Goal: Task Accomplishment & Management: Manage account settings

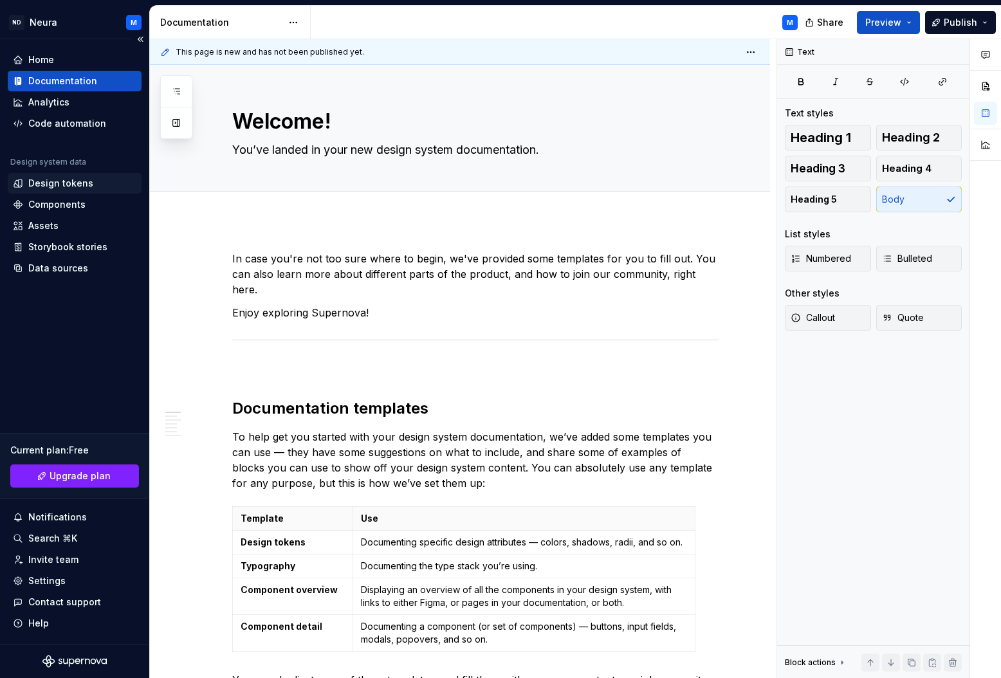
click at [33, 185] on div "Design tokens" at bounding box center [60, 183] width 65 height 13
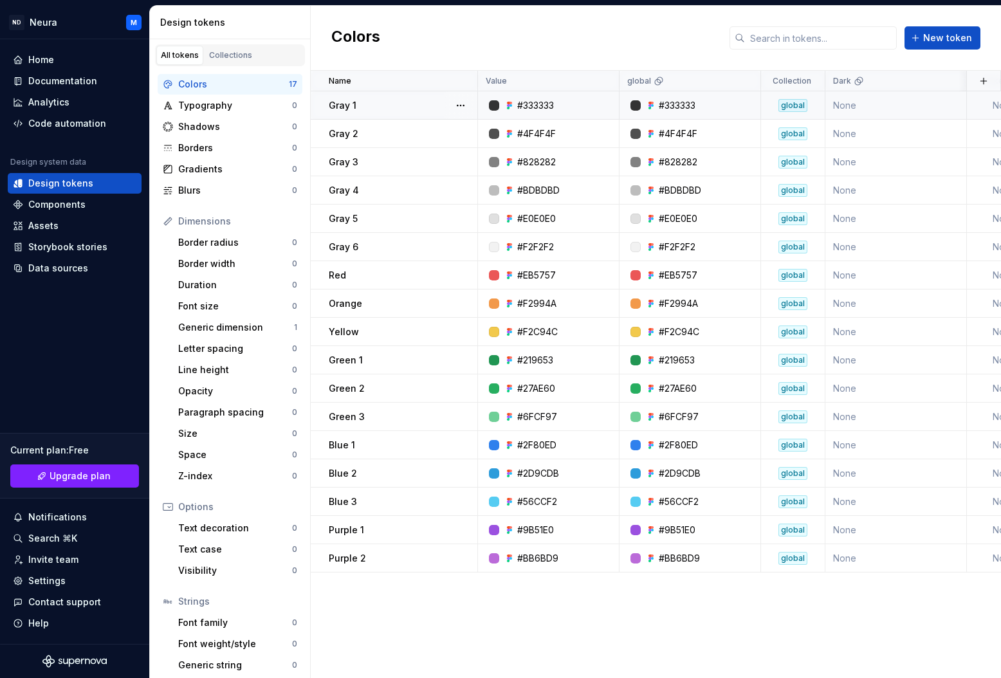
click at [495, 105] on div at bounding box center [494, 105] width 10 height 10
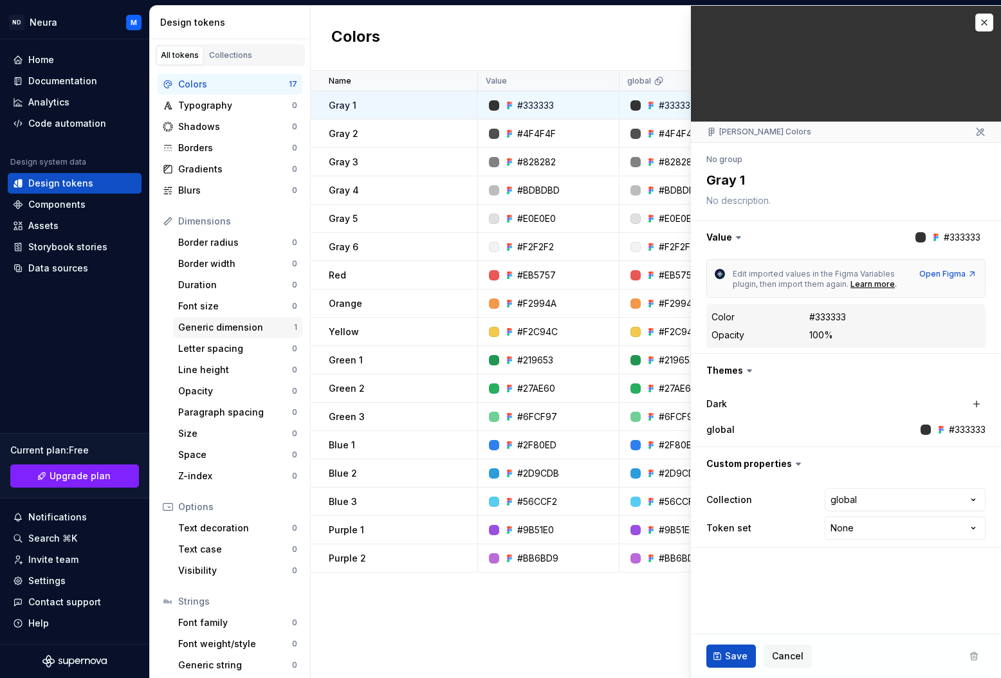
click at [219, 325] on div "Generic dimension" at bounding box center [236, 327] width 116 height 13
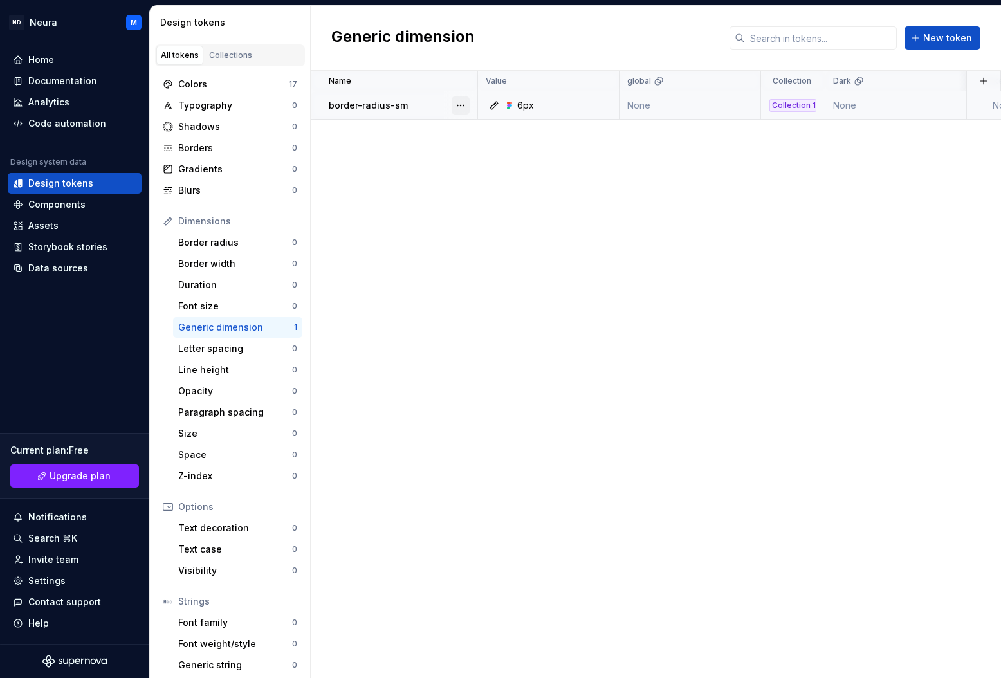
click at [458, 104] on button "button" at bounding box center [461, 106] width 18 height 18
click at [474, 129] on div "Open detail" at bounding box center [509, 130] width 109 height 21
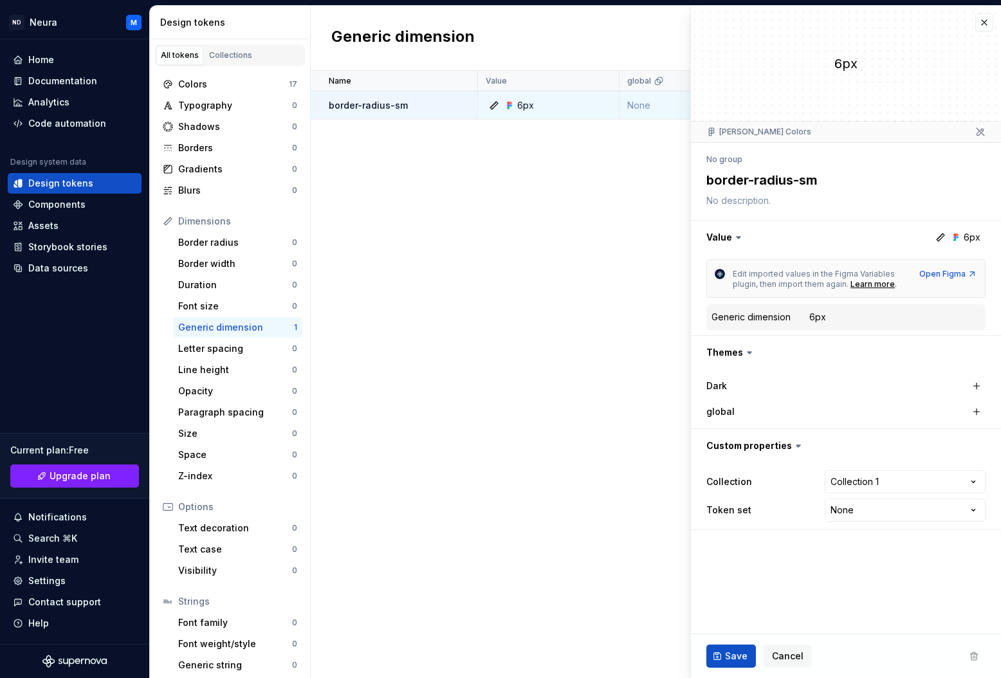
click at [739, 237] on icon at bounding box center [739, 238] width 4 height 2
click at [725, 237] on button "button" at bounding box center [846, 237] width 310 height 33
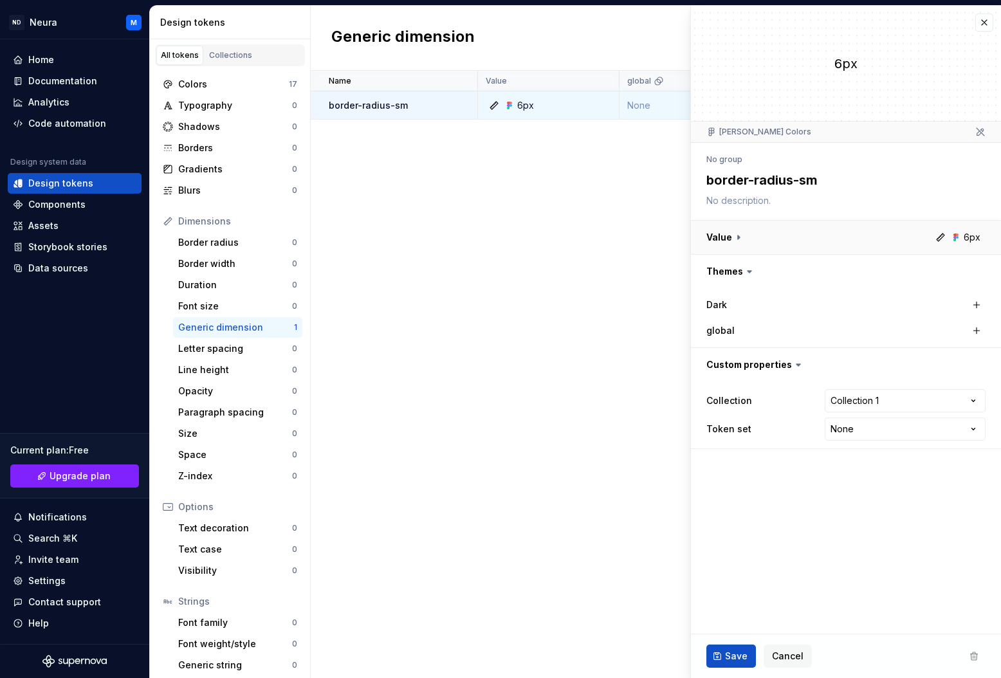
click at [725, 237] on button "button" at bounding box center [846, 237] width 310 height 33
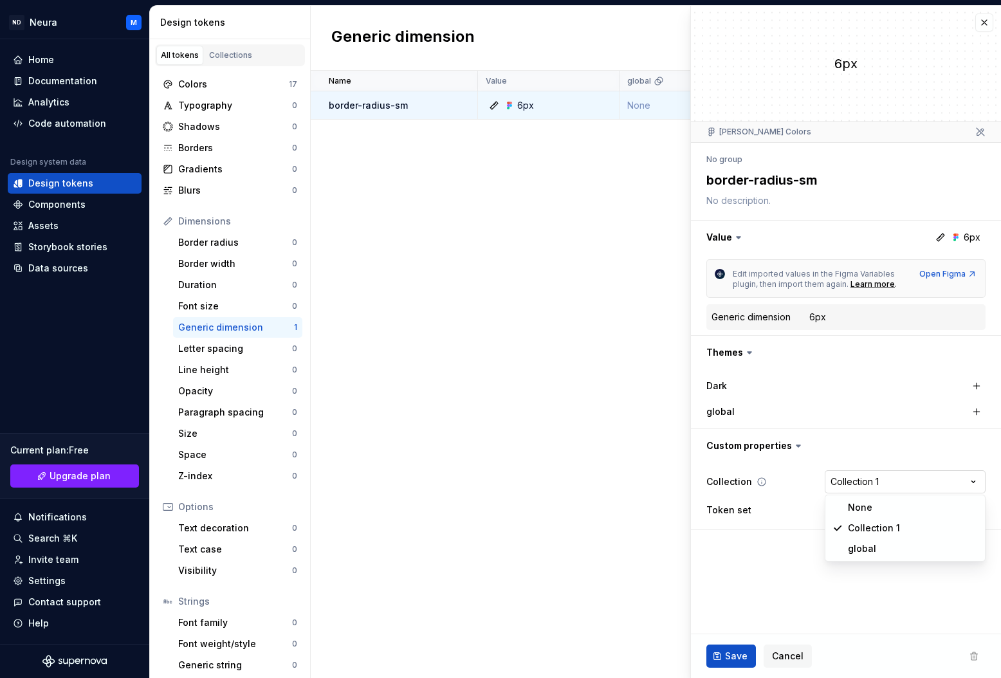
click at [884, 484] on html "ND Neura M Home Documentation Analytics Code automation Design system data Desi…" at bounding box center [500, 339] width 1001 height 678
click at [878, 479] on html "ND Neura M Home Documentation Analytics Code automation Design system data Desi…" at bounding box center [500, 339] width 1001 height 678
click at [869, 507] on html "ND Neura M Home Documentation Analytics Code automation Design system data Desi…" at bounding box center [500, 339] width 1001 height 678
click at [788, 555] on html "ND Neura M Home Documentation Analytics Code automation Design system data Desi…" at bounding box center [500, 339] width 1001 height 678
click at [836, 485] on html "ND Neura M Home Documentation Analytics Code automation Design system data Desi…" at bounding box center [500, 339] width 1001 height 678
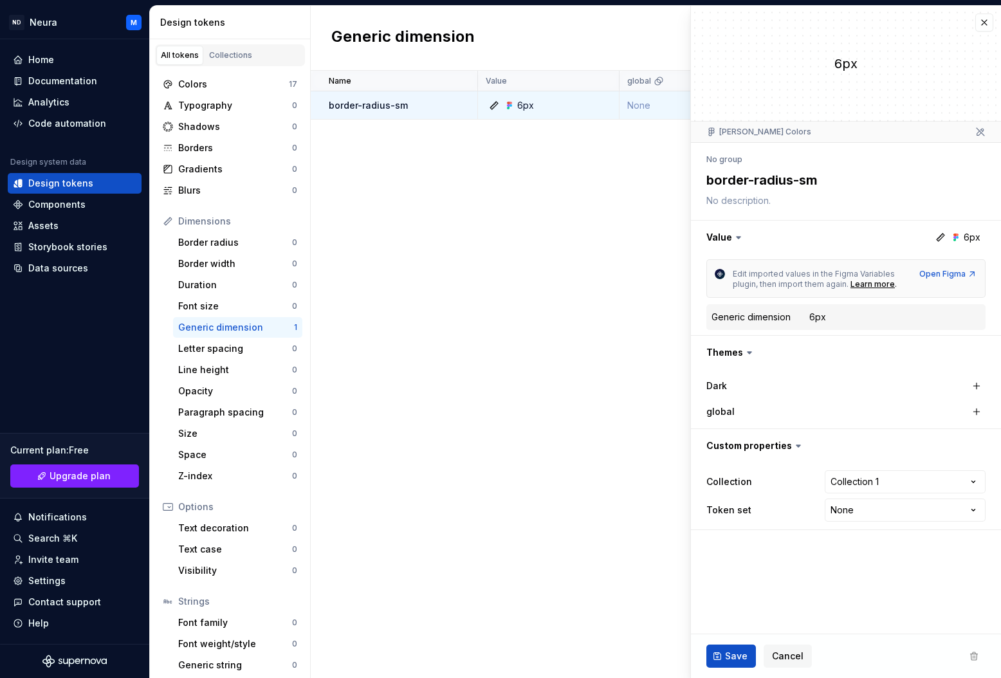
click at [844, 483] on html "ND Neura M Home Documentation Analytics Code automation Design system data Desi…" at bounding box center [500, 339] width 1001 height 678
click at [367, 107] on p "border-radius-sm" at bounding box center [368, 105] width 79 height 13
click at [435, 183] on div "Name Value global Collection Dark Token set Description Last updated border-rad…" at bounding box center [656, 375] width 691 height 608
type textarea "*"
click at [808, 318] on div "Generic dimension 6px" at bounding box center [846, 317] width 269 height 15
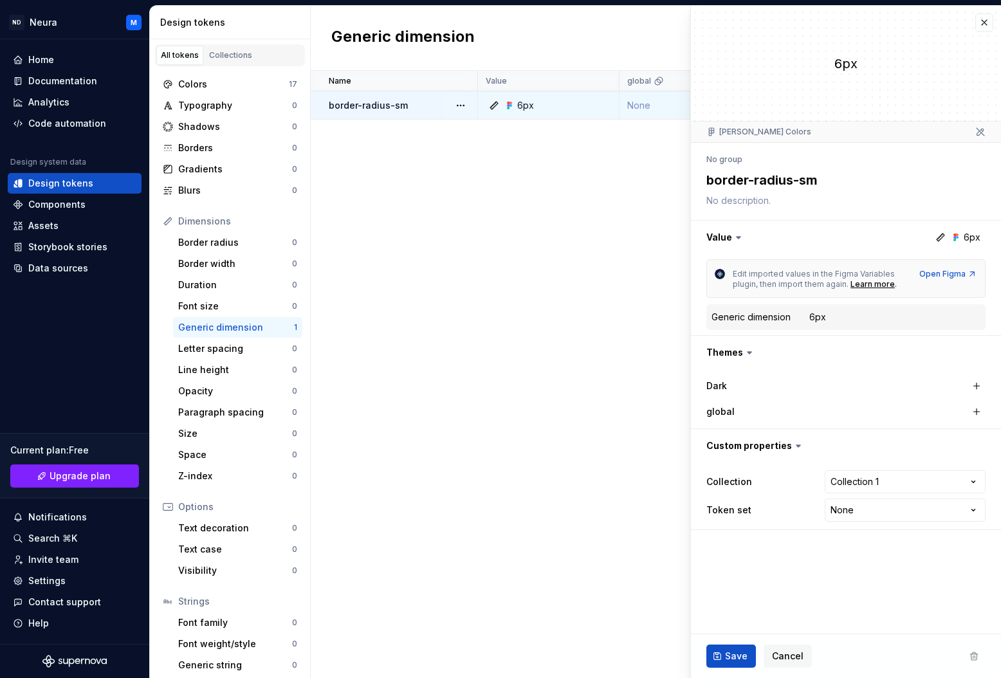
click at [811, 322] on div "6px" at bounding box center [818, 317] width 17 height 13
click at [813, 315] on div "6px" at bounding box center [818, 317] width 17 height 13
click at [896, 485] on html "ND Neura M Home Documentation Analytics Code automation Design system data Desi…" at bounding box center [500, 339] width 1001 height 678
select select
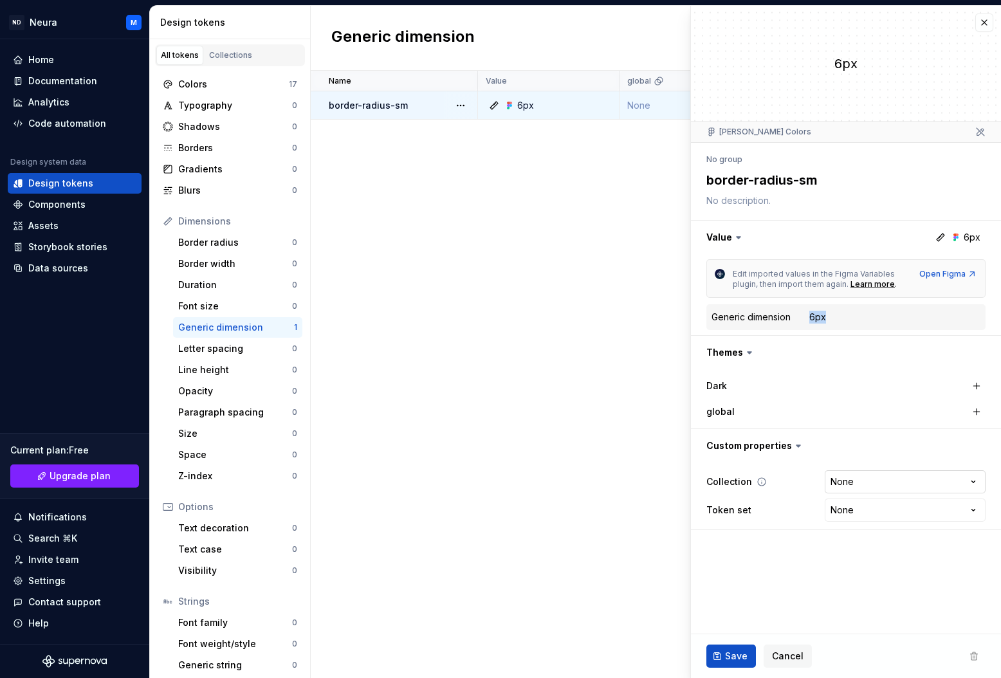
type textarea "*"
click at [871, 482] on html "ND Neura M Home Documentation Analytics Code automation Design system data Desi…" at bounding box center [500, 339] width 1001 height 678
select select "**********"
click at [840, 515] on html "ND Neura M Home Documentation Analytics Code automation Design system data Desi…" at bounding box center [500, 339] width 1001 height 678
click at [846, 509] on html "ND Neura M Home Documentation Analytics Code automation Design system data Desi…" at bounding box center [500, 339] width 1001 height 678
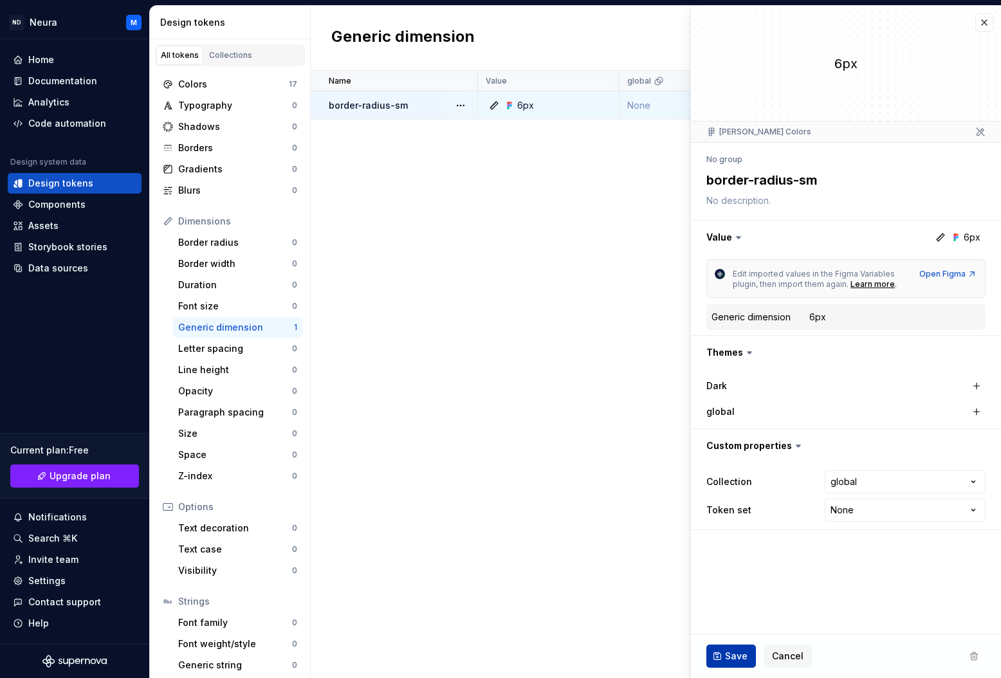
click at [728, 657] on span "Save" at bounding box center [736, 656] width 23 height 13
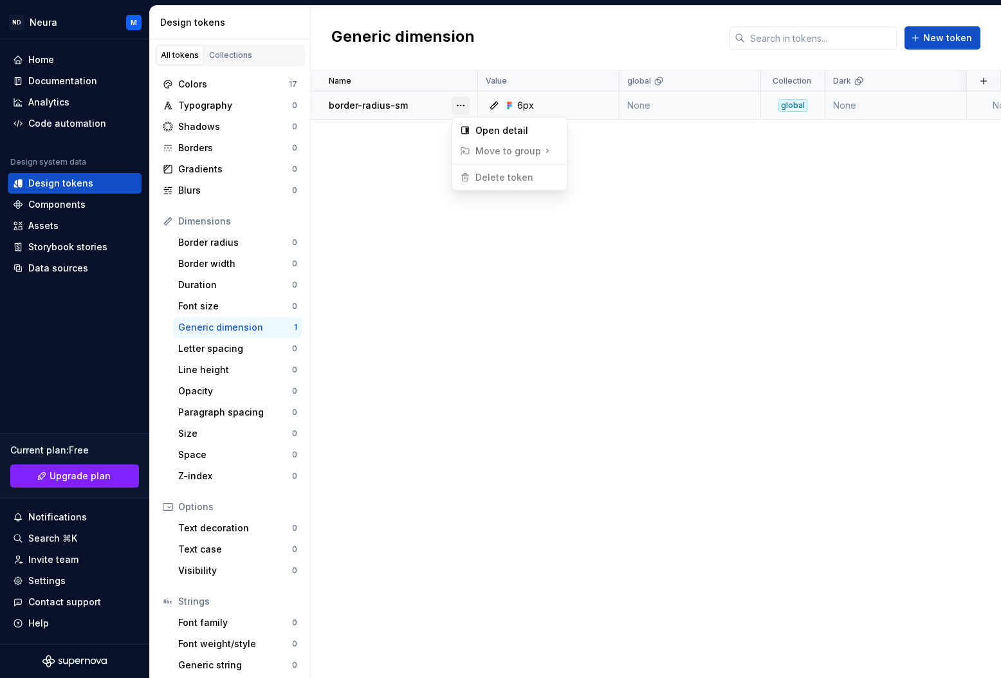
click at [458, 104] on button "button" at bounding box center [461, 106] width 18 height 18
click at [459, 106] on button "button" at bounding box center [461, 106] width 18 height 18
click at [469, 130] on icon at bounding box center [465, 130] width 10 height 10
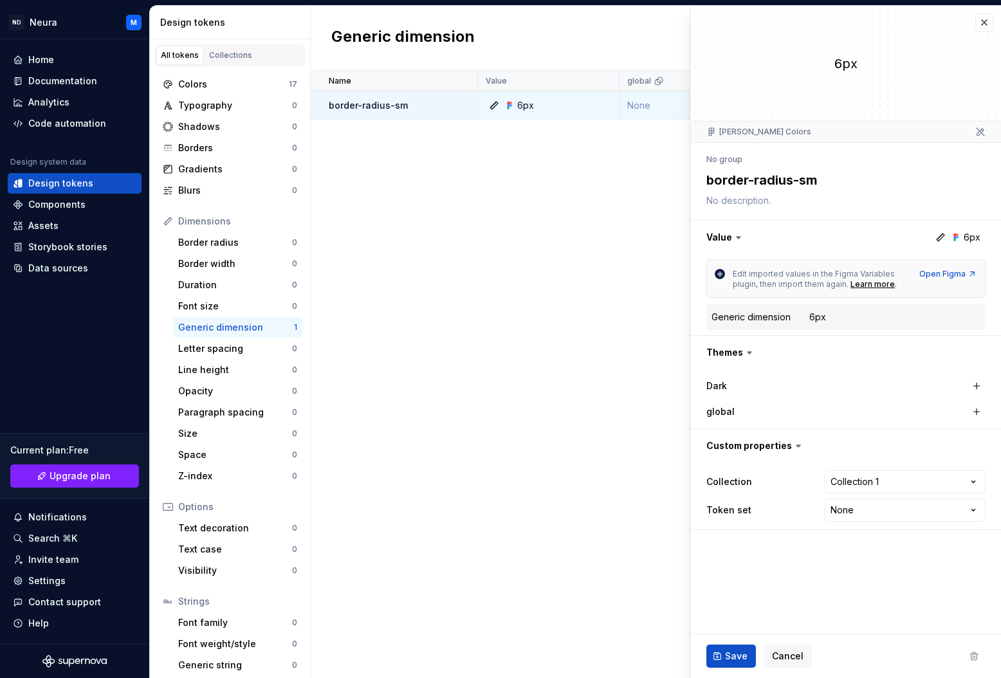
type textarea "*"
click at [987, 17] on button "button" at bounding box center [985, 23] width 18 height 18
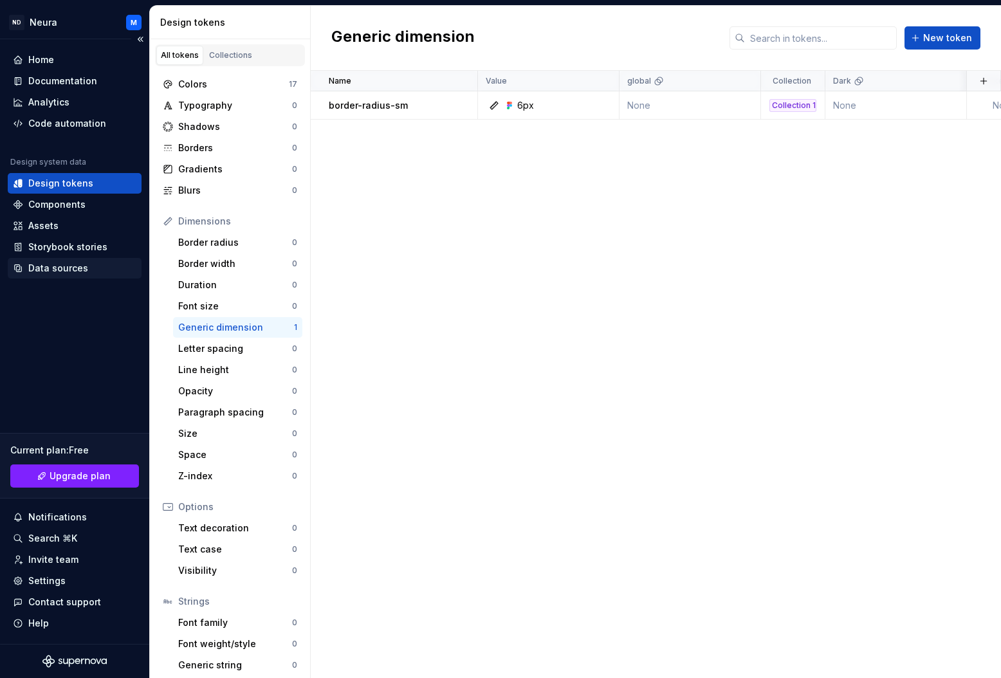
click at [46, 274] on div "Data sources" at bounding box center [58, 268] width 60 height 13
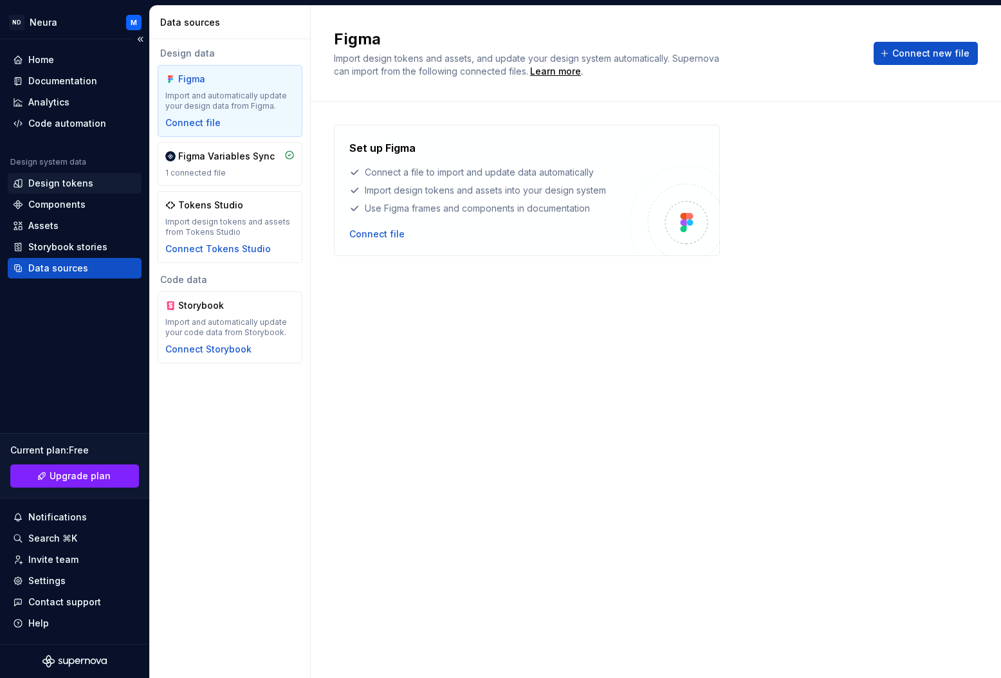
click at [46, 183] on div "Design tokens" at bounding box center [60, 183] width 65 height 13
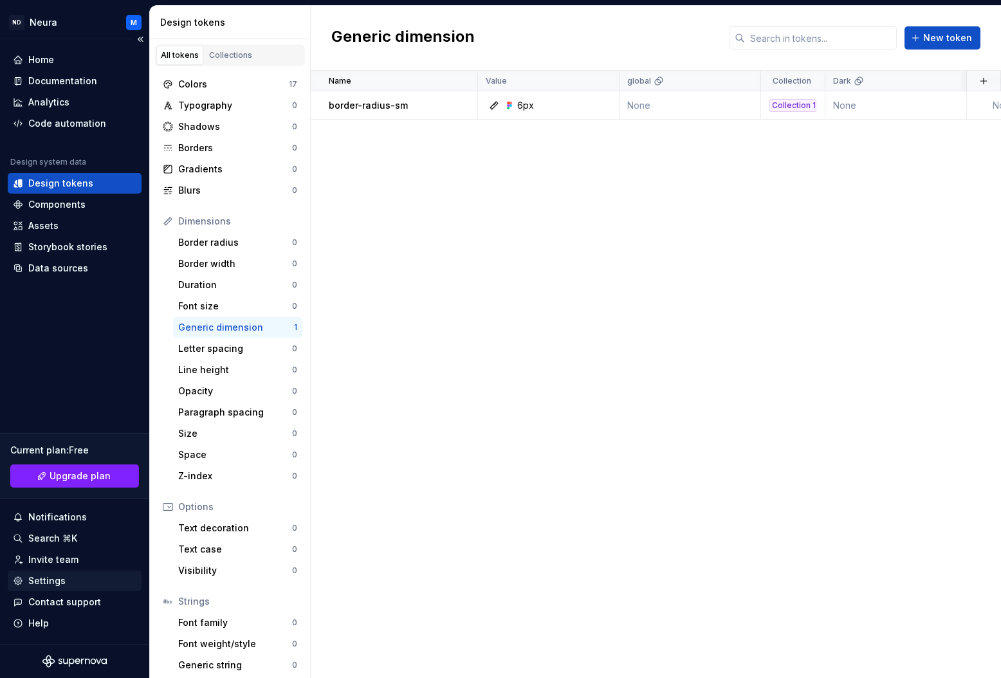
click at [39, 580] on div "Settings" at bounding box center [46, 581] width 37 height 13
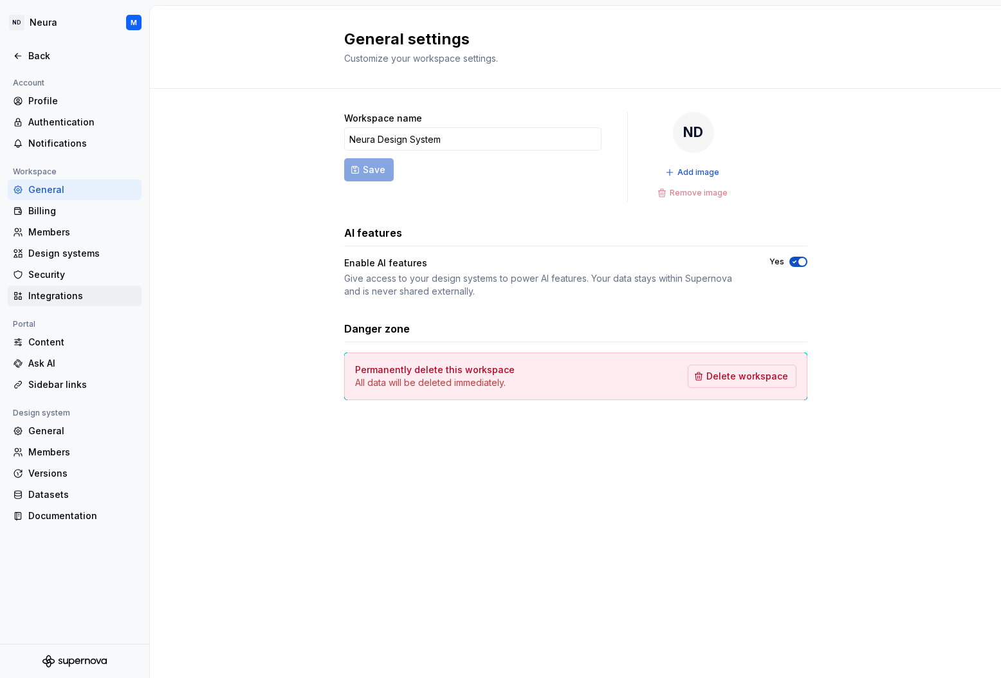
click at [30, 293] on div "Integrations" at bounding box center [82, 296] width 108 height 13
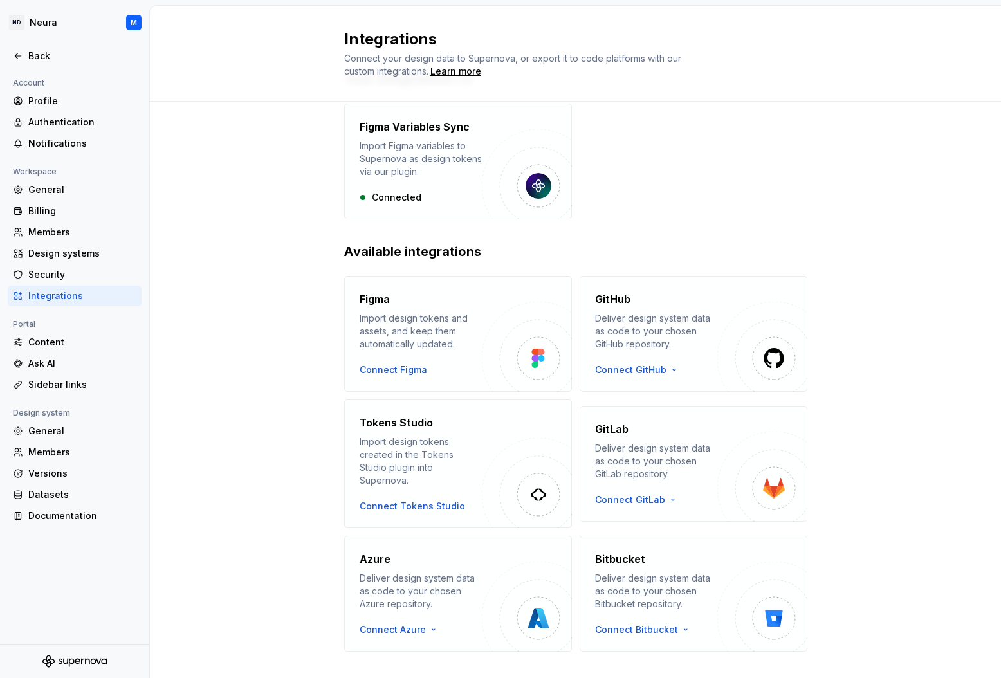
scroll to position [64, 0]
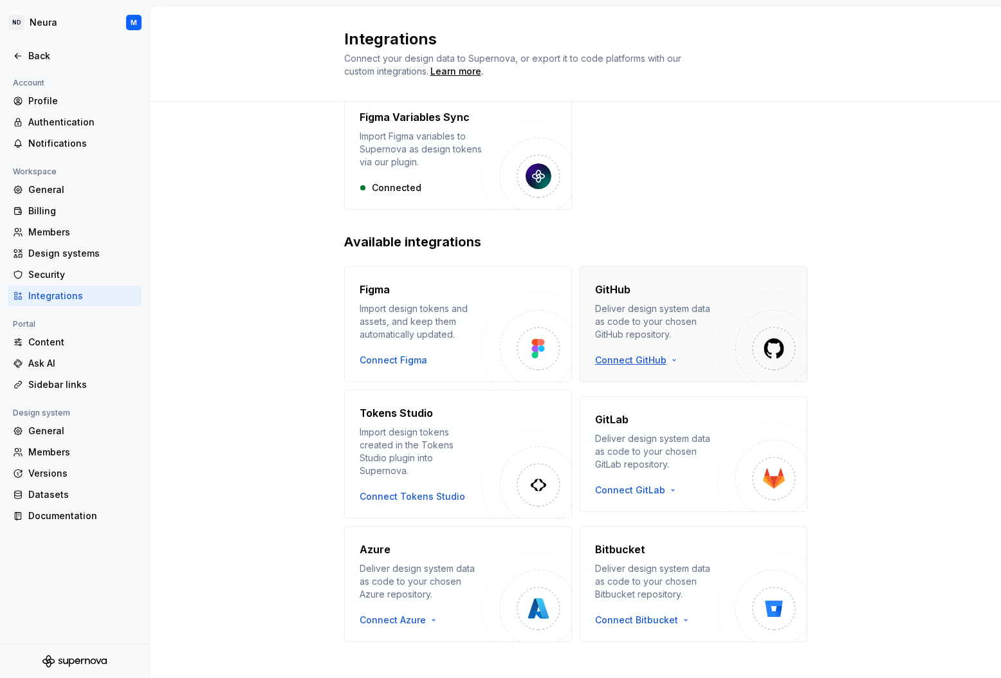
click at [635, 356] on html "ND Neura M Back Account Profile Authentication Notifications Workspace General …" at bounding box center [500, 339] width 1001 height 678
click at [634, 402] on div "Use a personal access token" at bounding box center [669, 403] width 131 height 13
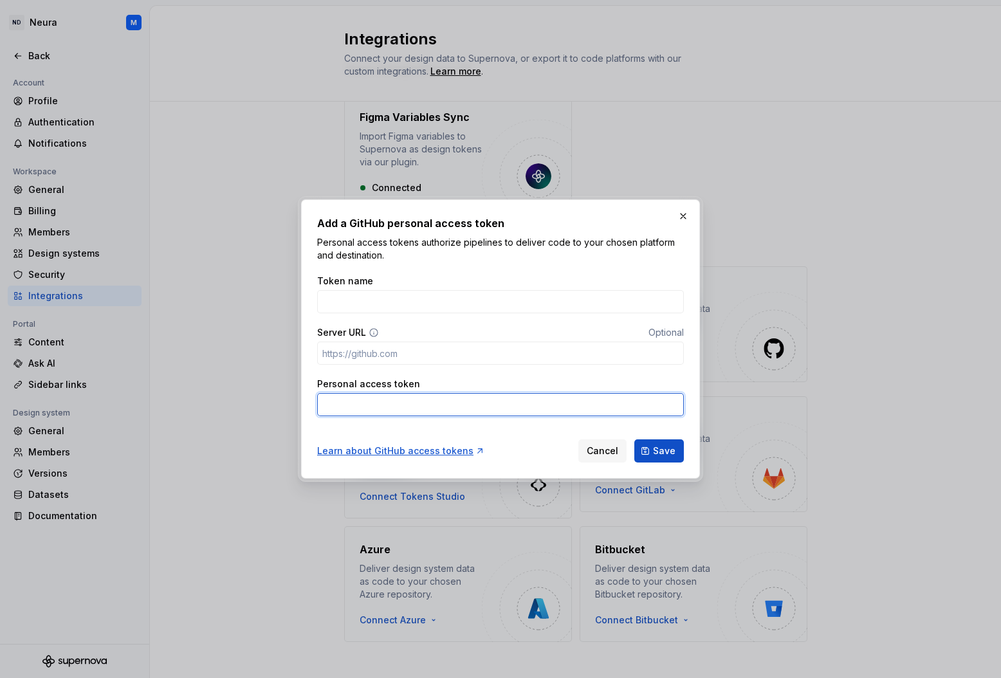
click at [375, 408] on input "Personal access token" at bounding box center [500, 404] width 367 height 23
paste input "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"
type input "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"
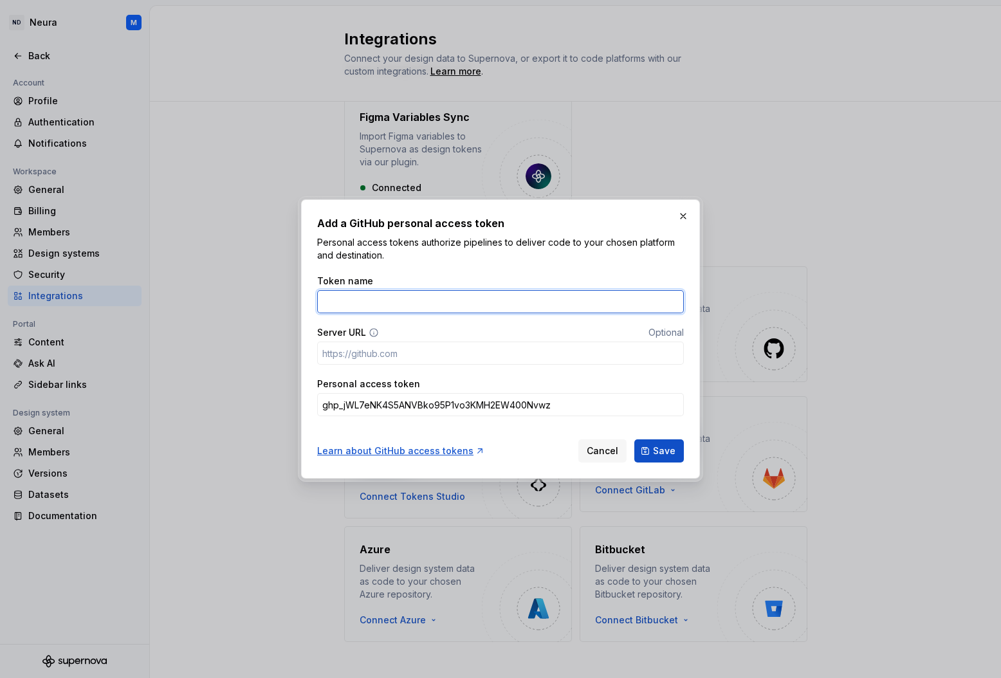
click at [353, 306] on input "Token name" at bounding box center [500, 301] width 367 height 23
click at [371, 304] on input "Supernova Sync" at bounding box center [500, 301] width 367 height 23
type input "Supernova Github Sync"
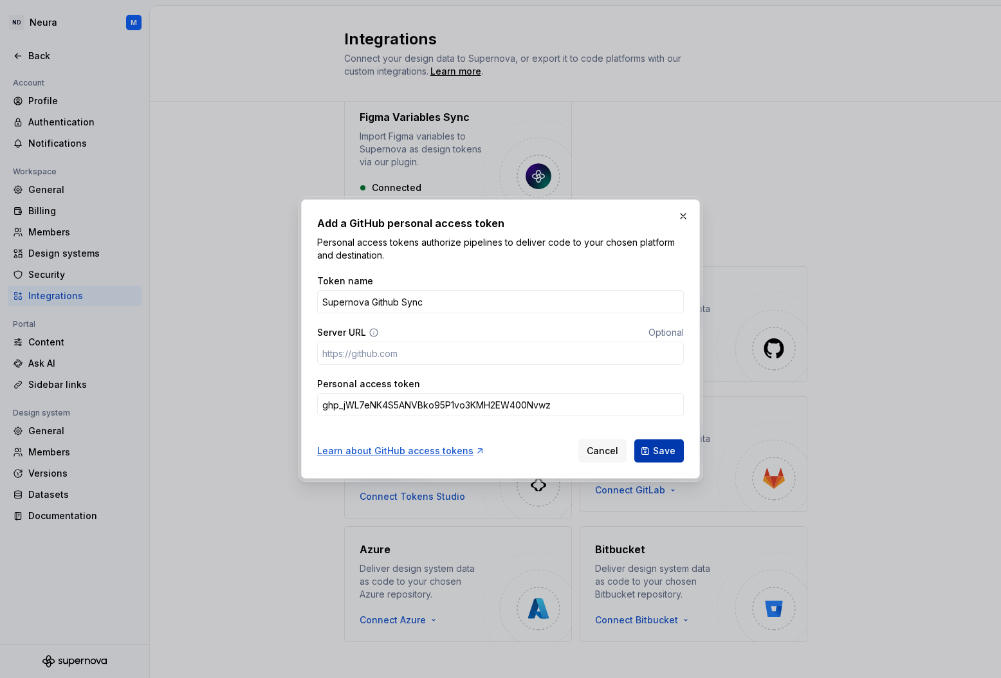
click at [667, 451] on span "Save" at bounding box center [664, 451] width 23 height 13
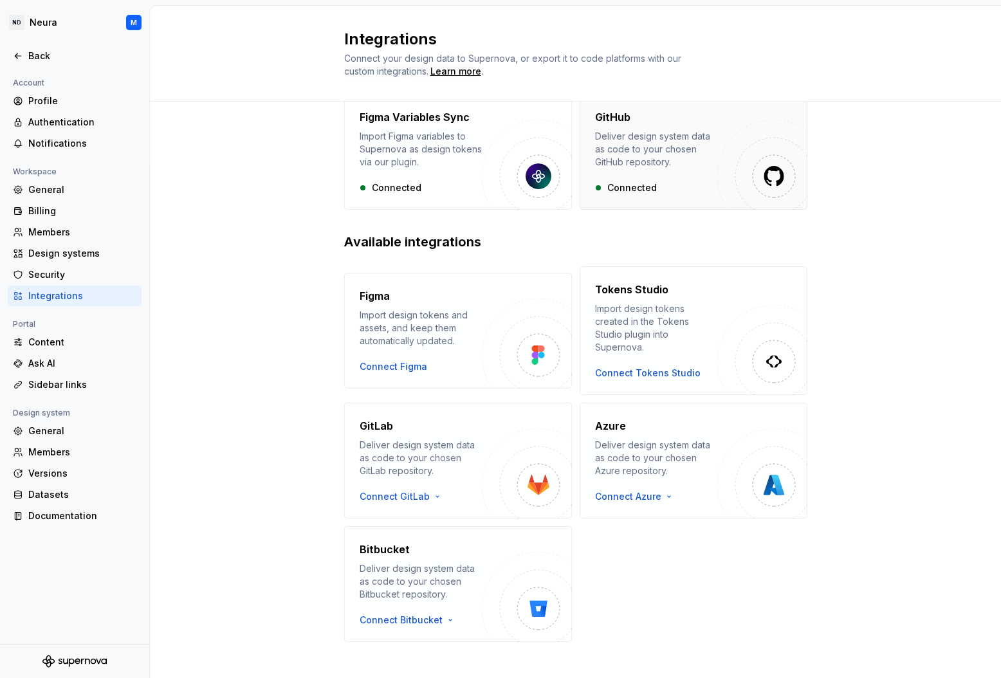
click at [619, 164] on div "Deliver design system data as code to your chosen GitHub repository." at bounding box center [656, 149] width 122 height 39
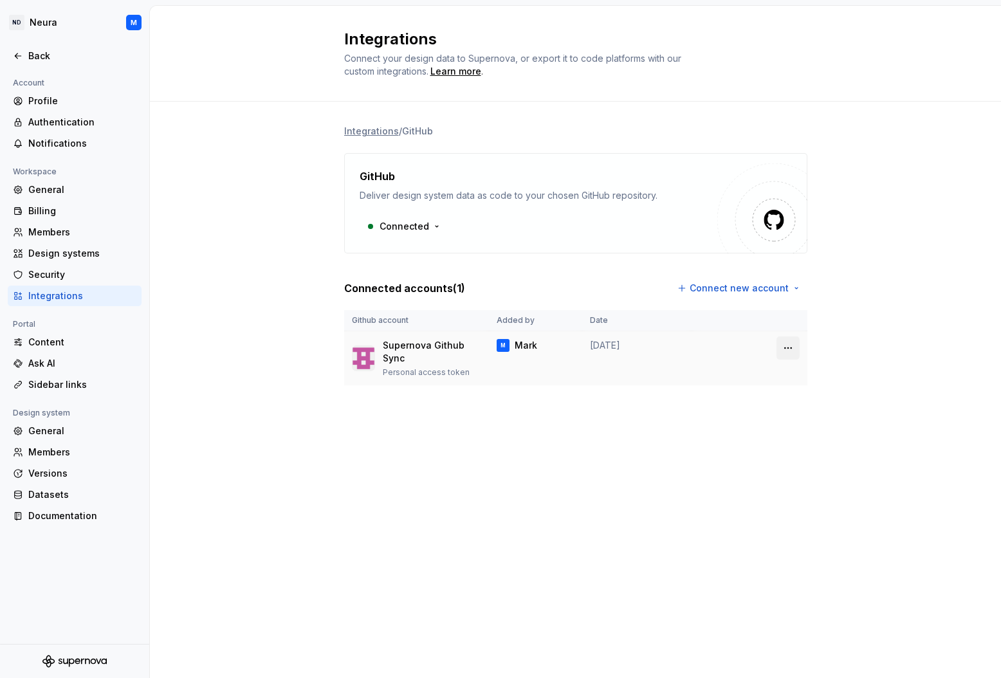
click at [788, 349] on html "ND Neura M Back Account Profile Authentication Notifications Workspace General …" at bounding box center [500, 339] width 1001 height 678
click at [256, 242] on html "ND Neura M Back Account Profile Authentication Notifications Workspace General …" at bounding box center [500, 339] width 1001 height 678
click at [33, 57] on div "Back" at bounding box center [82, 56] width 108 height 13
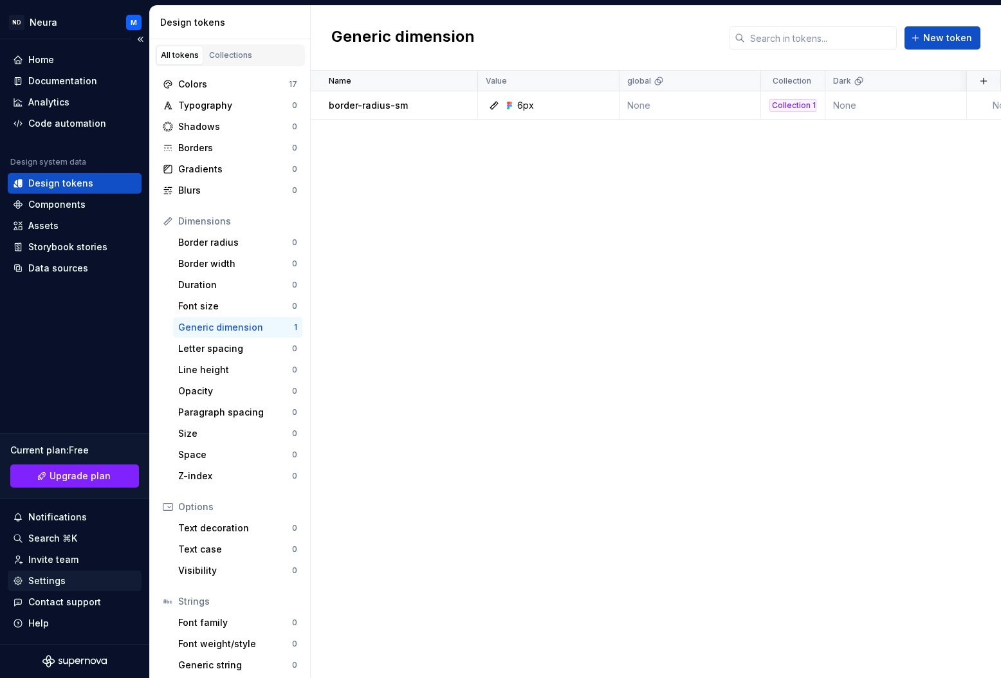
click at [37, 582] on div "Settings" at bounding box center [46, 581] width 37 height 13
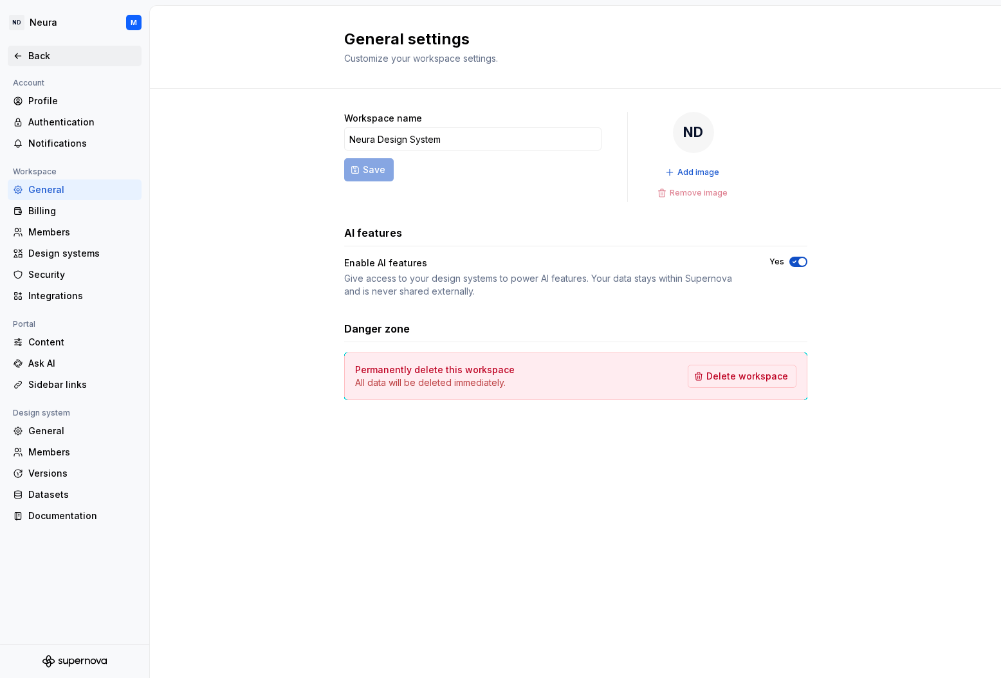
click at [35, 54] on div "Back" at bounding box center [82, 56] width 108 height 13
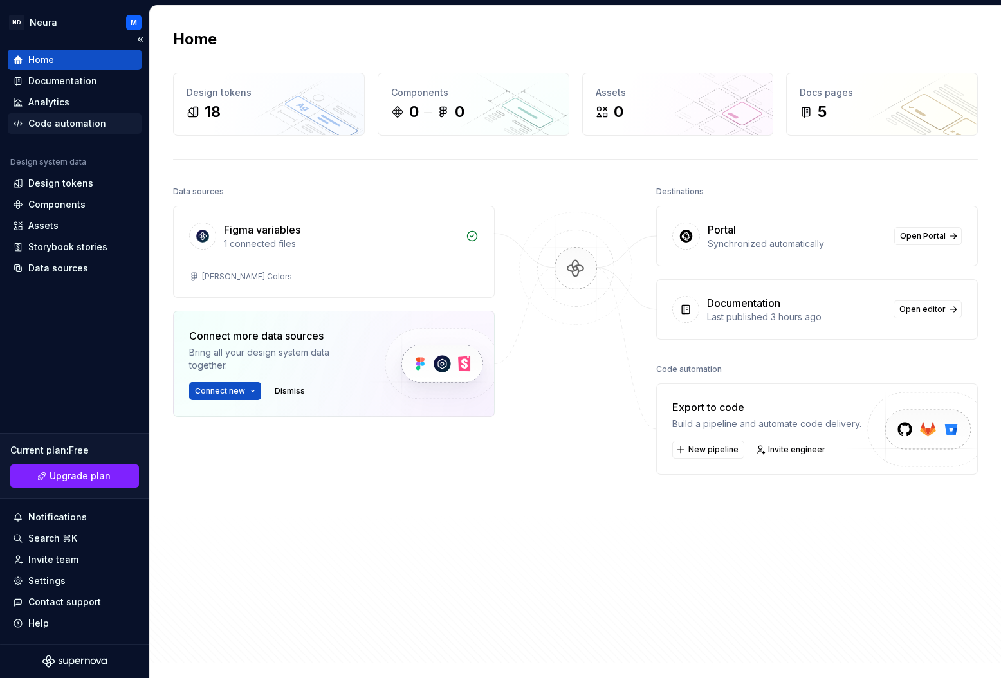
click at [54, 125] on div "Code automation" at bounding box center [67, 123] width 78 height 13
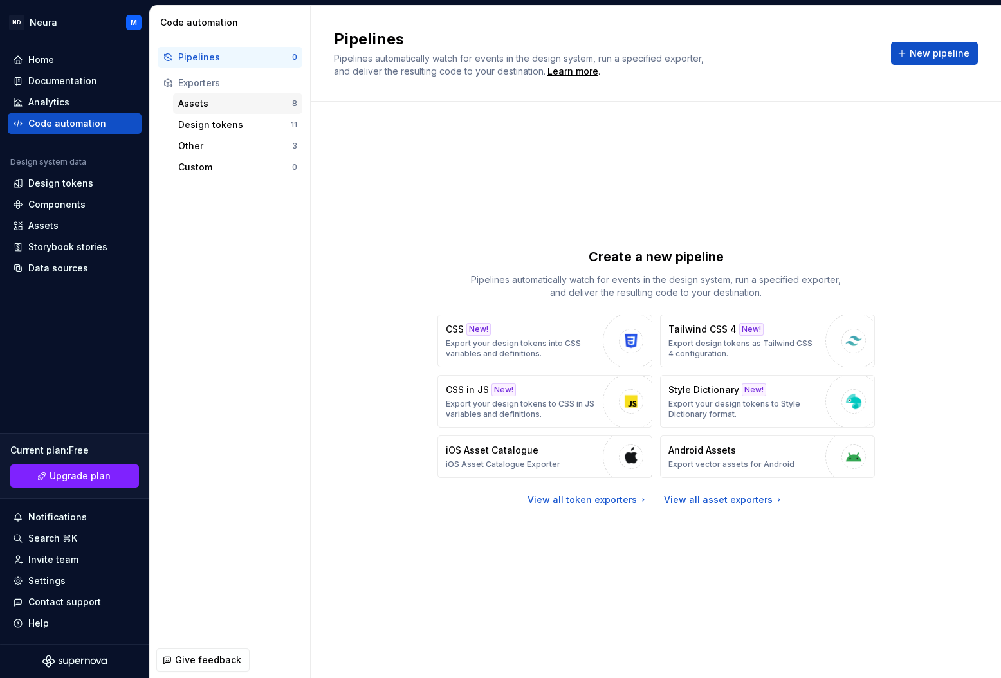
click at [210, 105] on div "Assets" at bounding box center [235, 103] width 114 height 13
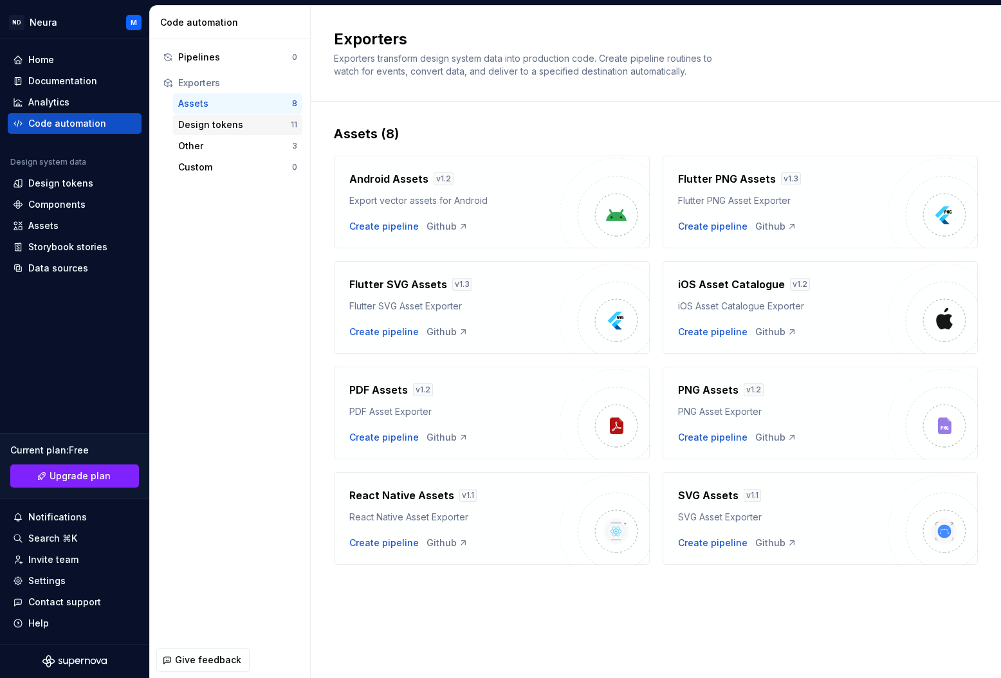
click at [199, 125] on div "Design tokens" at bounding box center [234, 124] width 113 height 13
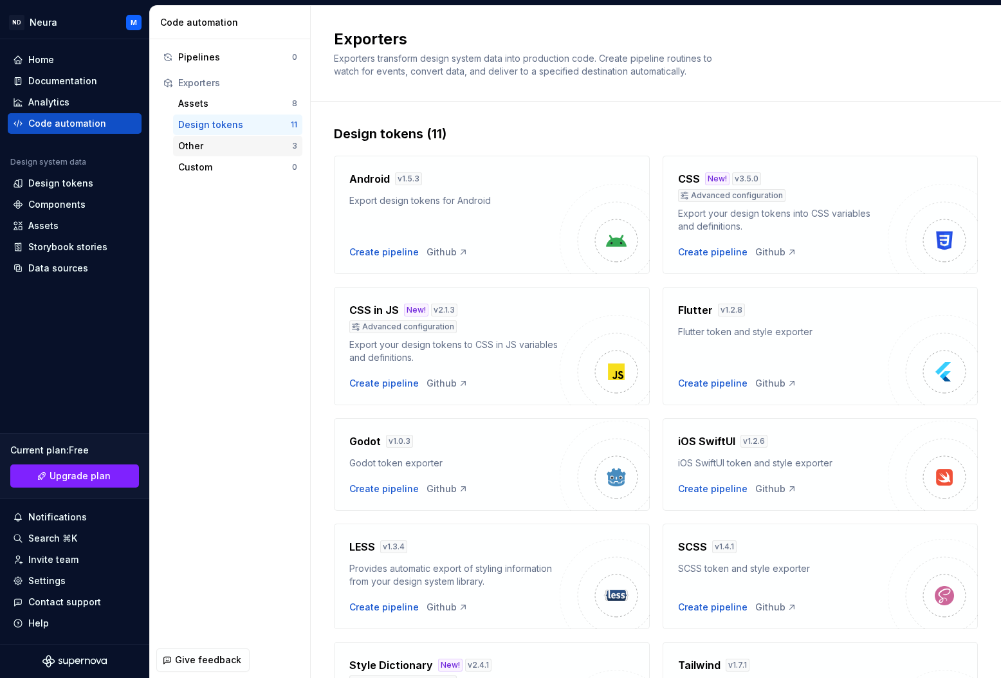
click at [199, 153] on div "Other 3" at bounding box center [237, 146] width 129 height 21
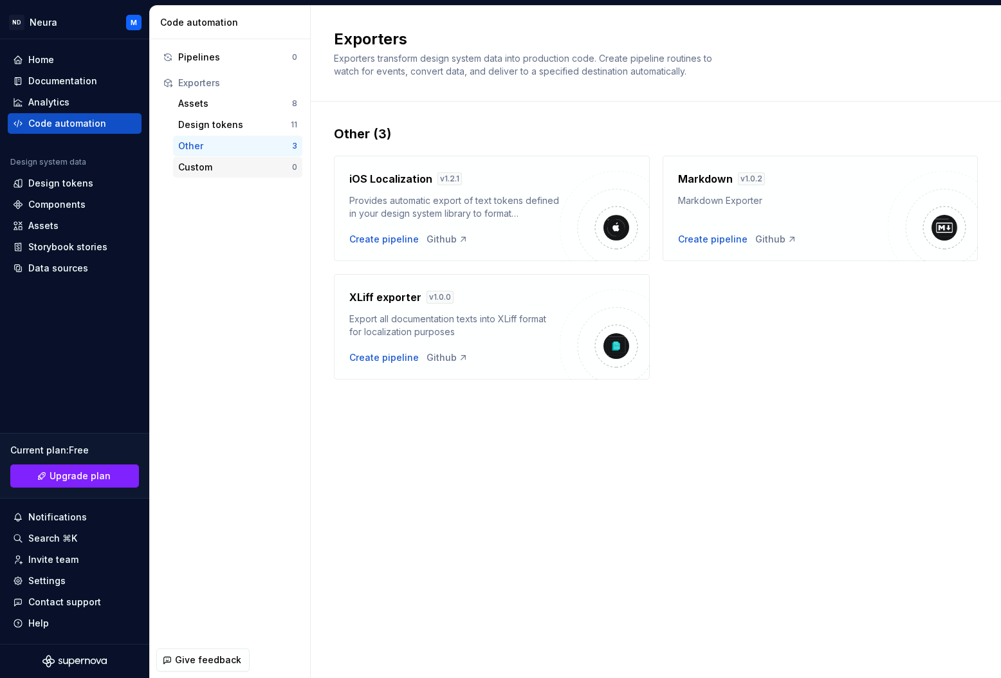
click at [198, 168] on div "Custom" at bounding box center [235, 167] width 114 height 13
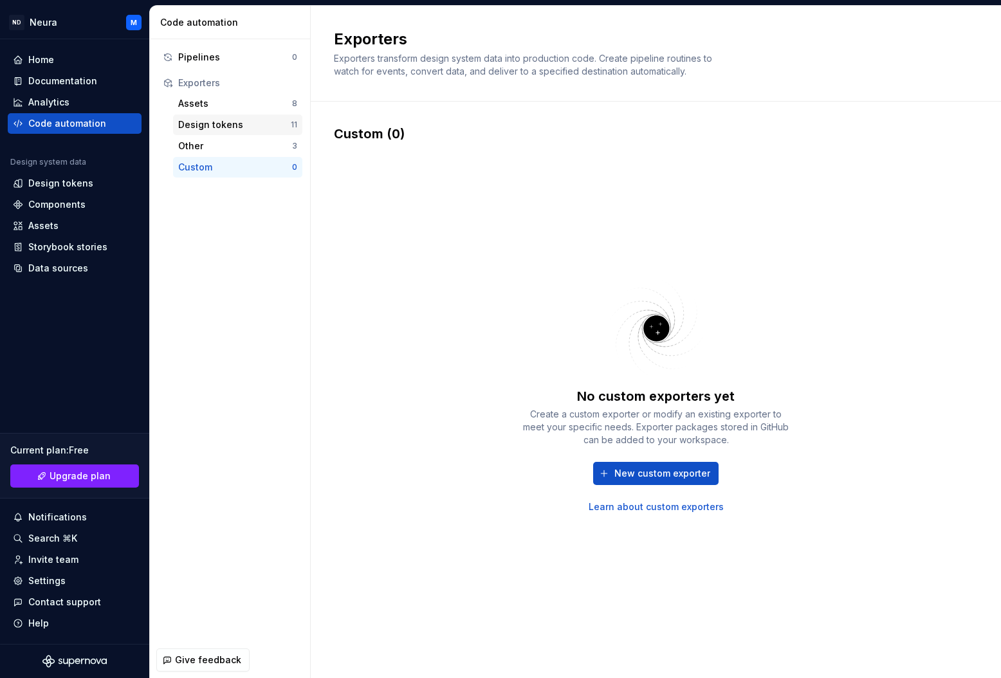
click at [196, 122] on div "Design tokens" at bounding box center [234, 124] width 113 height 13
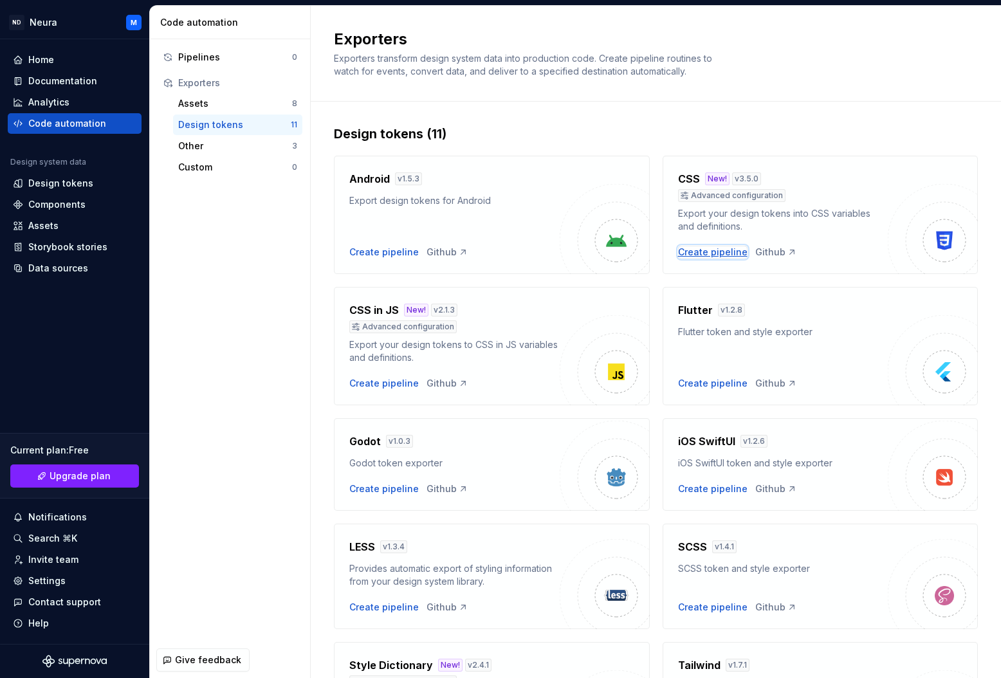
click at [714, 252] on div "Create pipeline" at bounding box center [713, 252] width 70 height 13
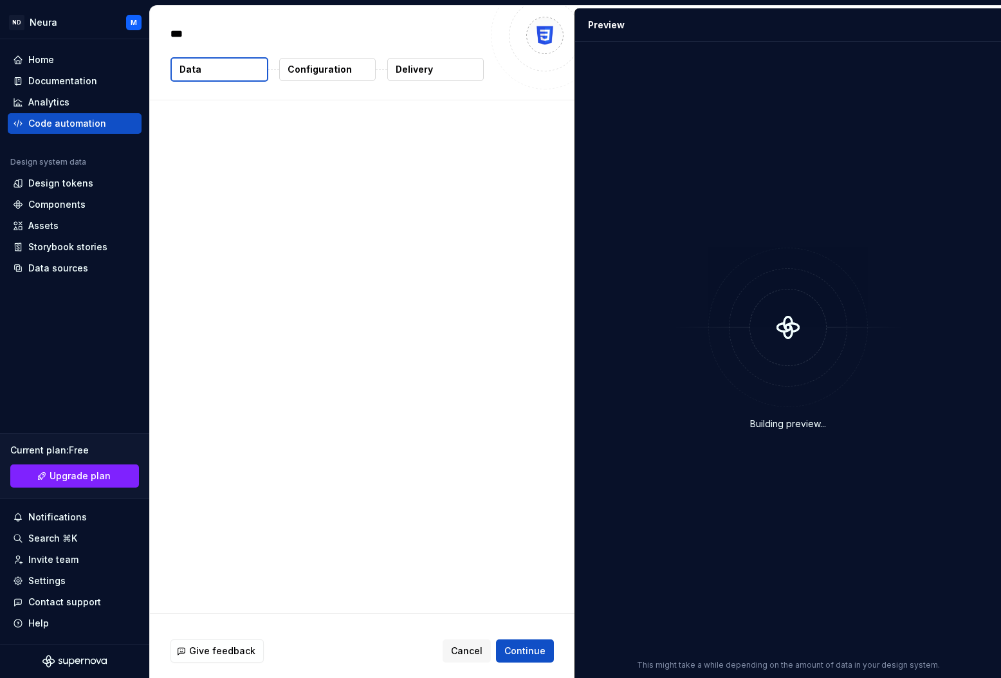
type textarea "*"
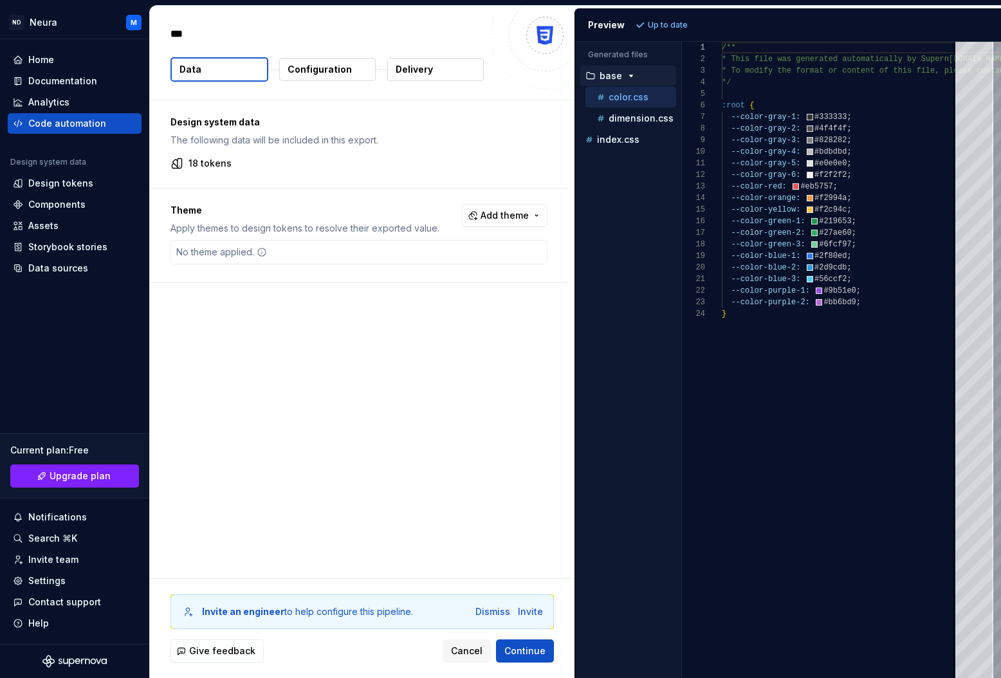
click at [175, 163] on icon at bounding box center [177, 163] width 13 height 13
click at [305, 67] on p "Configuration" at bounding box center [320, 69] width 64 height 13
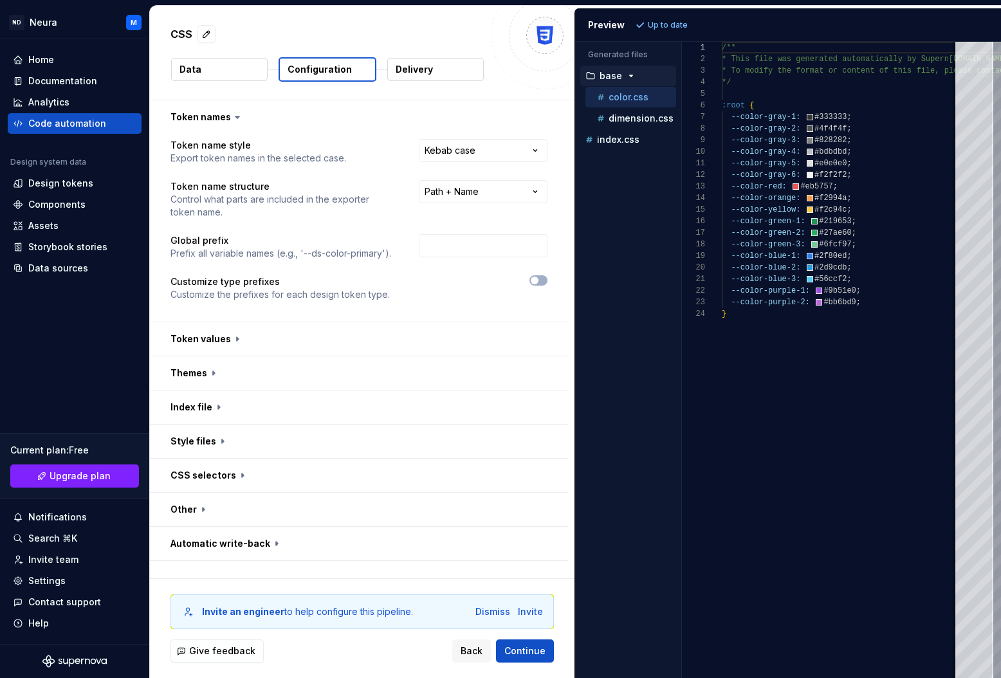
click at [220, 70] on button "Data" at bounding box center [219, 69] width 97 height 23
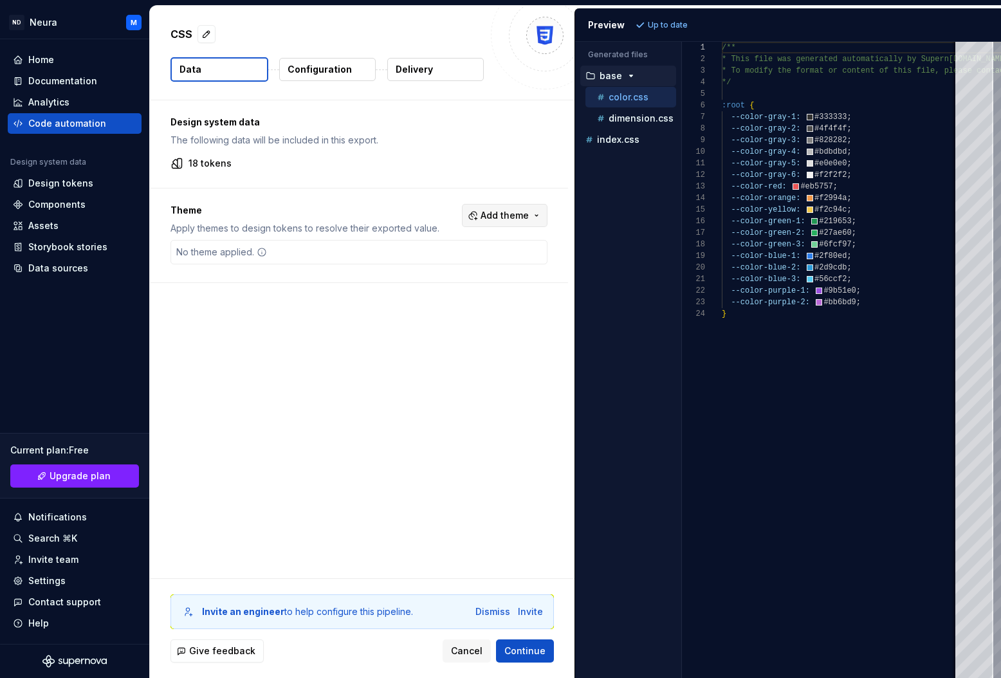
click at [512, 218] on span "Add theme" at bounding box center [505, 215] width 48 height 13
click at [414, 288] on div "Suggestions" at bounding box center [413, 288] width 10 height 10
click at [671, 22] on html "ND Neura M Home Documentation Analytics Code automation Design system data Desi…" at bounding box center [500, 339] width 1001 height 678
click at [653, 28] on span "Refresh preview" at bounding box center [681, 25] width 64 height 10
click at [617, 140] on p "global" at bounding box center [614, 140] width 28 height 10
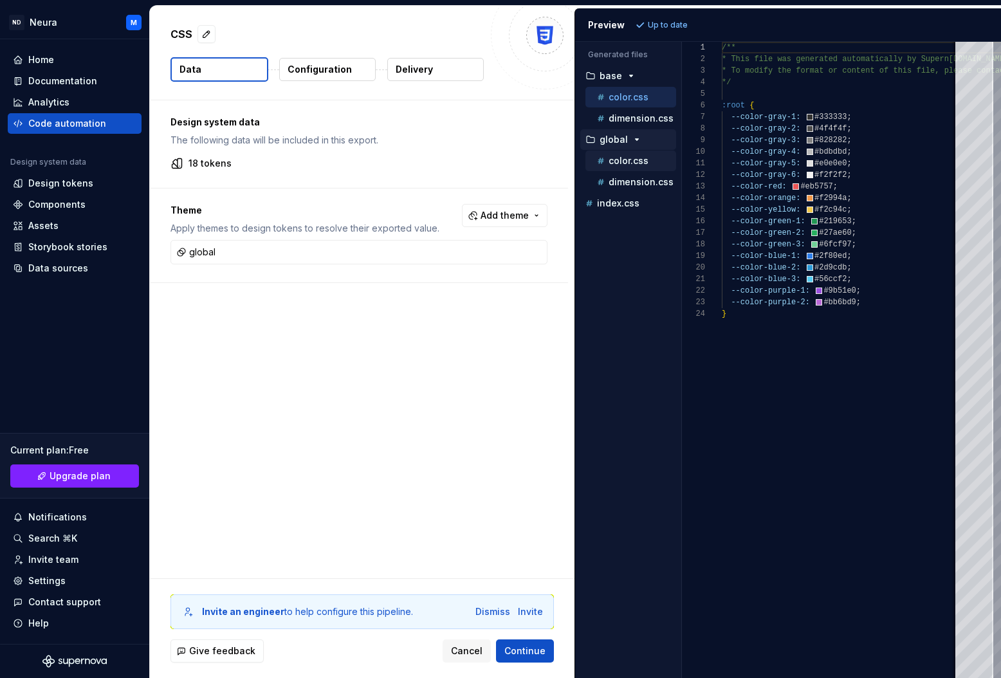
click at [618, 162] on p "color.css" at bounding box center [629, 161] width 40 height 10
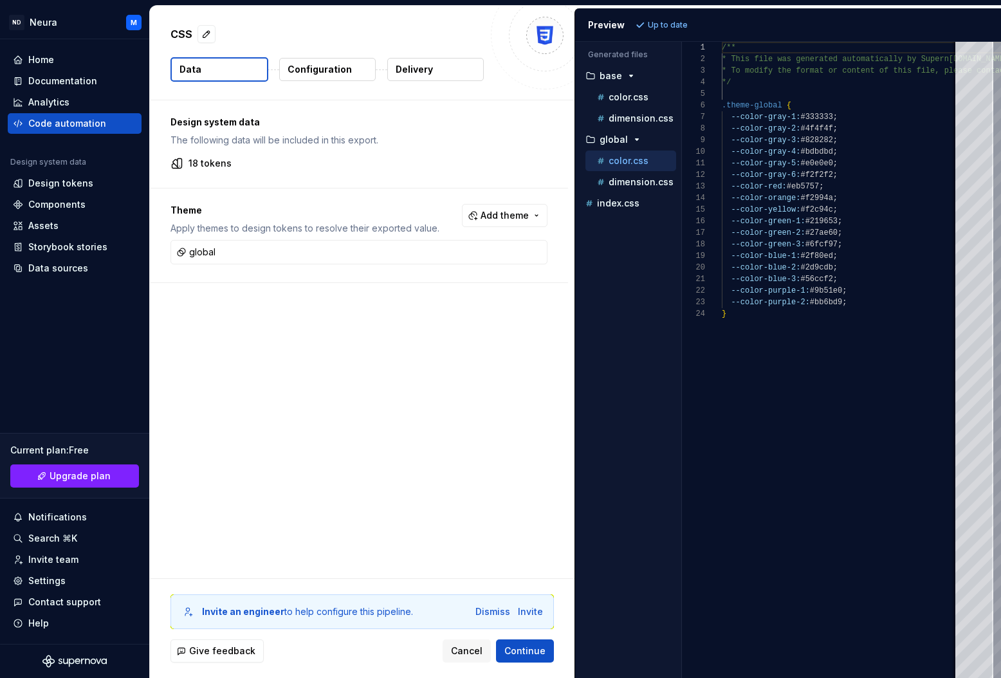
scroll to position [116, 0]
click at [618, 183] on p "dimension.css" at bounding box center [641, 182] width 65 height 10
type textarea "**********"
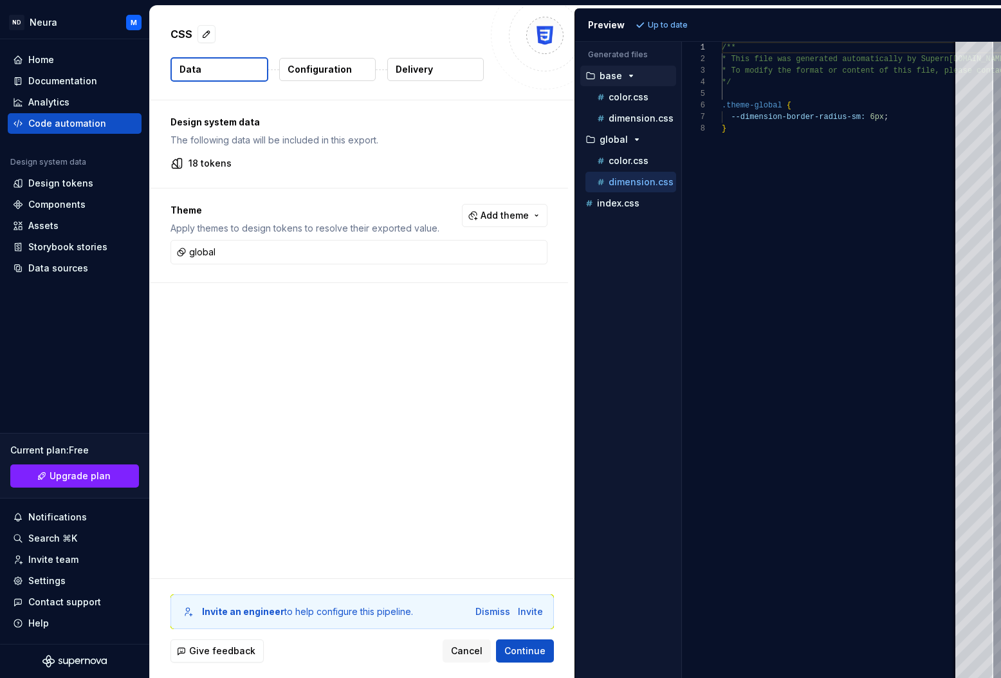
click at [610, 79] on p "base" at bounding box center [611, 76] width 23 height 10
click at [616, 79] on p "base" at bounding box center [611, 76] width 23 height 10
click at [508, 214] on span "Add theme" at bounding box center [505, 215] width 48 height 13
click at [288, 158] on html "ND Neura M Home Documentation Analytics Code automation Design system data Desi…" at bounding box center [500, 339] width 1001 height 678
click at [320, 71] on p "Configuration" at bounding box center [320, 69] width 64 height 13
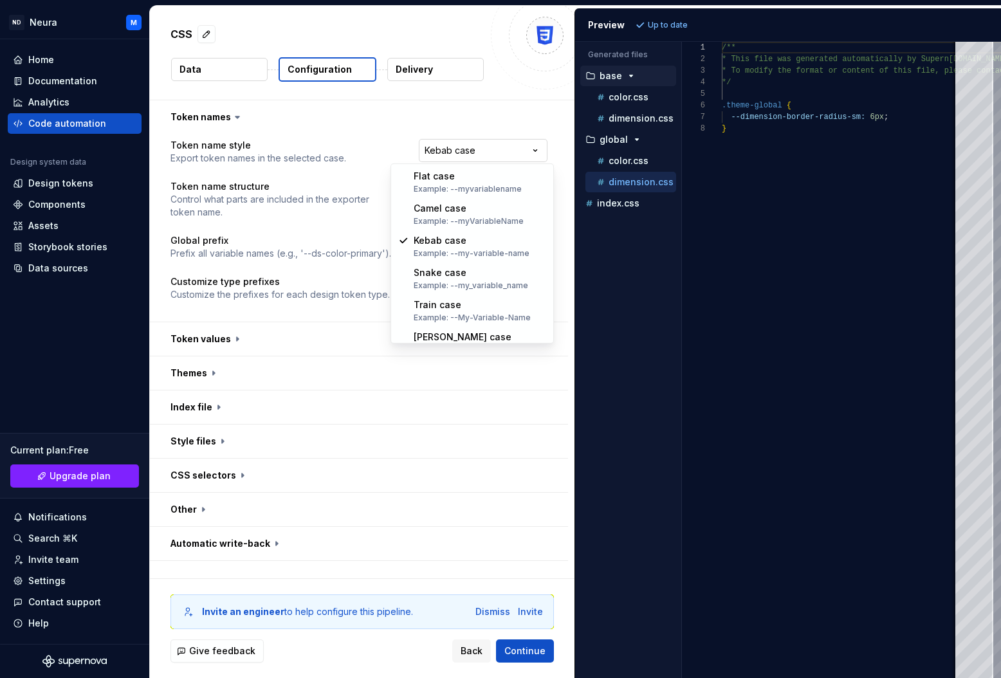
click at [454, 153] on html "**********" at bounding box center [500, 339] width 1001 height 678
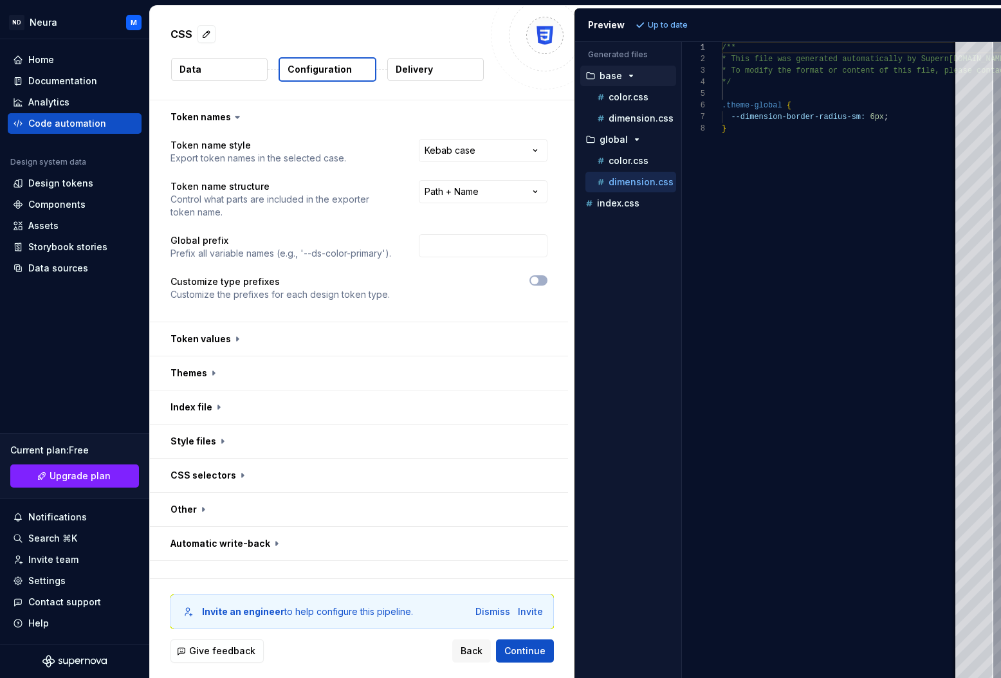
click at [452, 151] on html "**********" at bounding box center [500, 339] width 1001 height 678
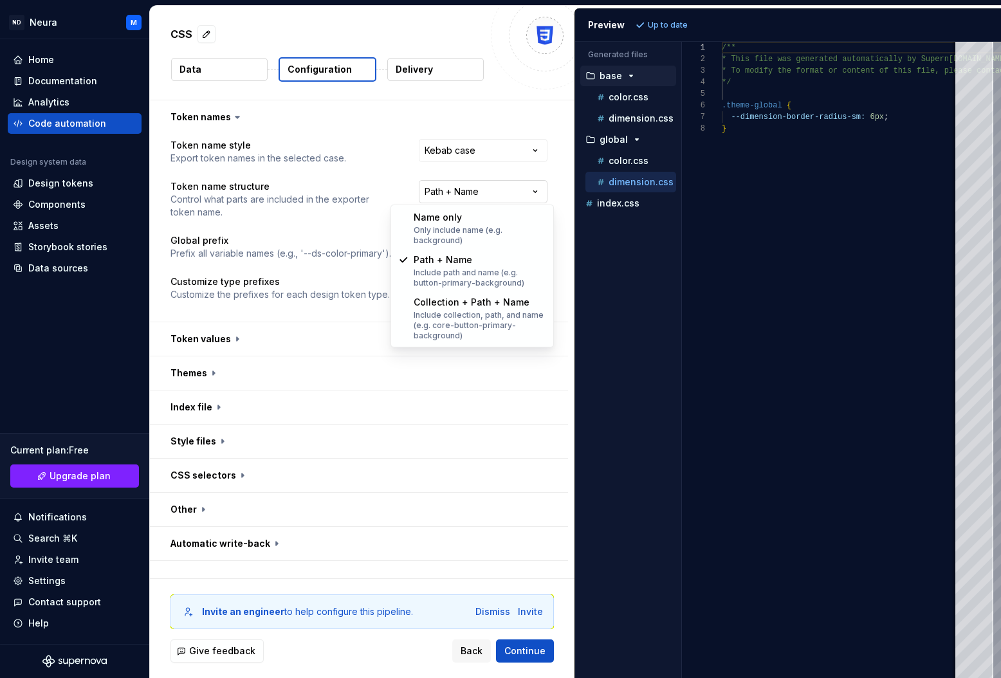
click at [445, 192] on html "**********" at bounding box center [500, 339] width 1001 height 678
click at [445, 190] on html "**********" at bounding box center [500, 339] width 1001 height 678
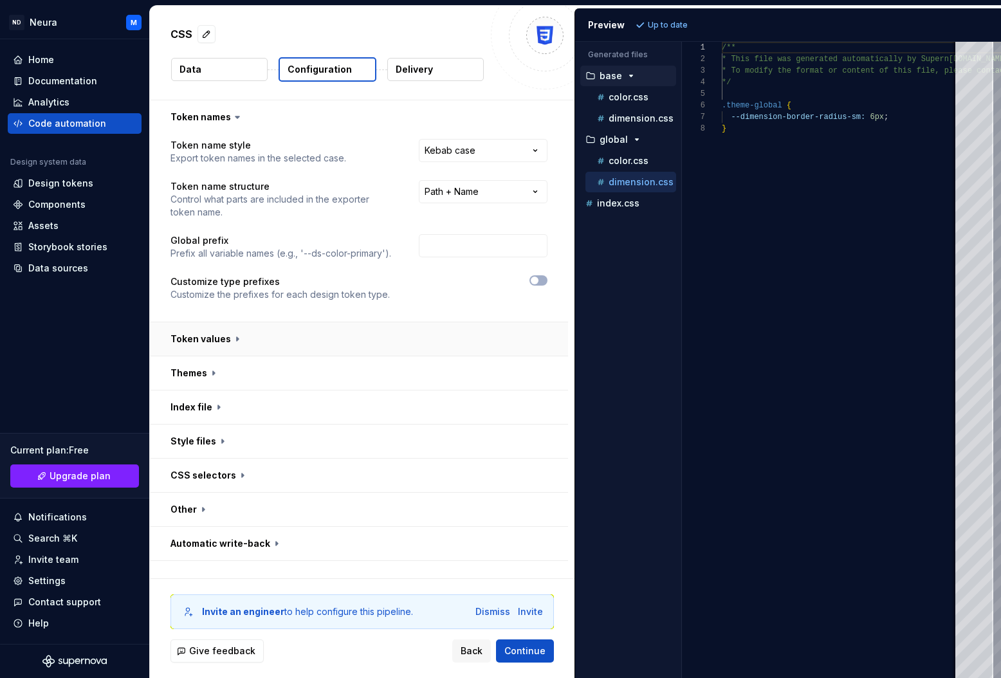
click at [233, 338] on button "button" at bounding box center [359, 338] width 418 height 33
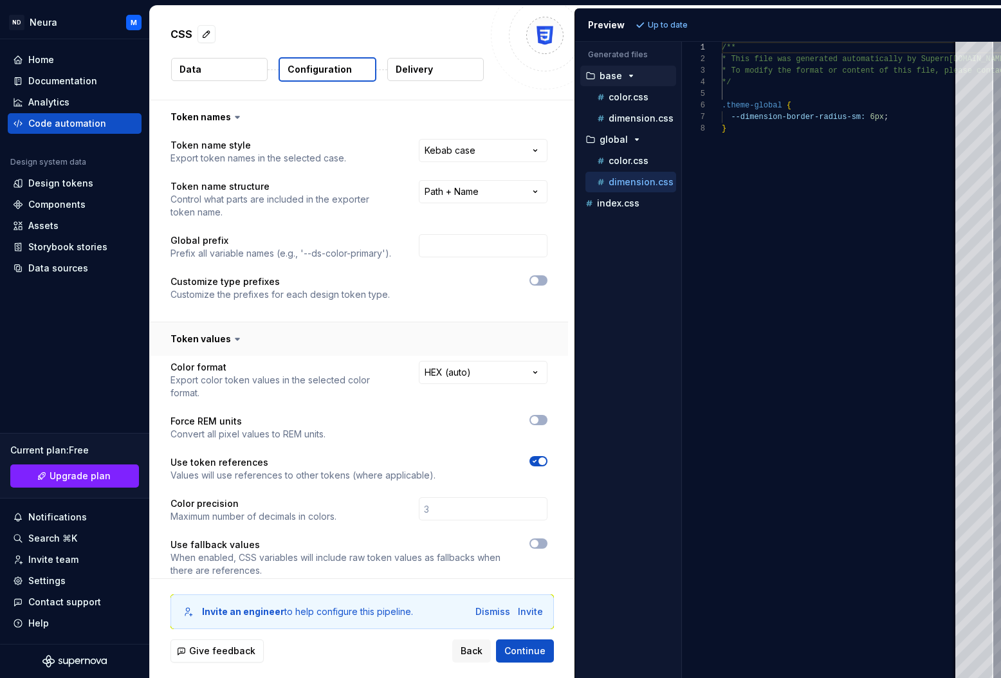
click at [227, 337] on button "button" at bounding box center [359, 338] width 418 height 33
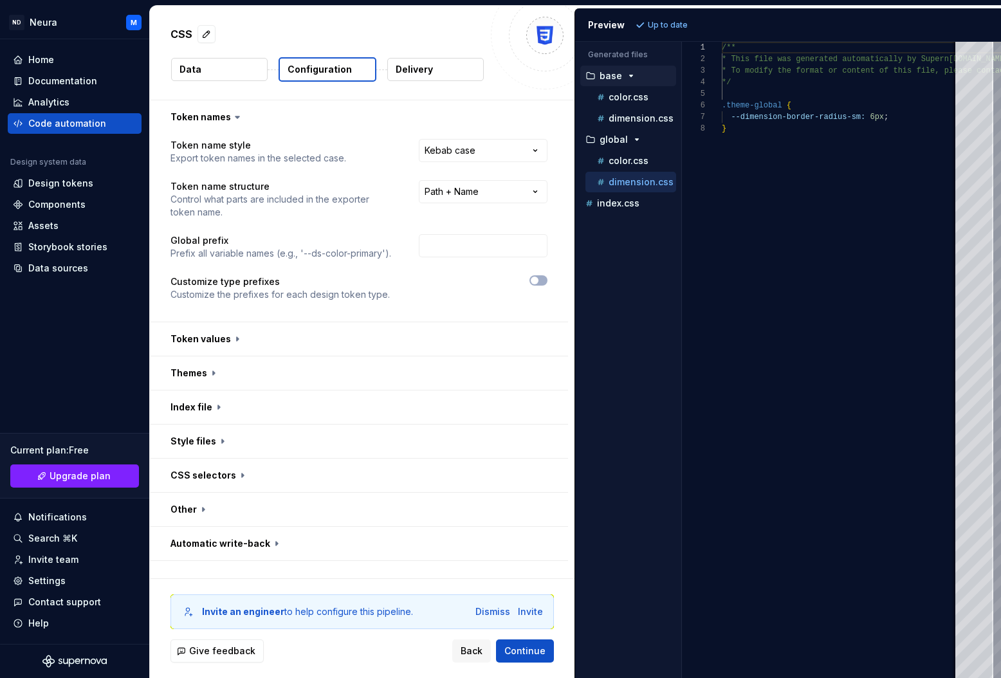
click at [419, 66] on p "Delivery" at bounding box center [414, 69] width 37 height 13
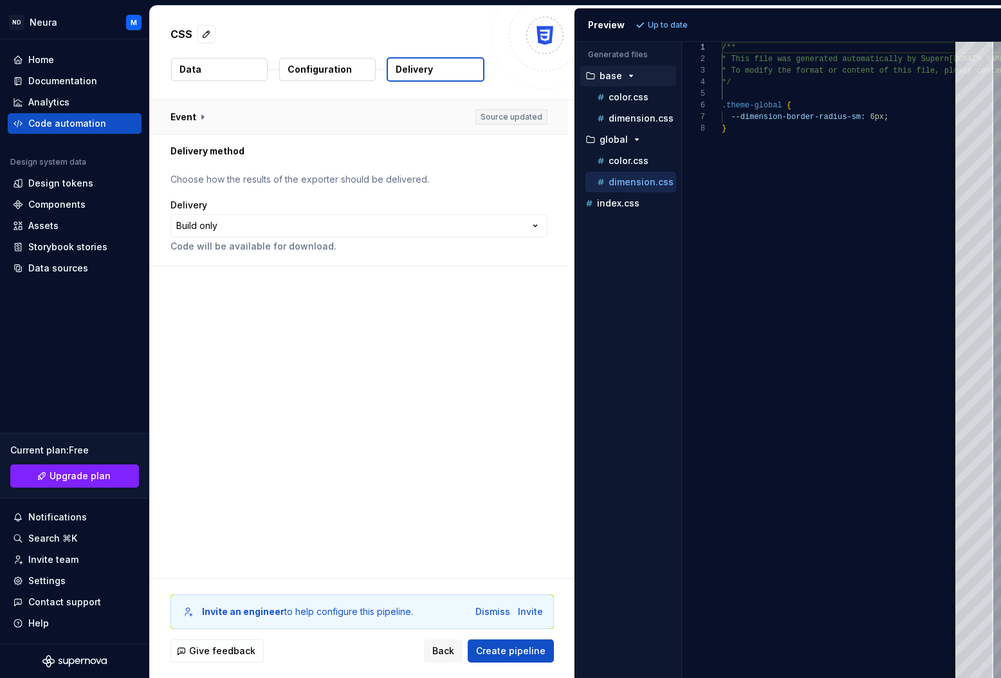
click at [200, 117] on button "button" at bounding box center [359, 116] width 418 height 33
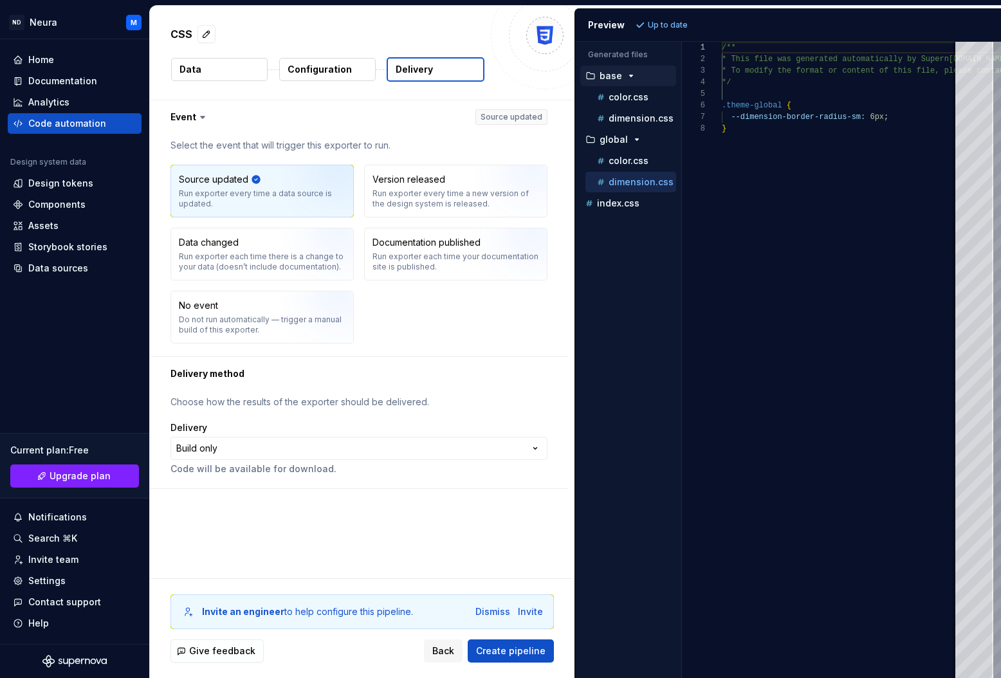
click at [201, 117] on icon at bounding box center [203, 117] width 4 height 2
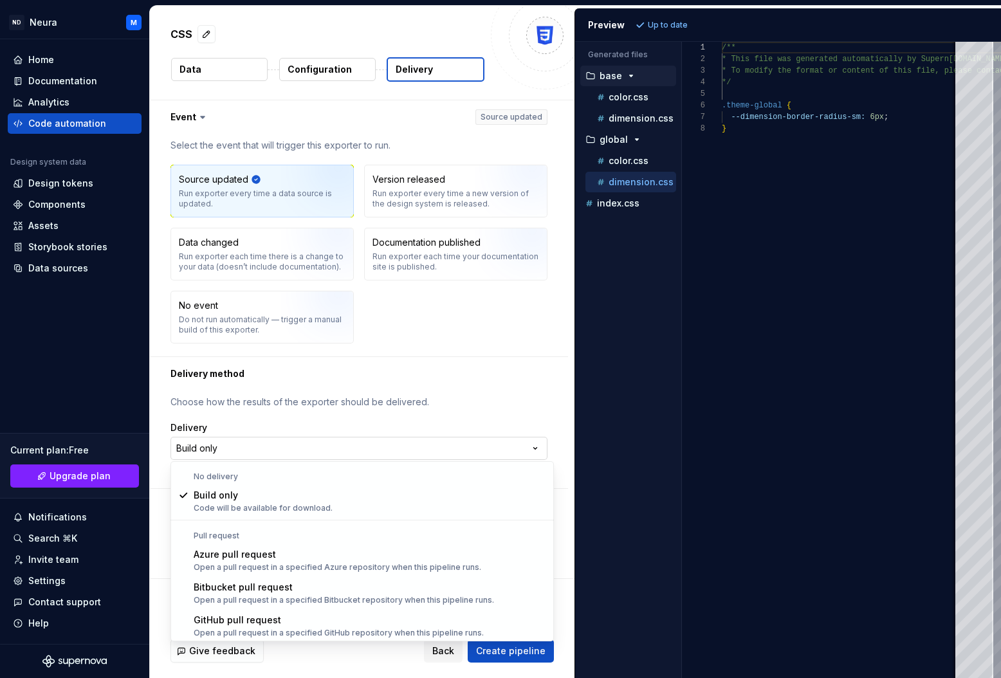
click at [217, 449] on html "**********" at bounding box center [500, 339] width 1001 height 678
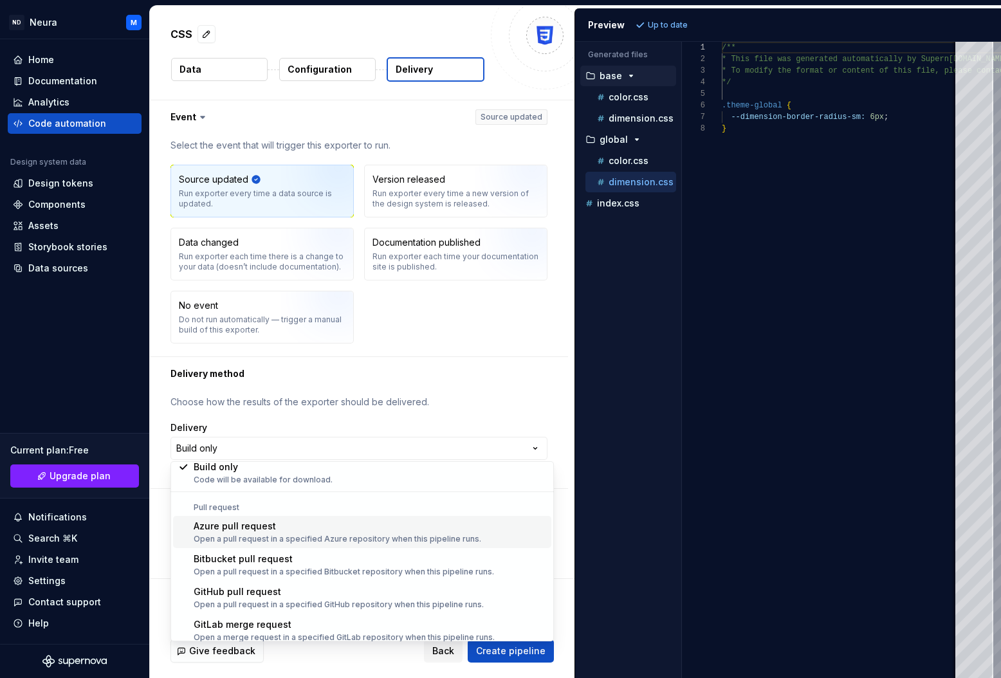
scroll to position [36, 0]
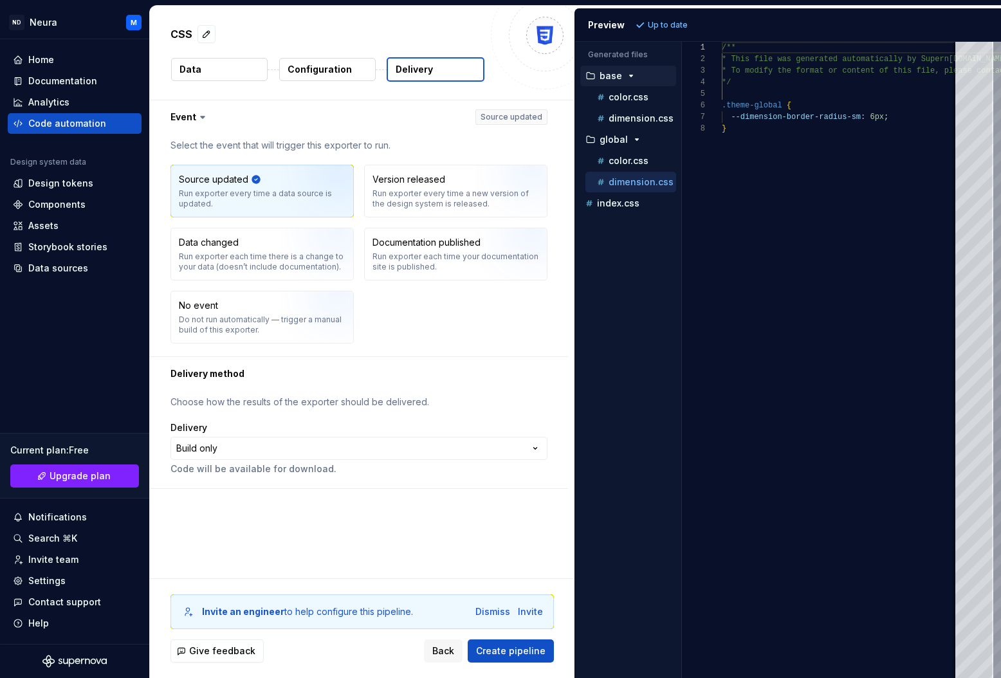
click at [425, 414] on html "**********" at bounding box center [500, 339] width 1001 height 678
click at [276, 449] on html "**********" at bounding box center [500, 339] width 1001 height 678
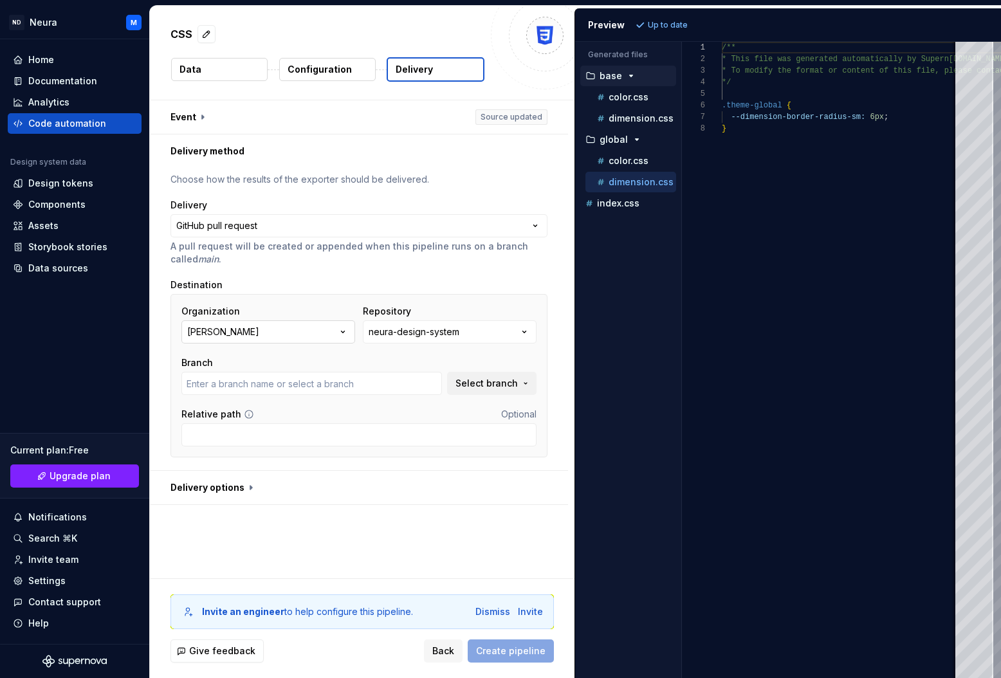
type input "main"
click at [342, 334] on icon "button" at bounding box center [343, 332] width 13 height 13
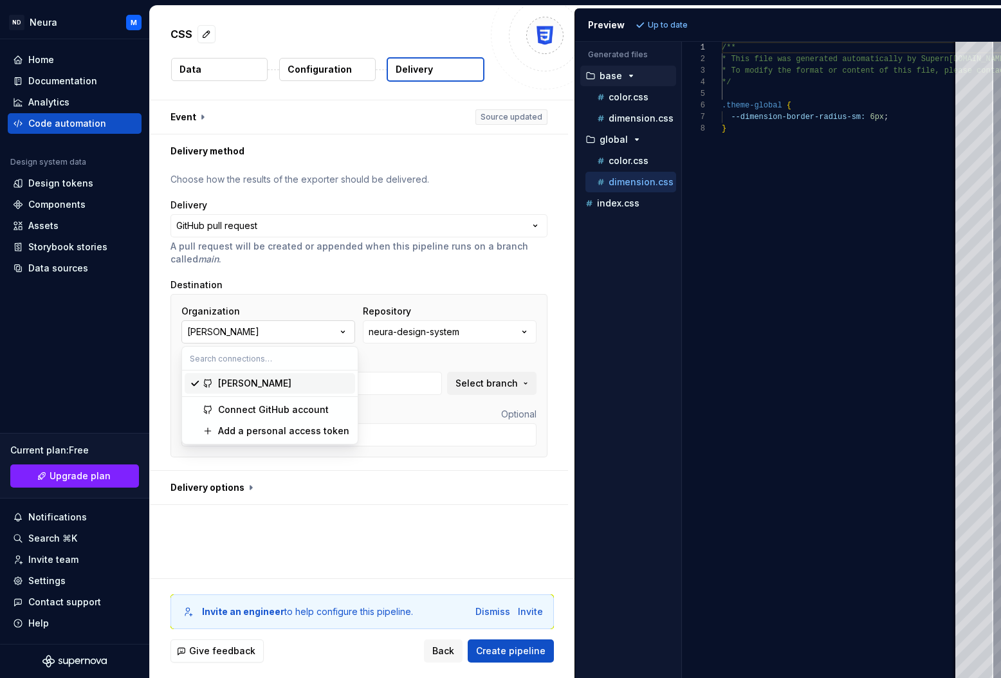
click at [341, 334] on icon "button" at bounding box center [343, 332] width 13 height 13
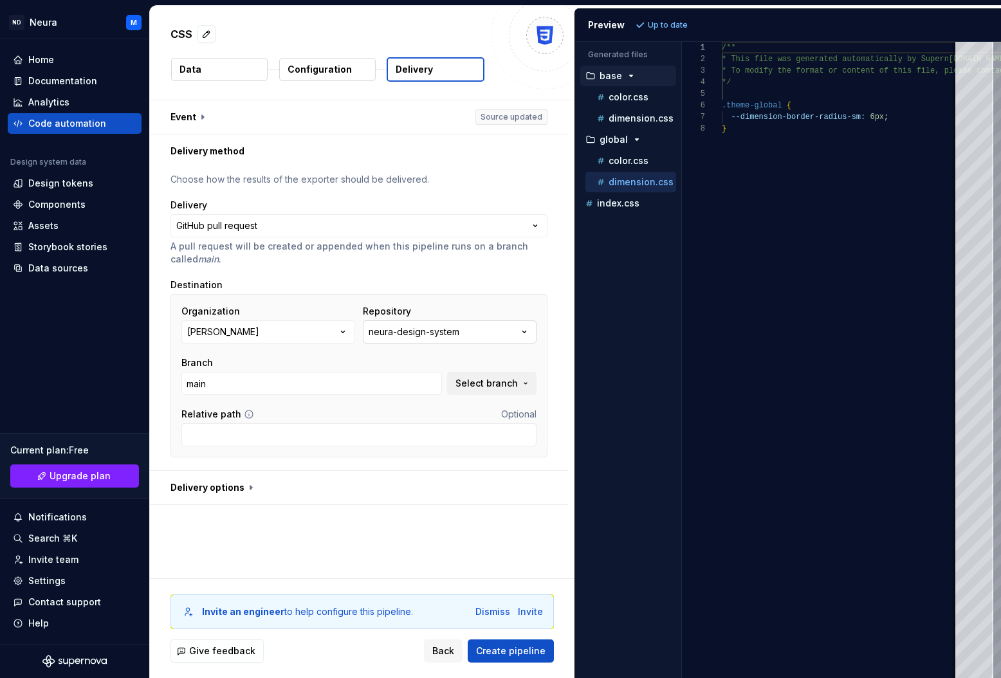
click at [519, 330] on button "neura-design-system" at bounding box center [450, 331] width 174 height 23
click at [519, 328] on button "neura-design-system" at bounding box center [450, 331] width 174 height 23
click at [484, 380] on span "Select branch" at bounding box center [487, 383] width 62 height 13
click at [384, 386] on input "main" at bounding box center [311, 383] width 261 height 23
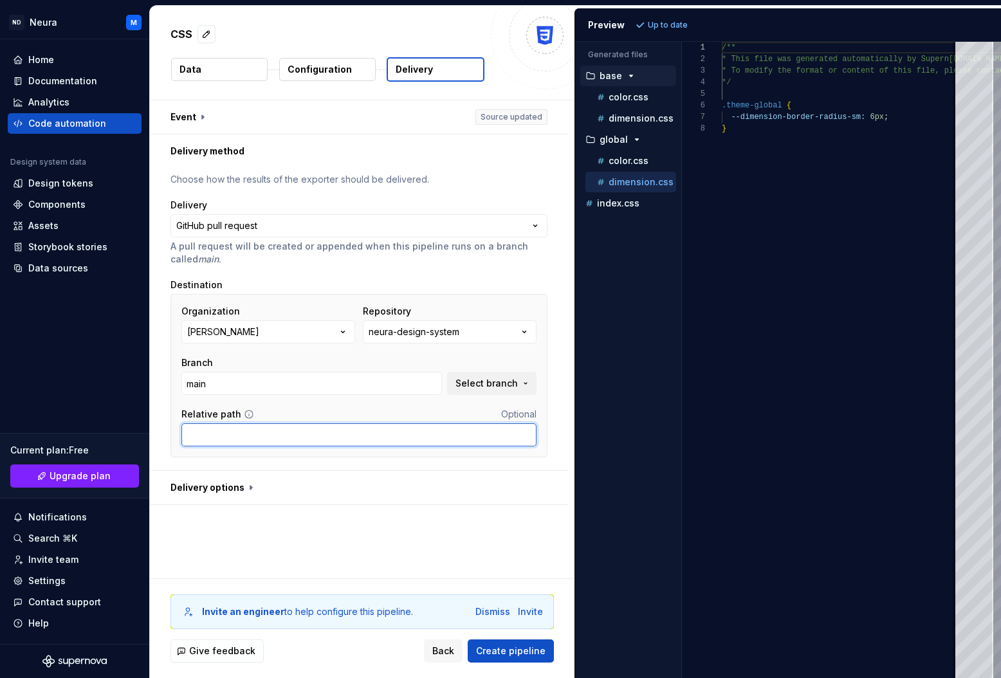
click at [376, 431] on input "Relative path" at bounding box center [358, 434] width 355 height 23
click at [446, 654] on span "Back" at bounding box center [443, 651] width 22 height 13
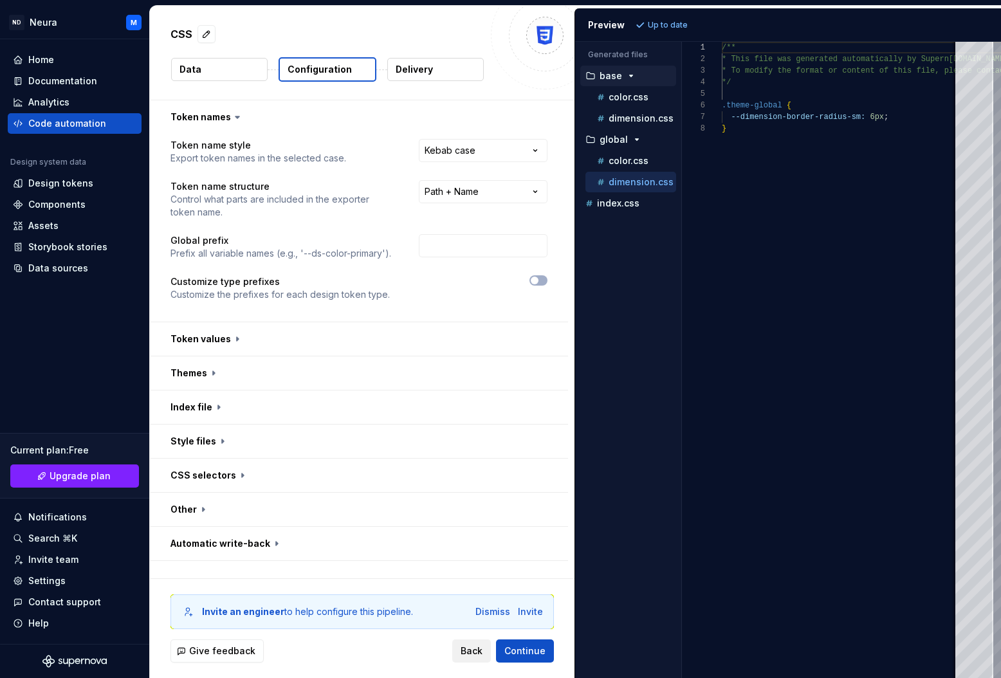
click at [466, 653] on span "Back" at bounding box center [472, 651] width 22 height 13
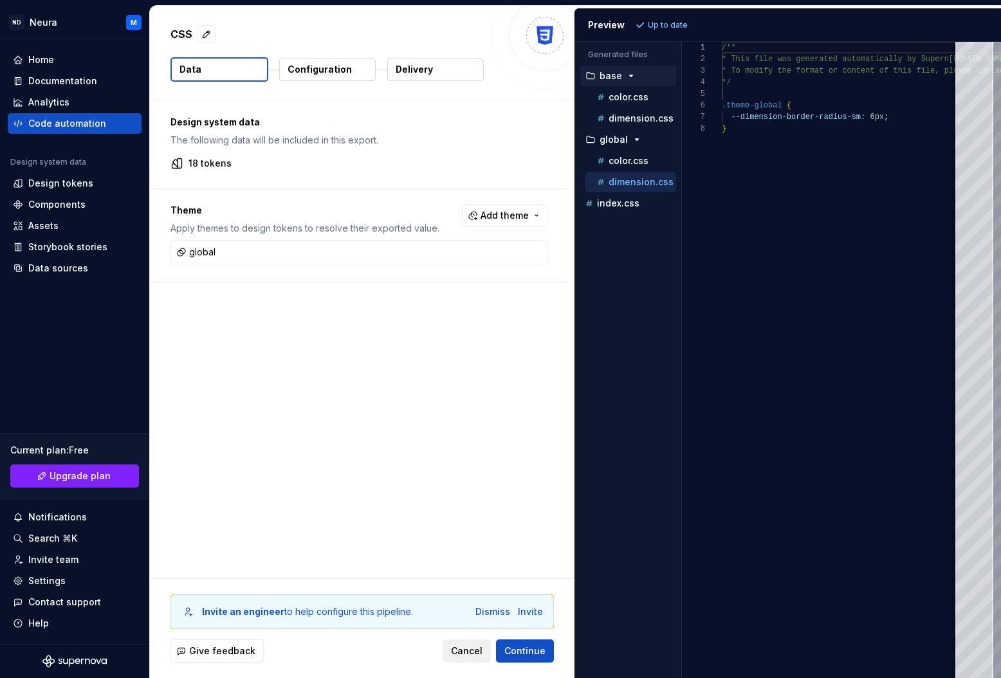
click at [463, 647] on span "Cancel" at bounding box center [467, 651] width 32 height 13
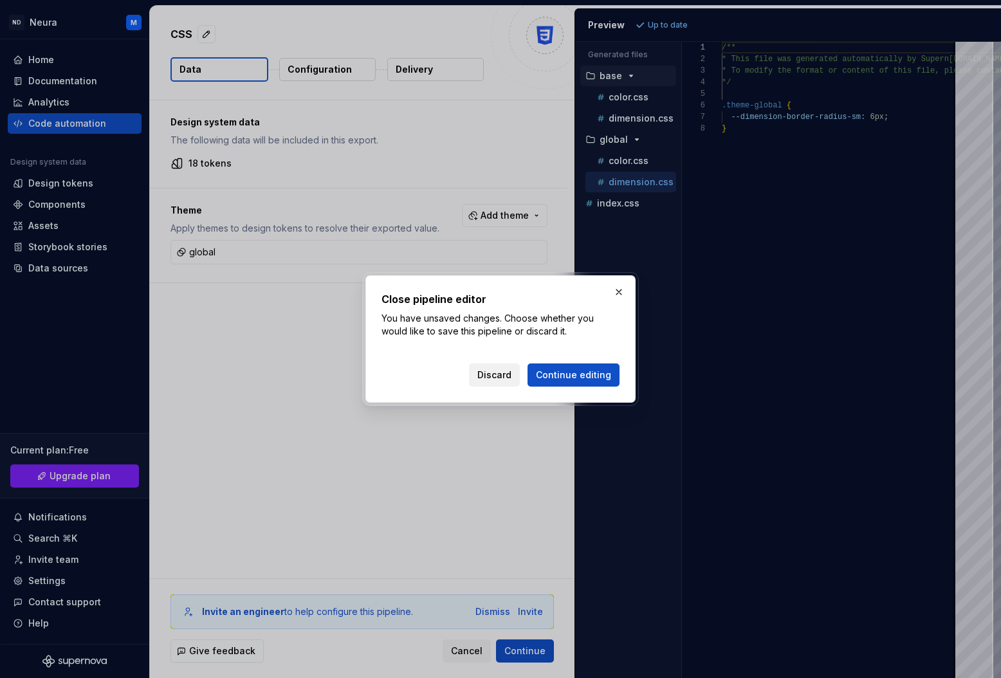
click at [499, 376] on span "Discard" at bounding box center [495, 375] width 34 height 13
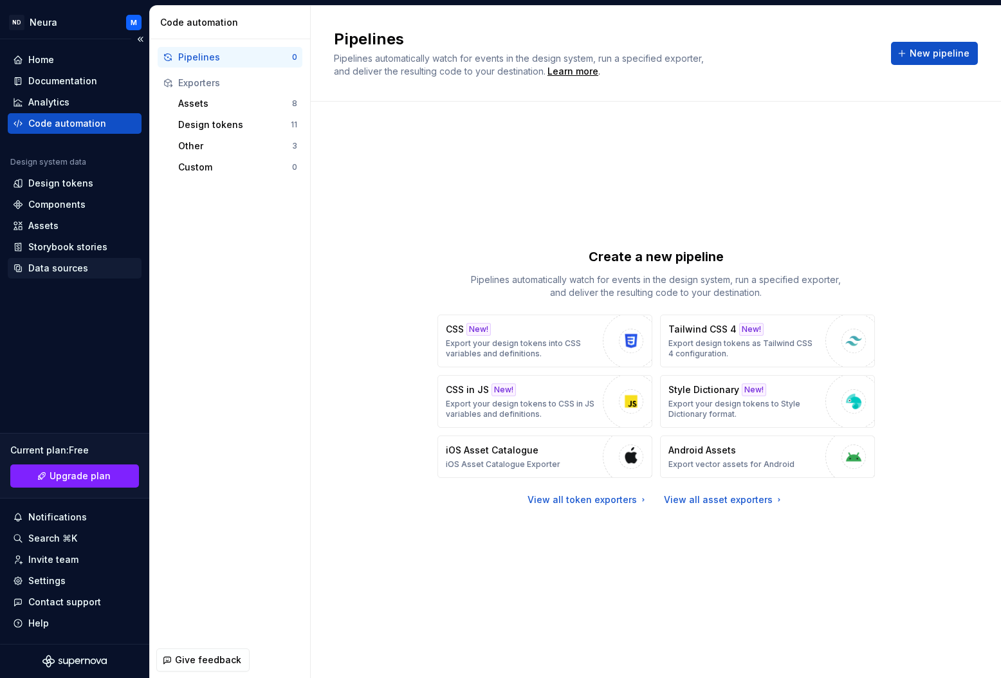
click at [39, 266] on div "Data sources" at bounding box center [58, 268] width 60 height 13
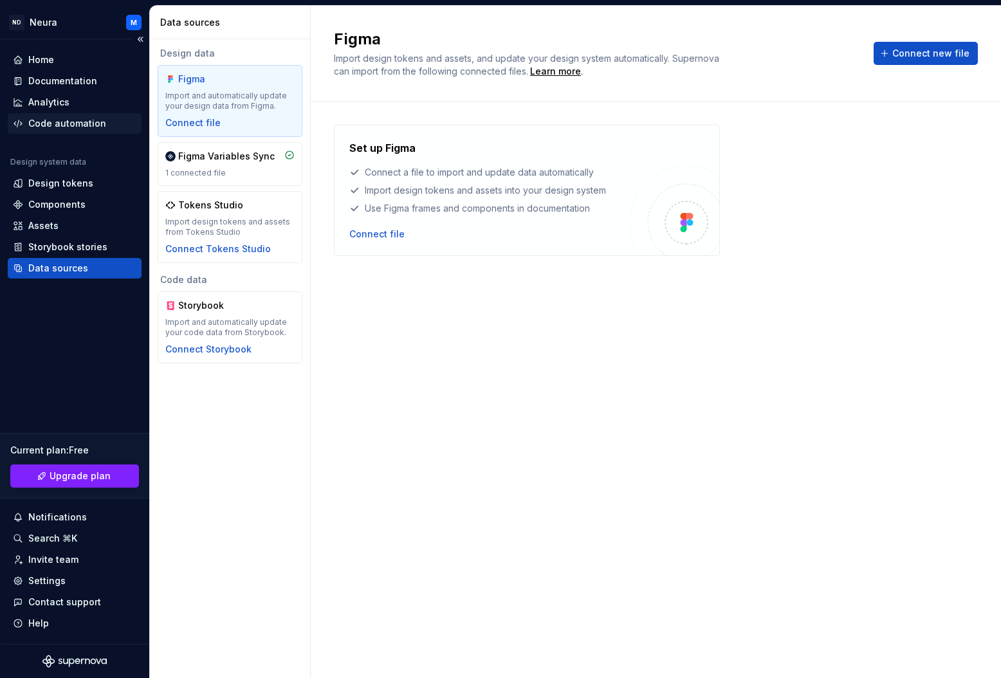
click at [49, 124] on div "Code automation" at bounding box center [67, 123] width 78 height 13
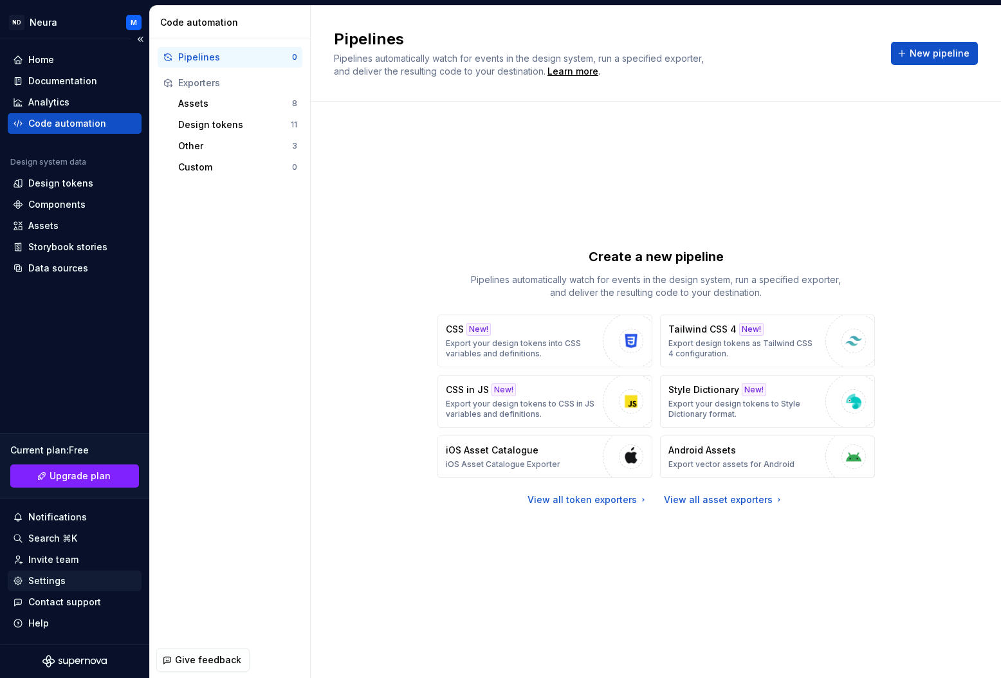
click at [41, 584] on div "Settings" at bounding box center [46, 581] width 37 height 13
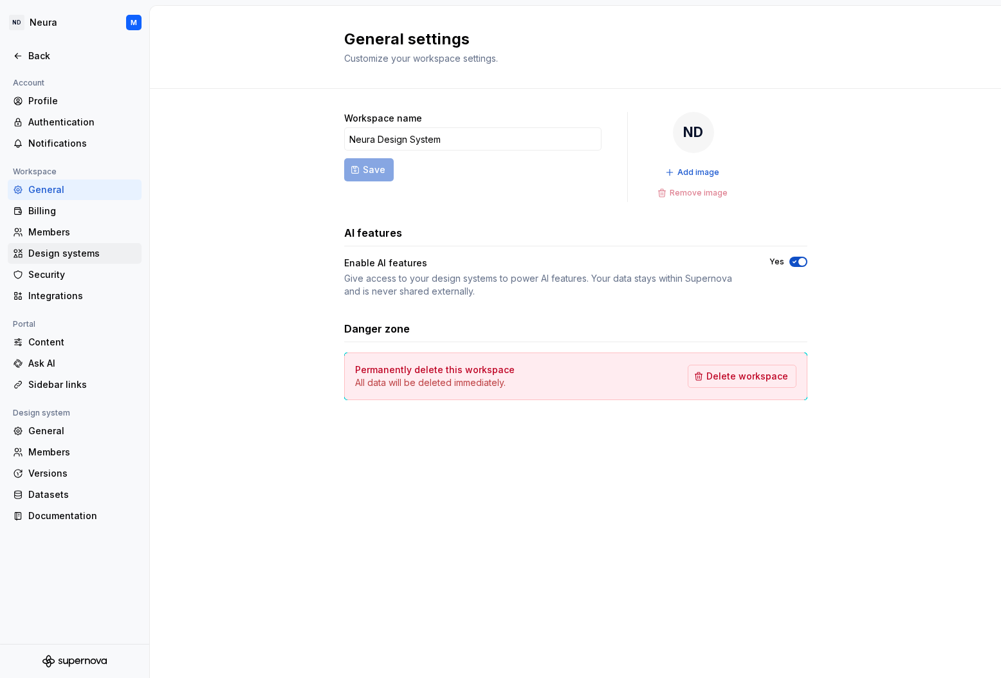
click at [39, 257] on div "Design systems" at bounding box center [82, 253] width 108 height 13
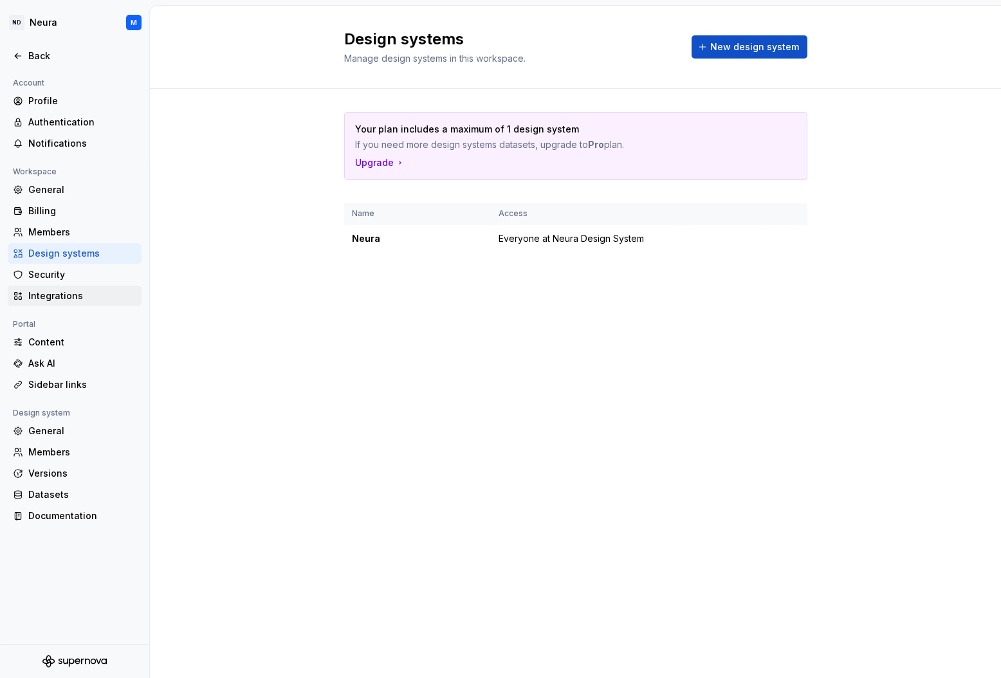
click at [40, 302] on div "Integrations" at bounding box center [75, 296] width 134 height 21
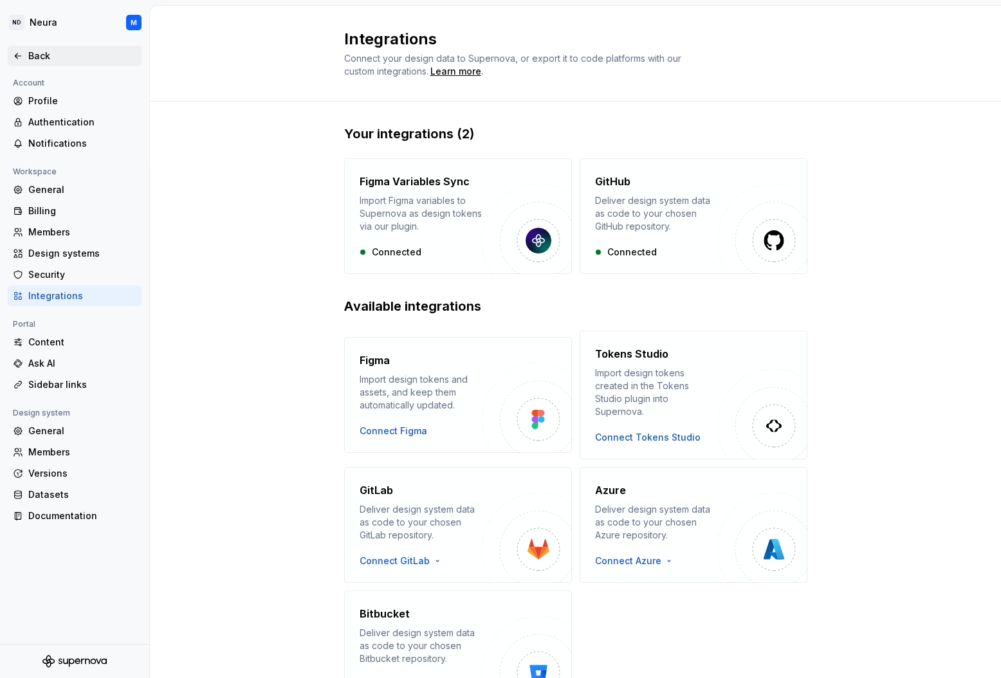
click at [26, 51] on div "Back" at bounding box center [75, 56] width 124 height 13
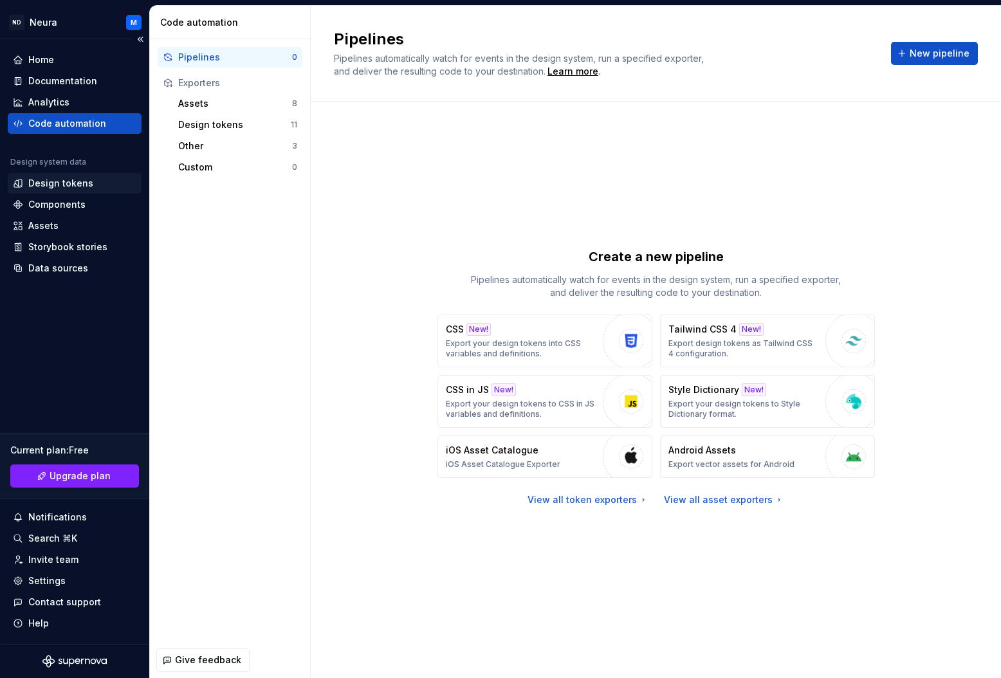
click at [48, 181] on div "Design tokens" at bounding box center [60, 183] width 65 height 13
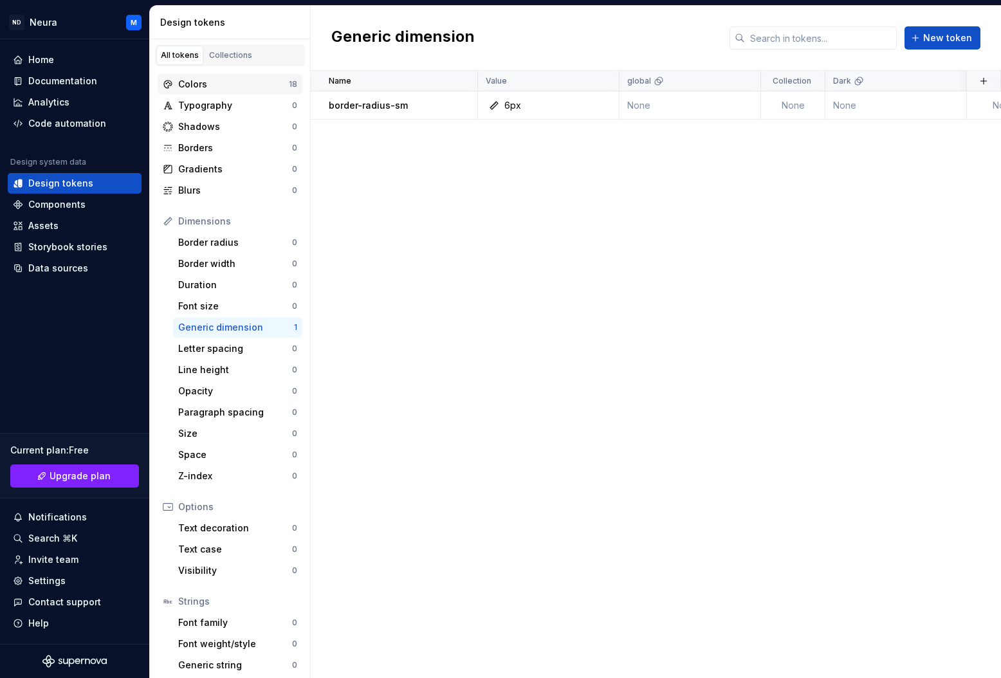
click at [190, 83] on div "Colors" at bounding box center [233, 84] width 111 height 13
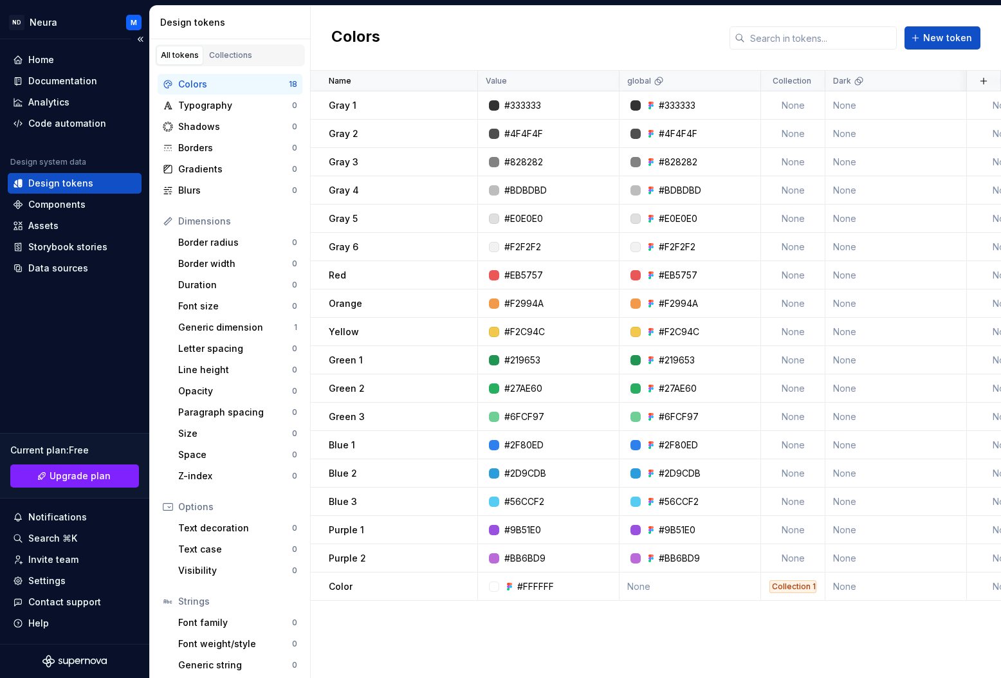
click at [53, 180] on div "Design tokens" at bounding box center [60, 183] width 65 height 13
click at [462, 104] on button "button" at bounding box center [461, 106] width 18 height 18
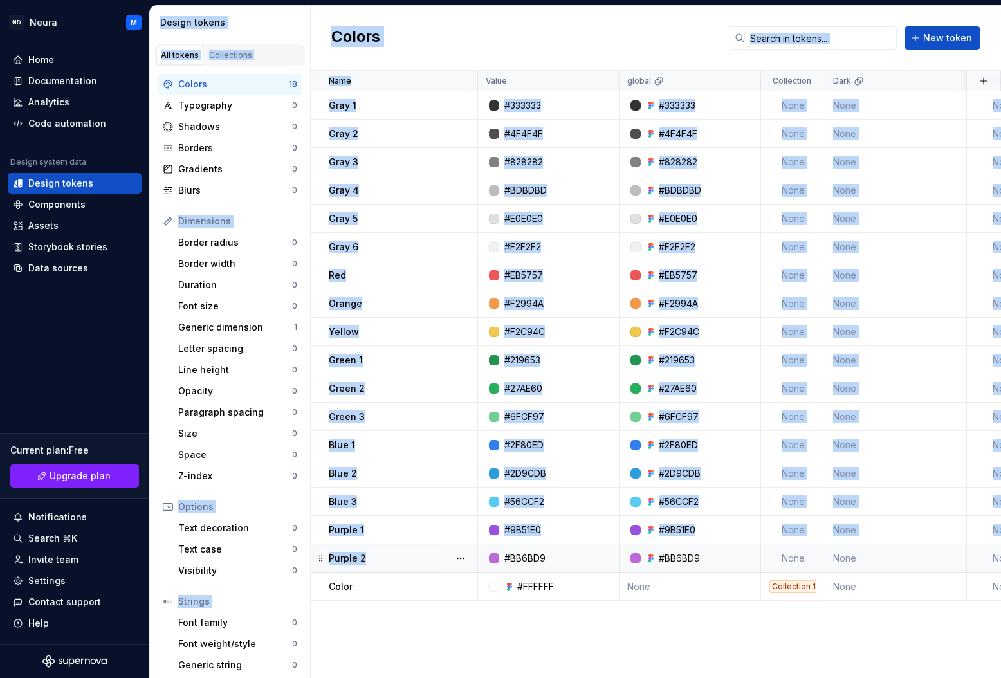
click at [411, 561] on div "Purple 2" at bounding box center [403, 558] width 148 height 13
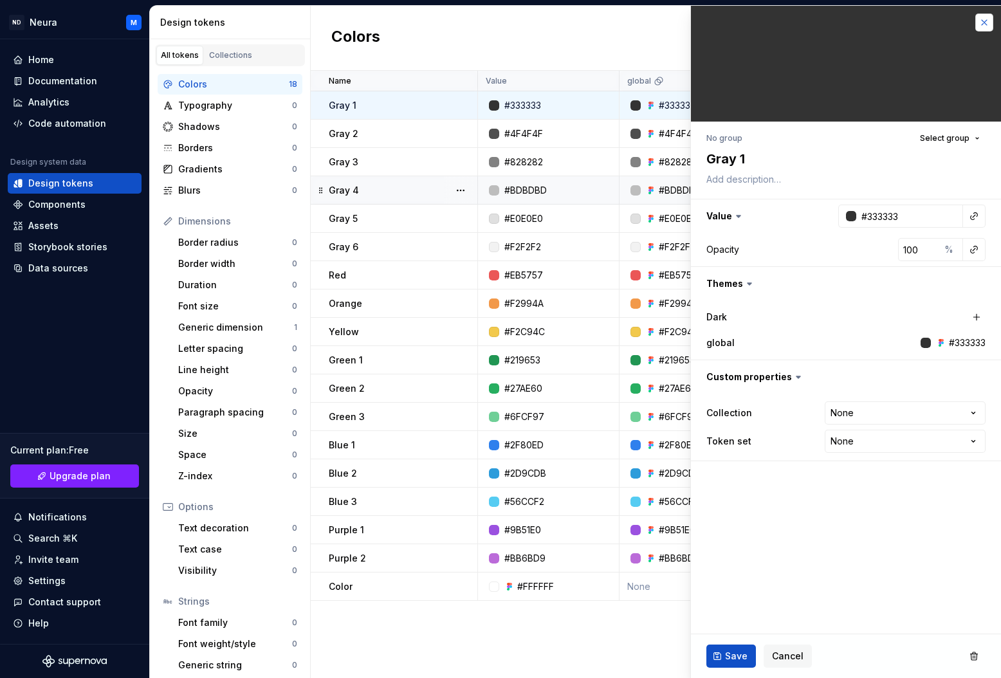
click at [983, 24] on button "button" at bounding box center [985, 23] width 18 height 18
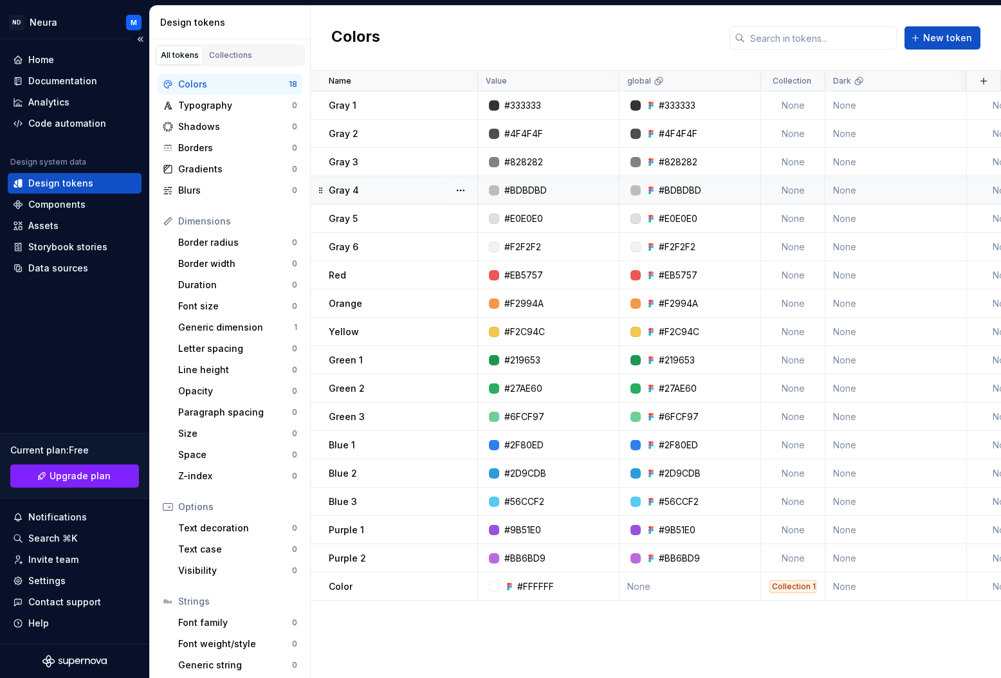
click at [58, 179] on div "Design tokens" at bounding box center [60, 183] width 65 height 13
click at [216, 57] on div "Collections" at bounding box center [230, 55] width 43 height 10
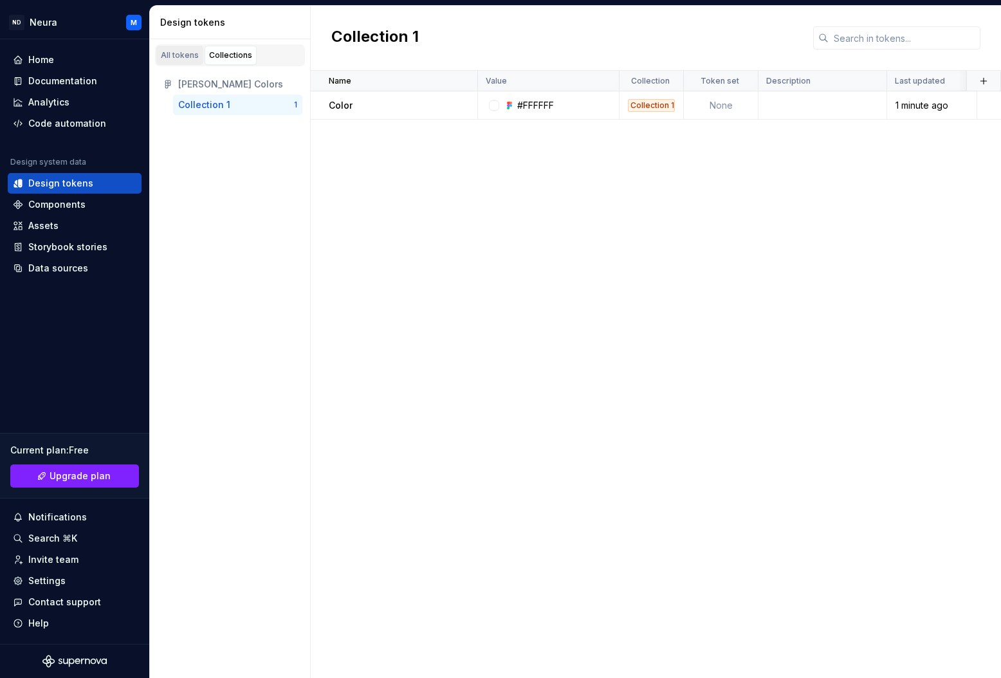
click at [179, 56] on div "All tokens" at bounding box center [180, 55] width 38 height 10
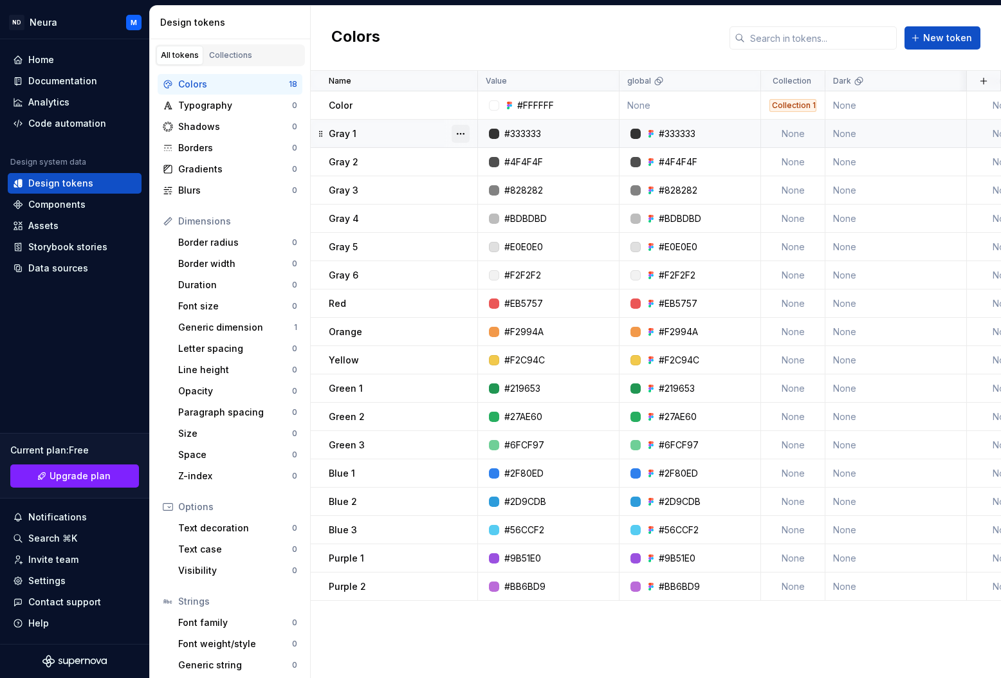
click at [465, 133] on button "button" at bounding box center [461, 134] width 18 height 18
click at [476, 201] on div "Delete token" at bounding box center [518, 206] width 84 height 13
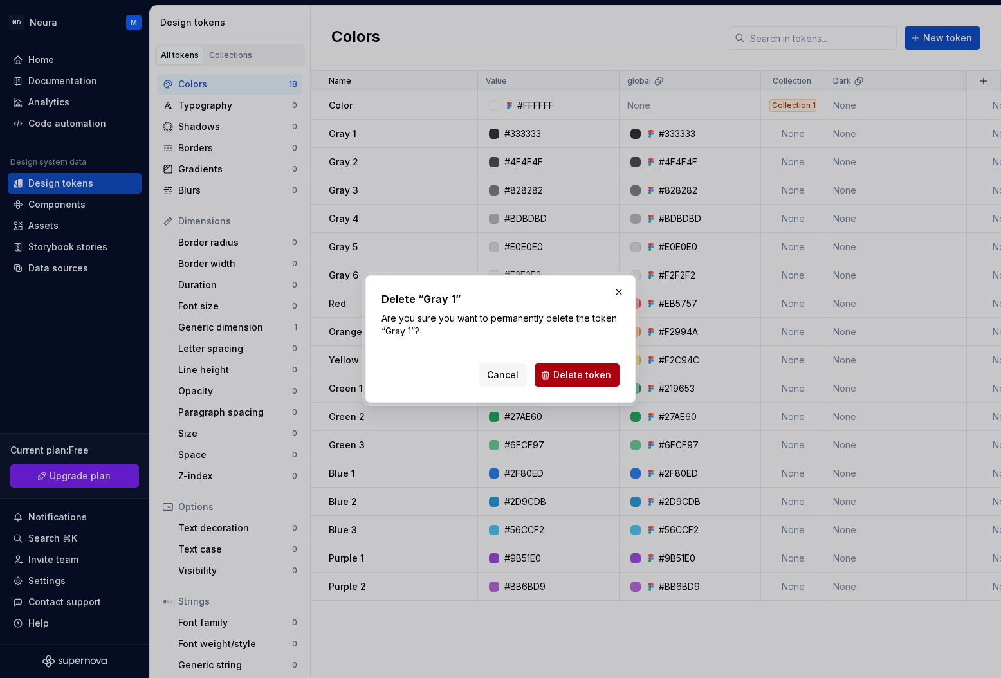
click at [564, 373] on span "Delete token" at bounding box center [582, 375] width 58 height 13
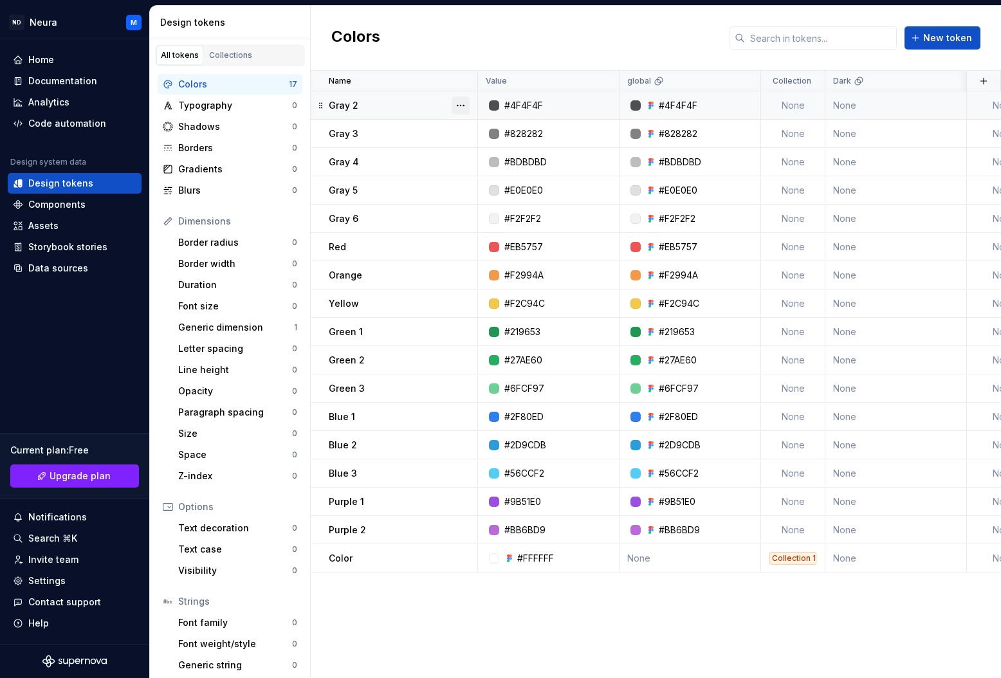
click at [467, 105] on button "button" at bounding box center [461, 106] width 18 height 18
click at [479, 171] on div "Delete token" at bounding box center [518, 177] width 84 height 13
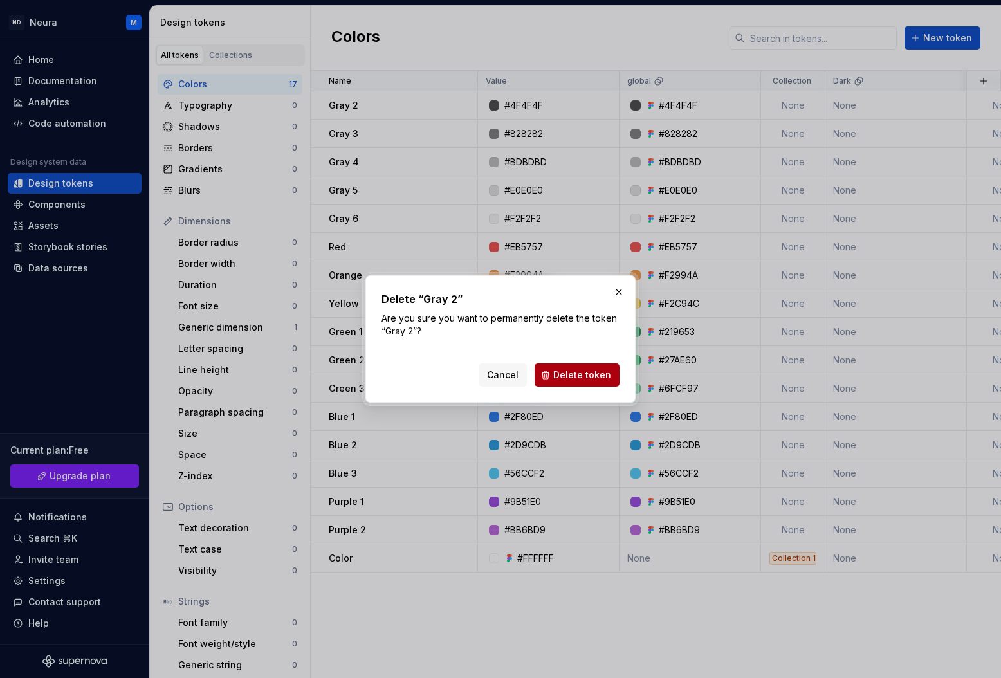
click at [565, 380] on span "Delete token" at bounding box center [582, 375] width 58 height 13
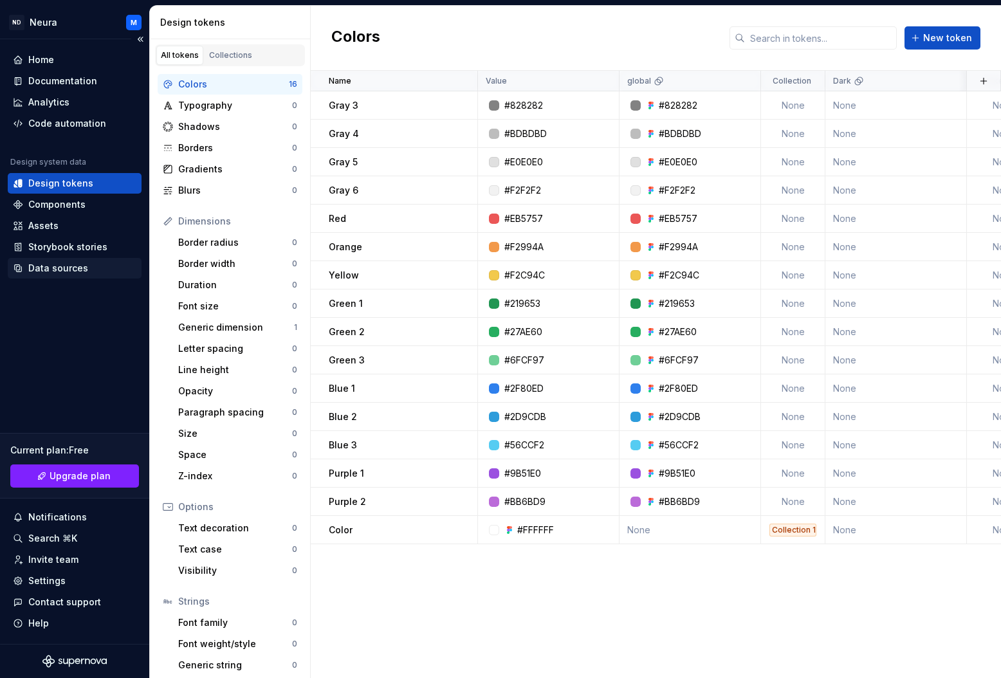
click at [53, 270] on div "Data sources" at bounding box center [58, 268] width 60 height 13
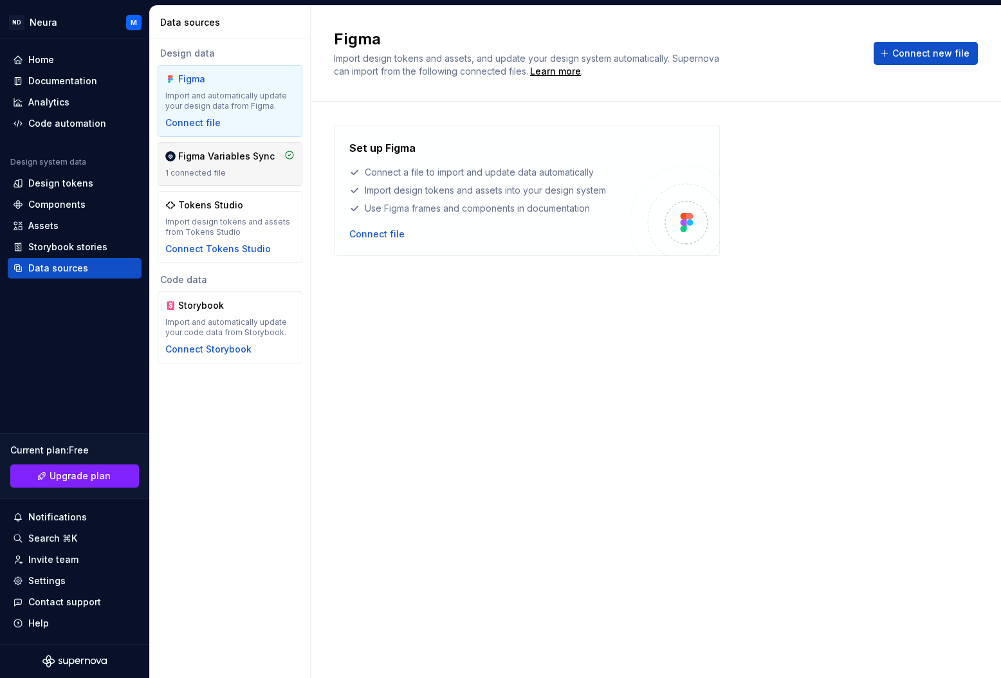
click at [212, 164] on div "Figma Variables Sync 1 connected file" at bounding box center [229, 164] width 129 height 28
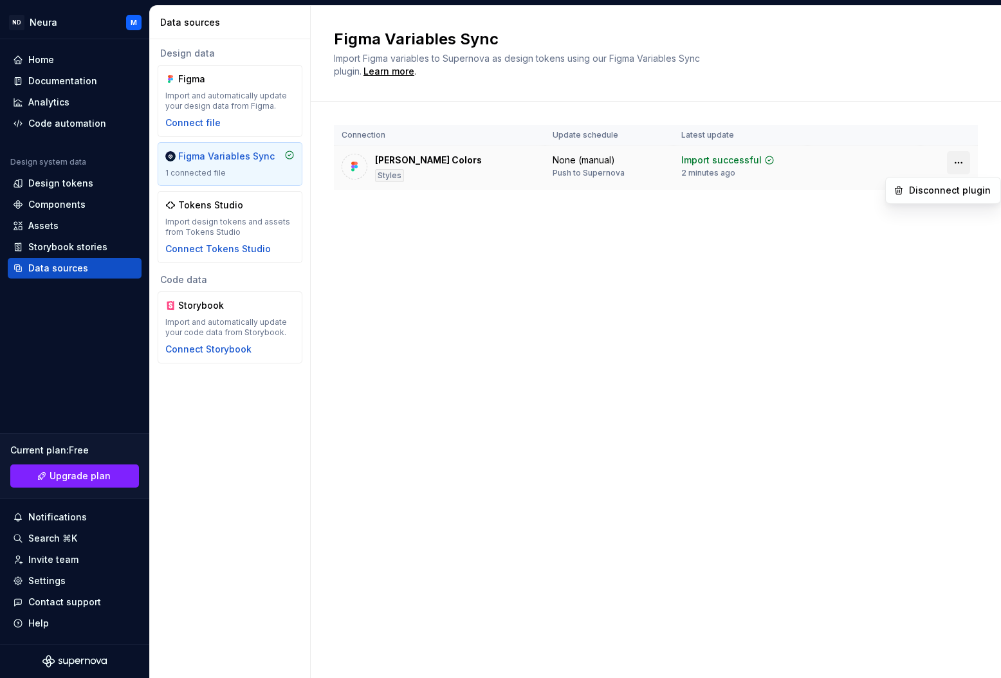
click at [960, 163] on html "ND Neura M Home Documentation Analytics Code automation Design system data Desi…" at bounding box center [500, 339] width 1001 height 678
click at [963, 165] on html "ND Neura M Home Documentation Analytics Code automation Design system data Desi…" at bounding box center [500, 339] width 1001 height 678
click at [739, 156] on div "Import successful" at bounding box center [722, 160] width 80 height 13
click at [47, 183] on div "Design tokens" at bounding box center [60, 183] width 65 height 13
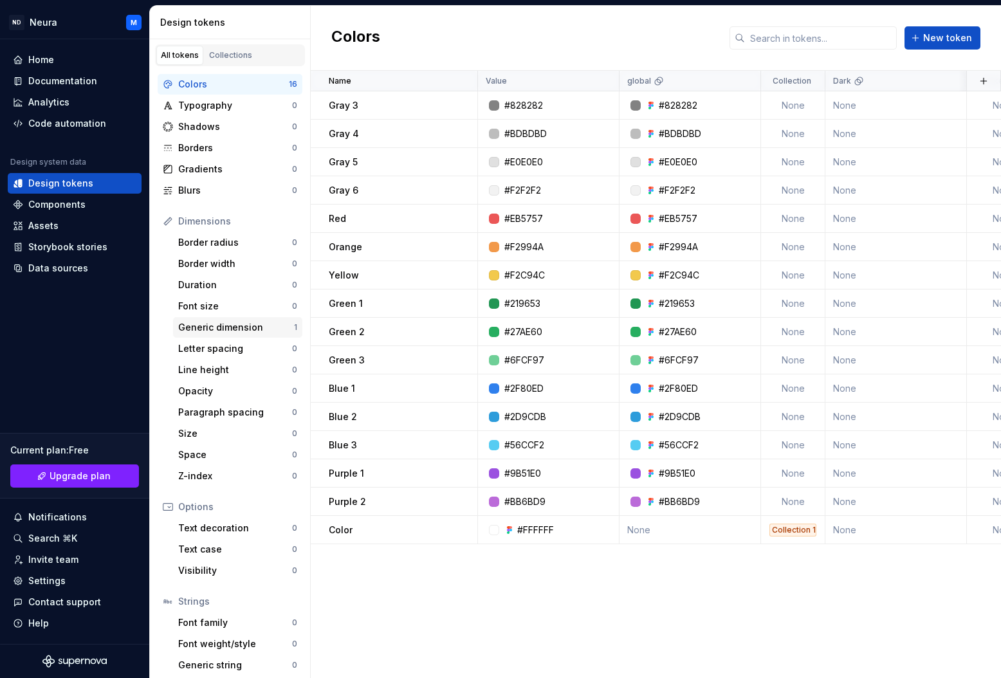
click at [261, 324] on div "Generic dimension" at bounding box center [236, 327] width 116 height 13
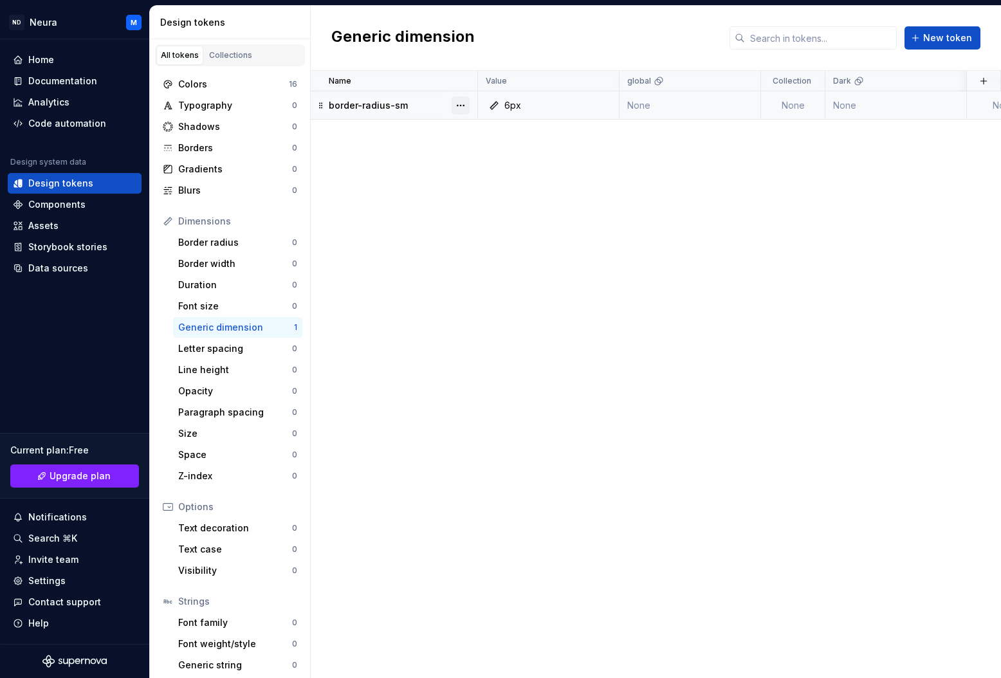
click at [467, 105] on button "button" at bounding box center [461, 106] width 18 height 18
click at [474, 179] on div "Delete token" at bounding box center [509, 177] width 109 height 21
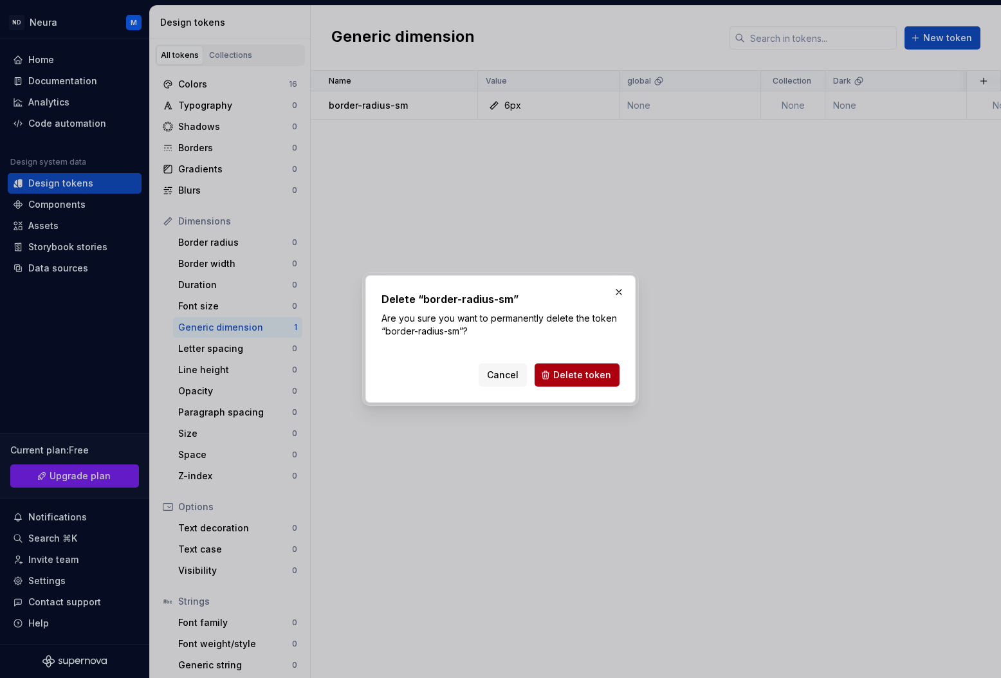
click at [582, 375] on span "Delete token" at bounding box center [582, 375] width 58 height 13
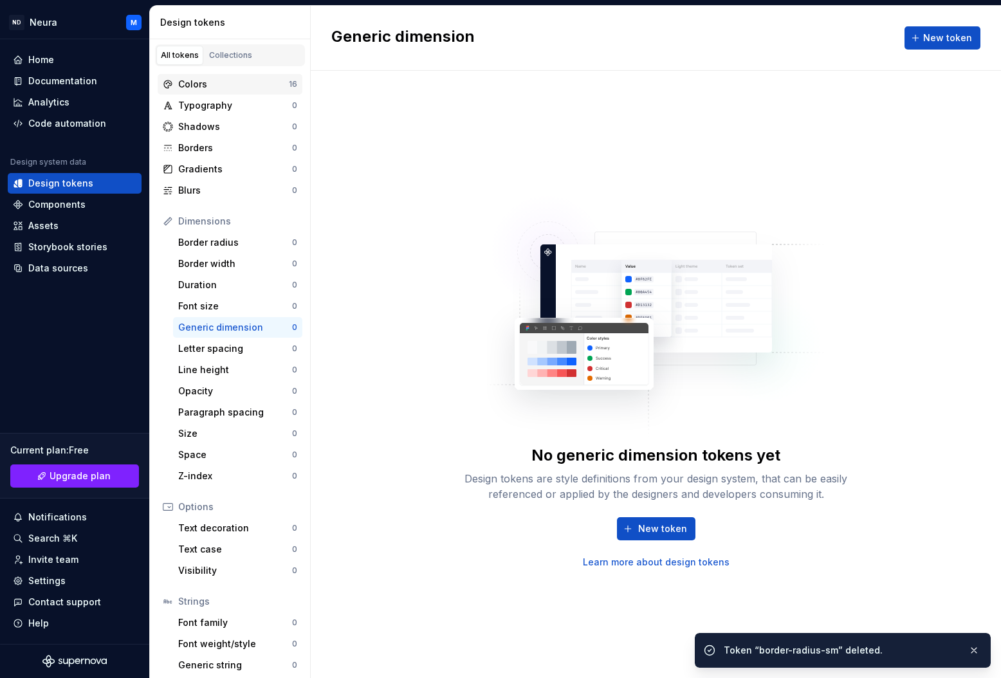
click at [205, 89] on div "Colors" at bounding box center [233, 84] width 111 height 13
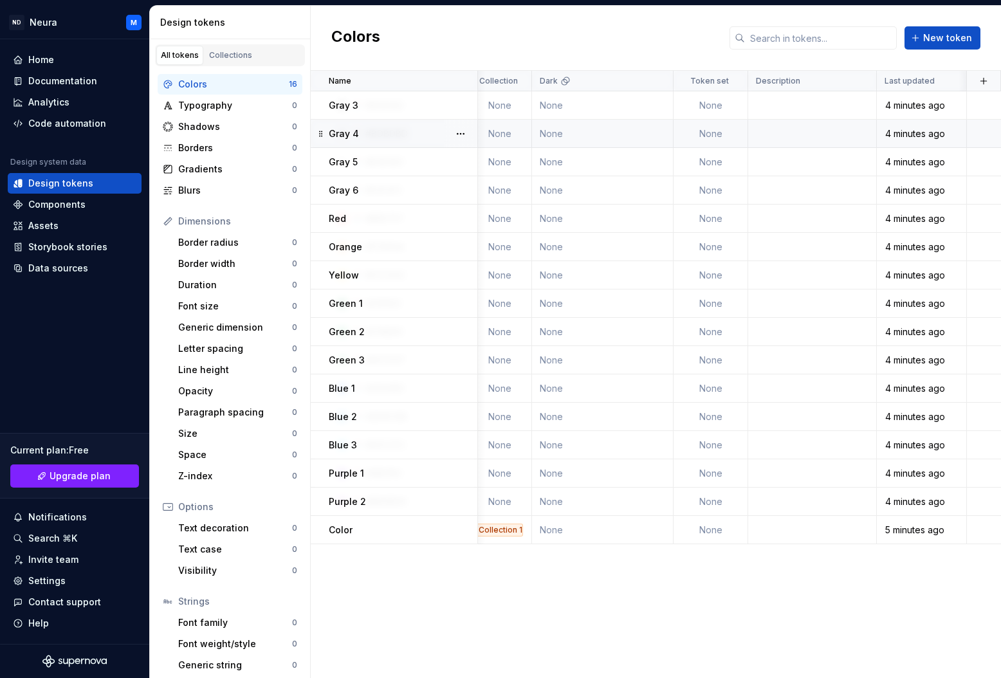
scroll to position [0, 293]
click at [983, 77] on button "button" at bounding box center [984, 81] width 18 height 18
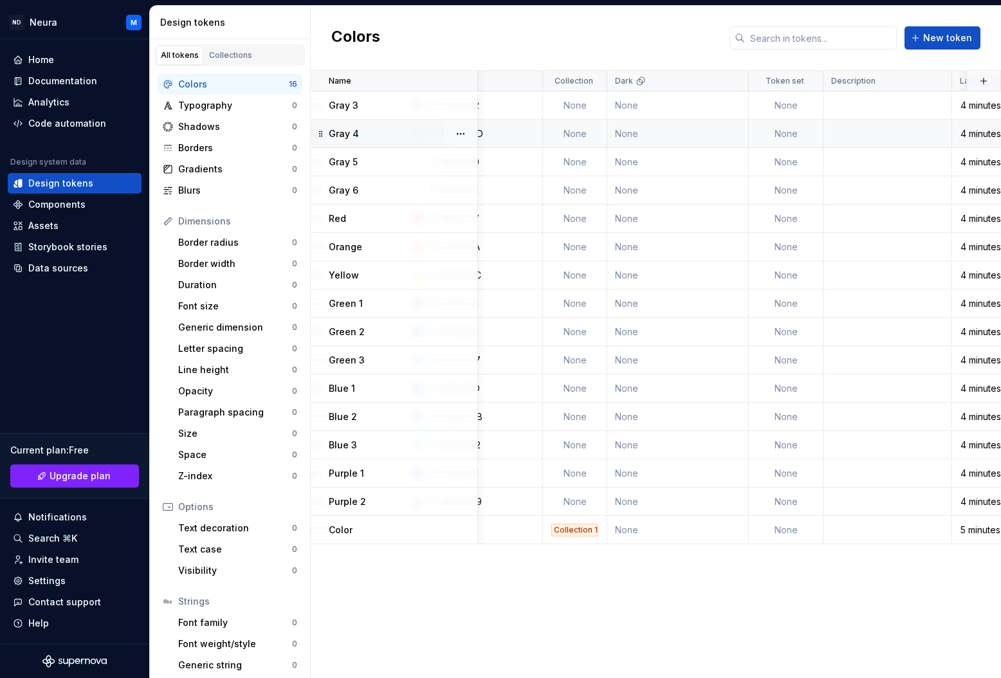
scroll to position [0, 0]
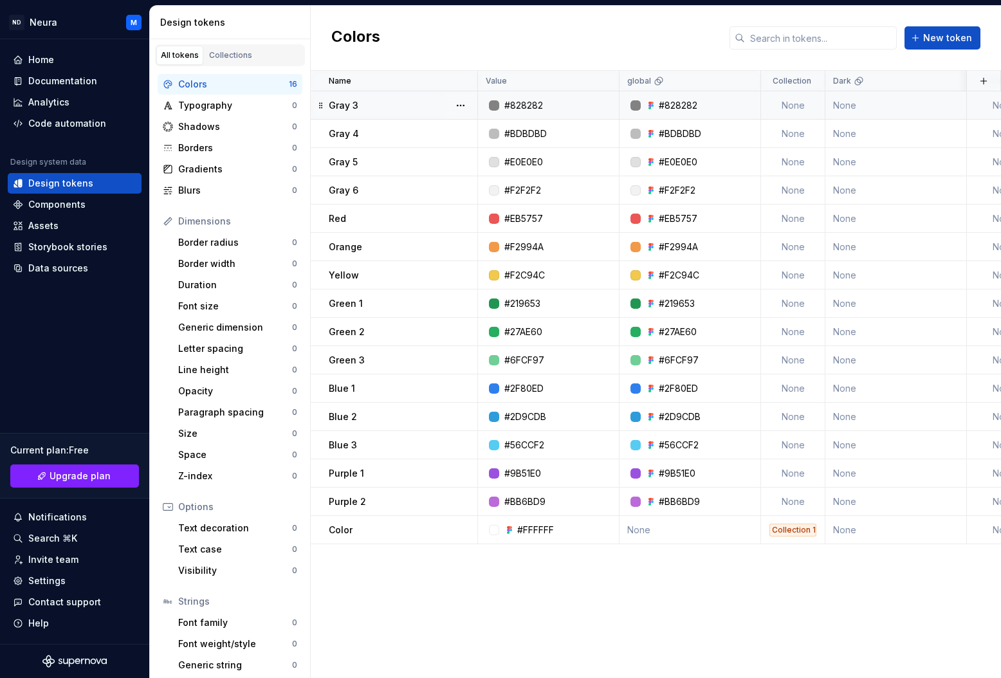
click at [424, 110] on div "Gray 3" at bounding box center [403, 105] width 148 height 13
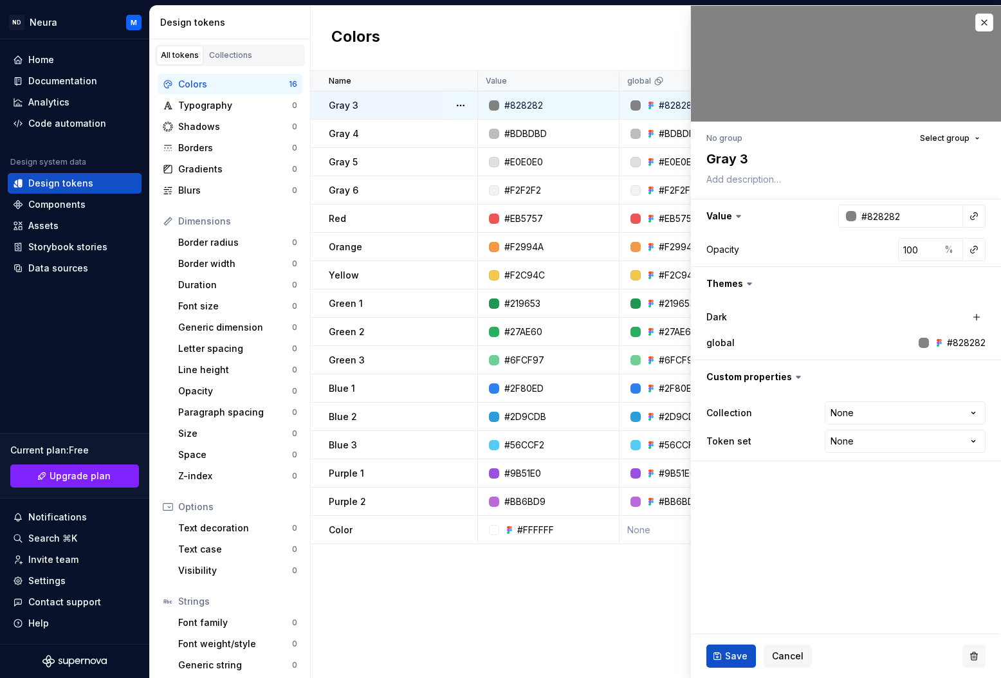
click at [976, 657] on button "button" at bounding box center [974, 656] width 23 height 23
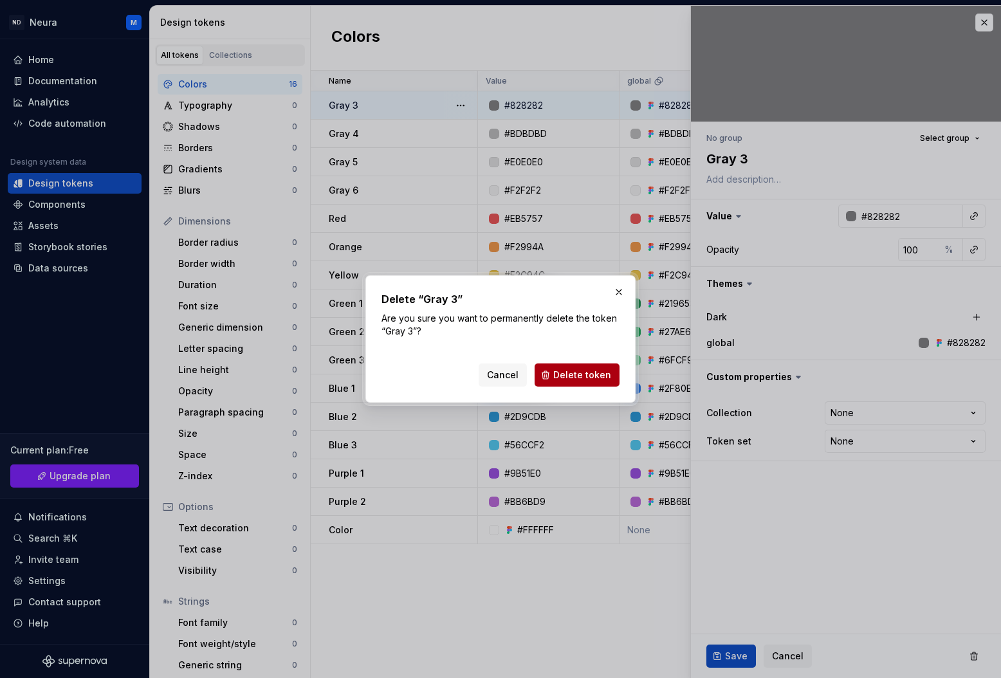
click at [582, 371] on span "Delete token" at bounding box center [582, 375] width 58 height 13
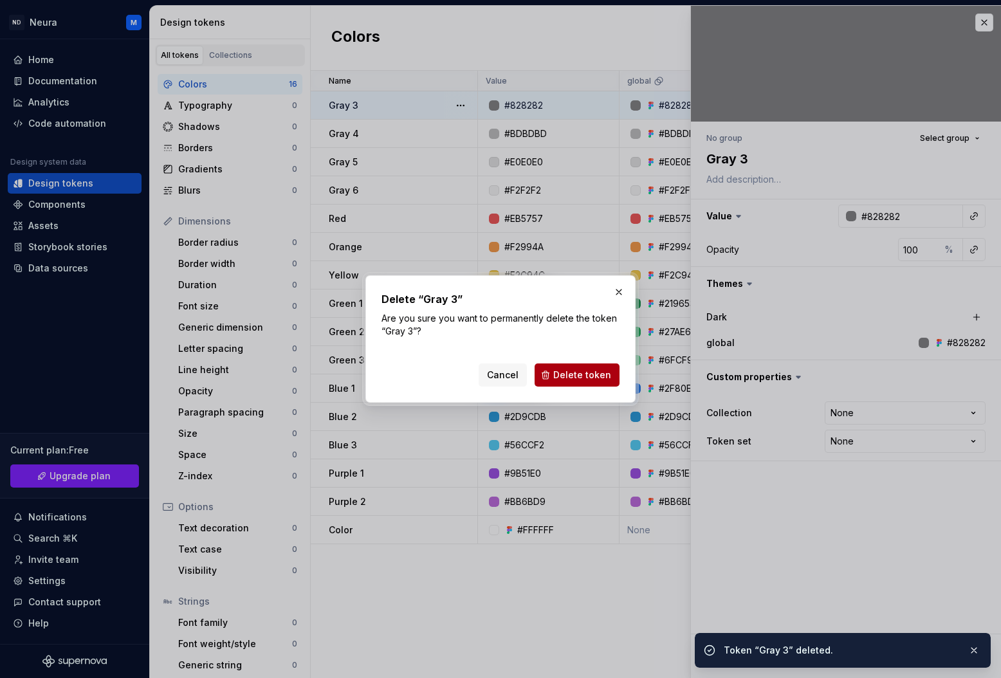
type textarea "*"
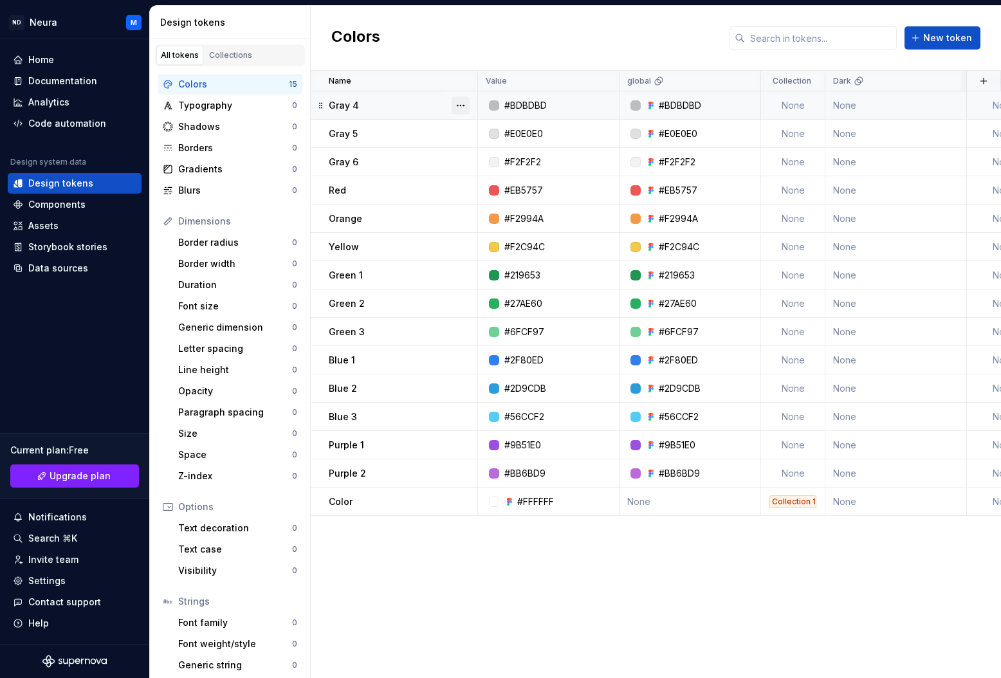
click at [464, 106] on button "button" at bounding box center [461, 106] width 18 height 18
click at [479, 177] on div "Delete token" at bounding box center [518, 177] width 84 height 13
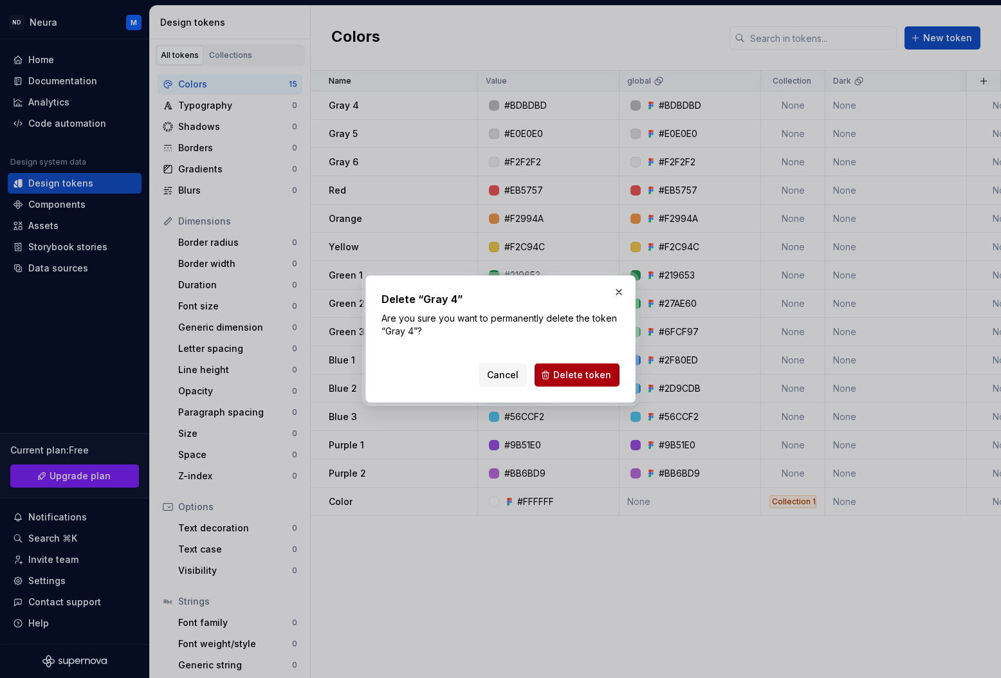
click at [563, 375] on span "Delete token" at bounding box center [582, 375] width 58 height 13
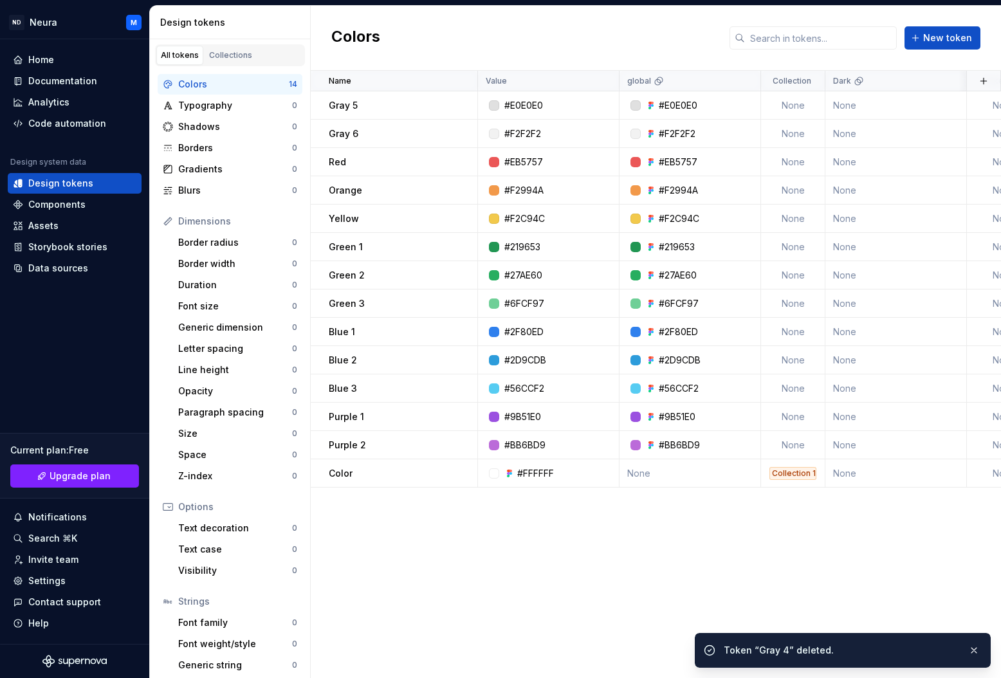
click at [466, 104] on button "button" at bounding box center [461, 106] width 18 height 18
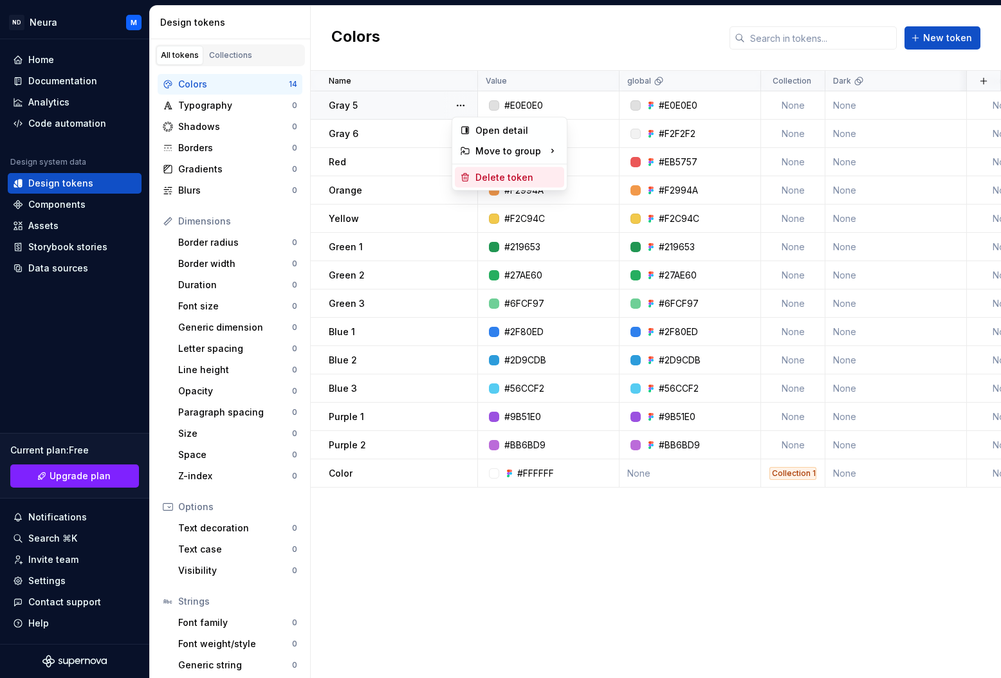
click at [474, 173] on div "Delete token" at bounding box center [509, 177] width 109 height 21
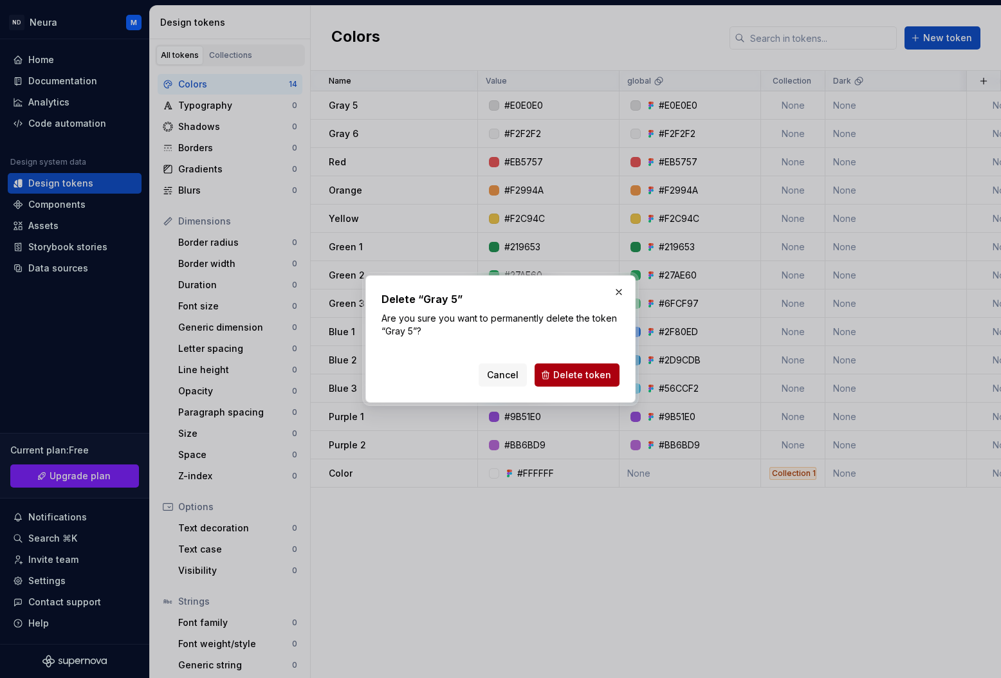
click at [561, 370] on span "Delete token" at bounding box center [582, 375] width 58 height 13
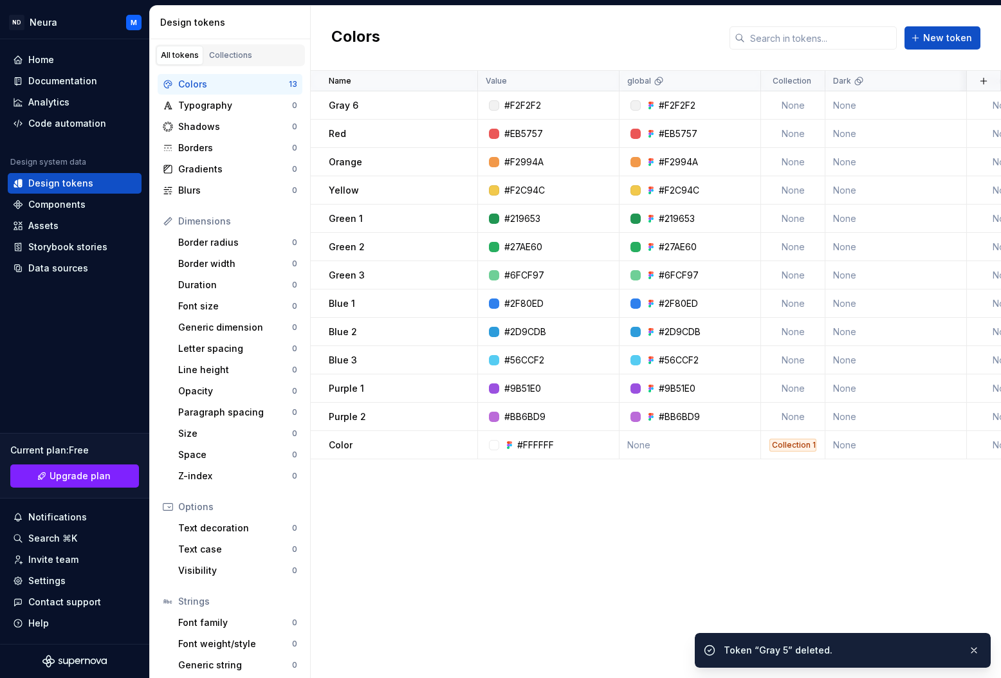
click at [467, 104] on button "button" at bounding box center [461, 106] width 18 height 18
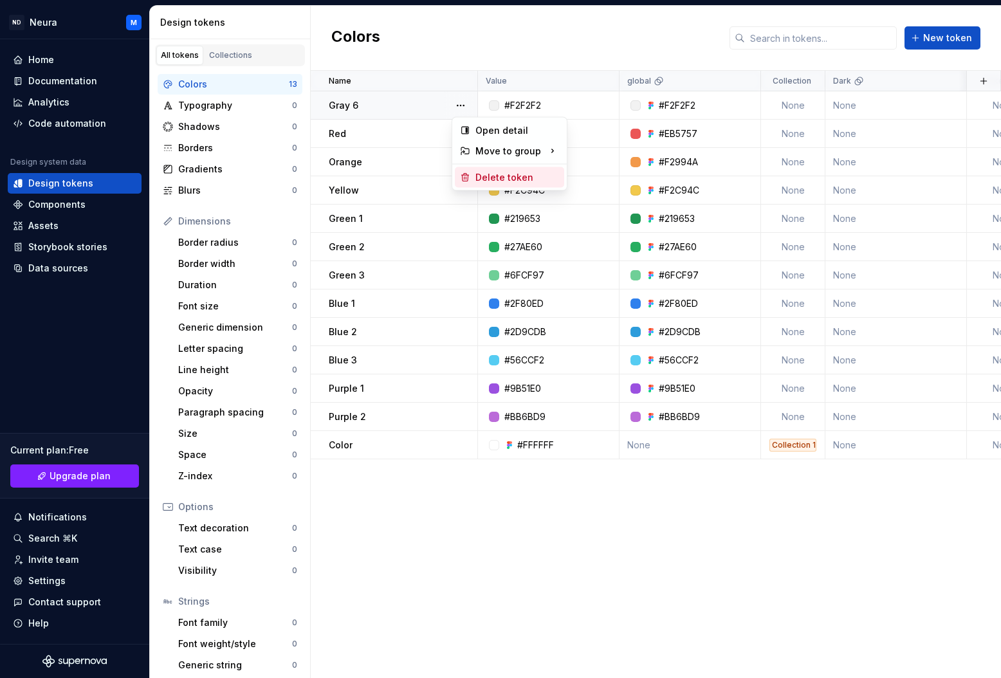
click at [488, 174] on div "Delete token" at bounding box center [518, 177] width 84 height 13
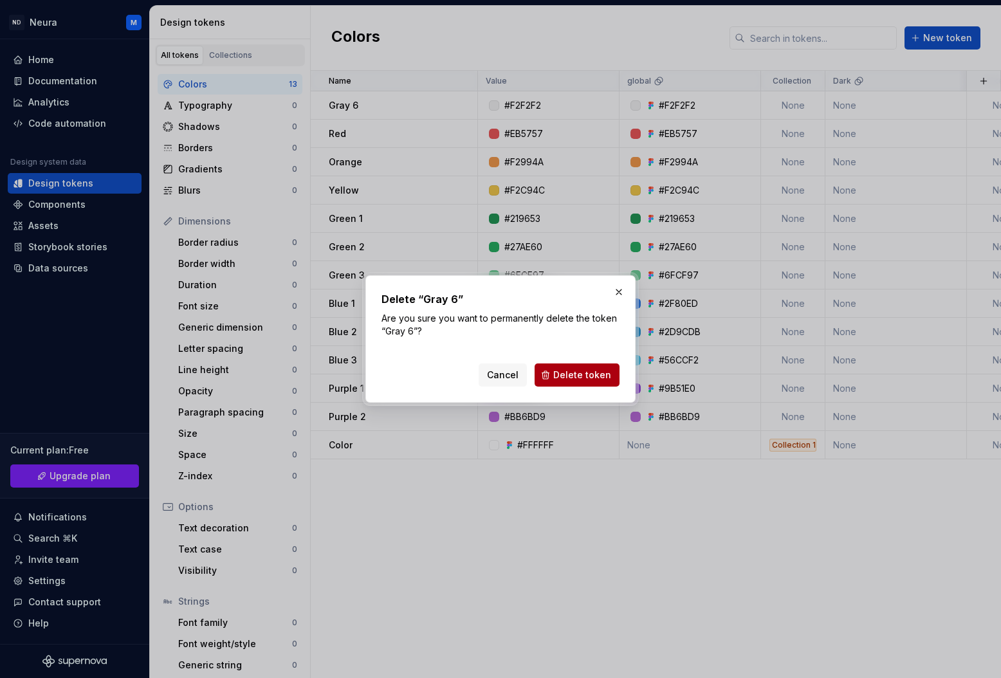
click at [570, 369] on span "Delete token" at bounding box center [582, 375] width 58 height 13
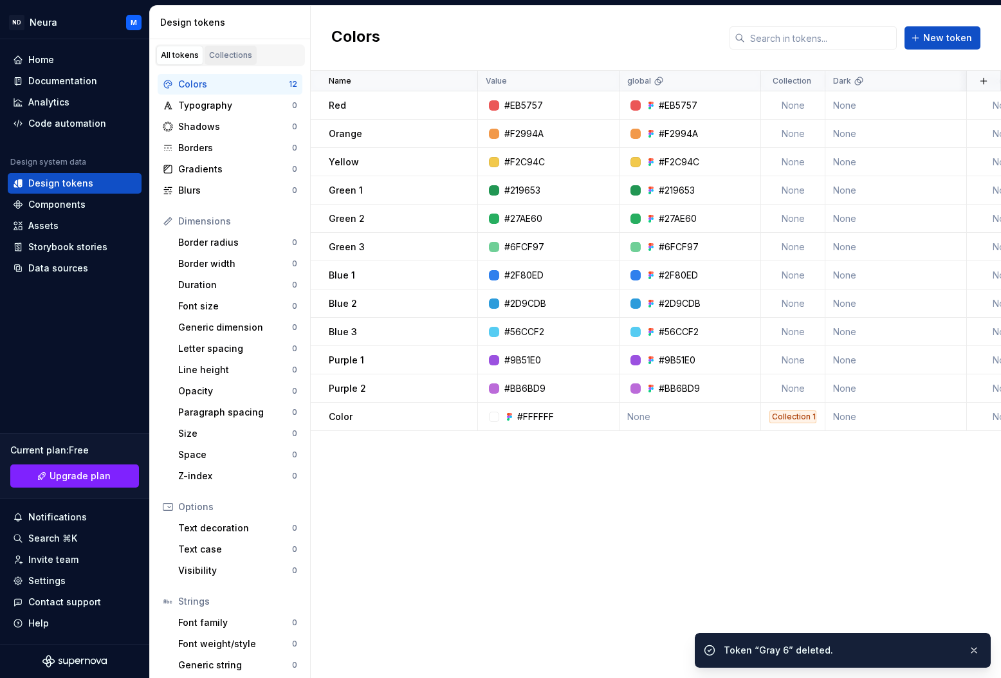
click at [233, 54] on div "Collections" at bounding box center [230, 55] width 43 height 10
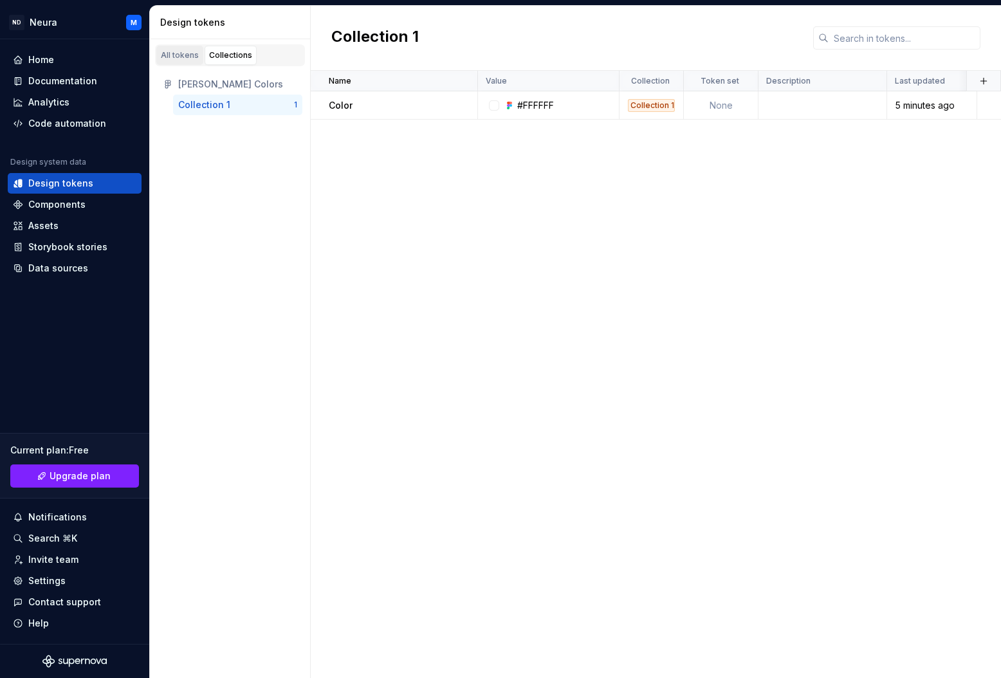
click at [179, 55] on div "All tokens" at bounding box center [180, 55] width 38 height 10
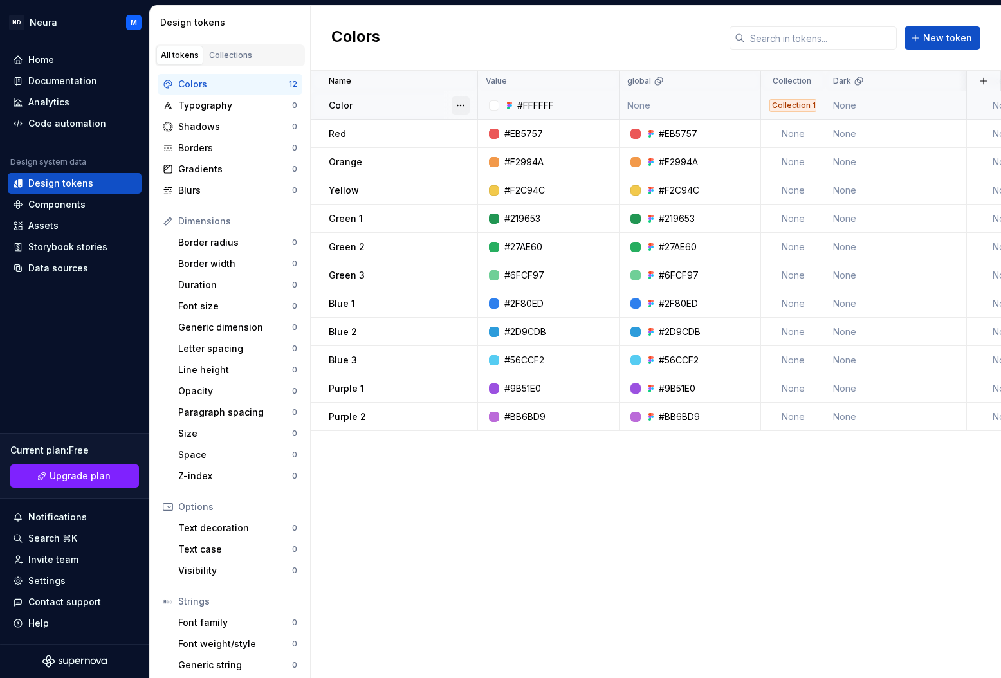
click at [462, 106] on button "button" at bounding box center [461, 106] width 18 height 18
click at [431, 128] on html "ND Neura M Home Documentation Analytics Code automation Design system data Desi…" at bounding box center [500, 339] width 1001 height 678
click at [459, 135] on button "button" at bounding box center [461, 134] width 18 height 18
click at [478, 200] on div "Delete token" at bounding box center [518, 206] width 84 height 13
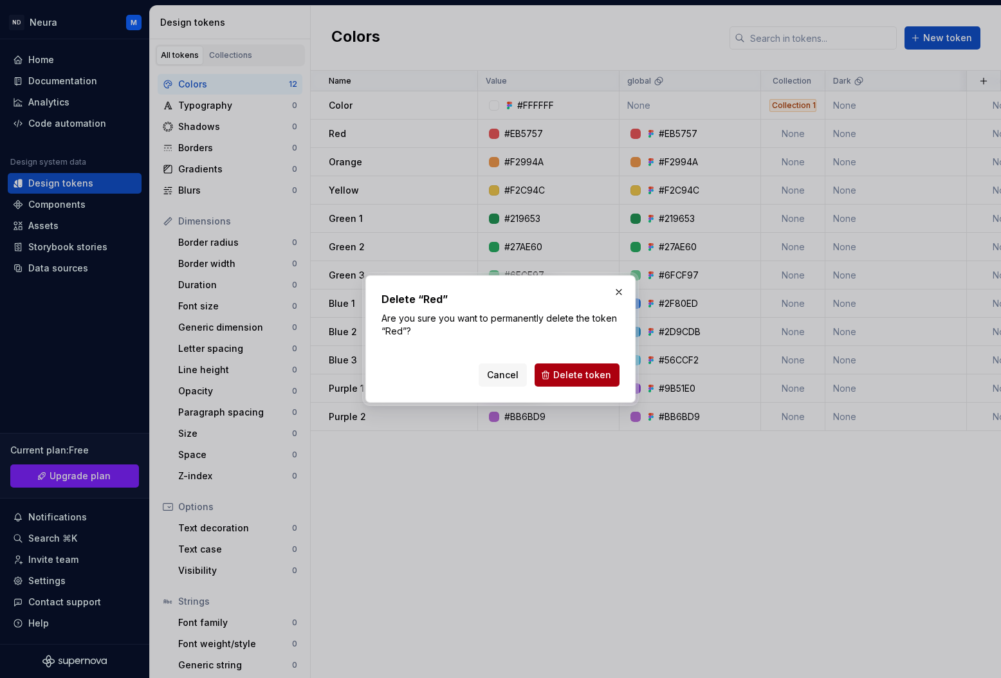
click at [570, 380] on span "Delete token" at bounding box center [582, 375] width 58 height 13
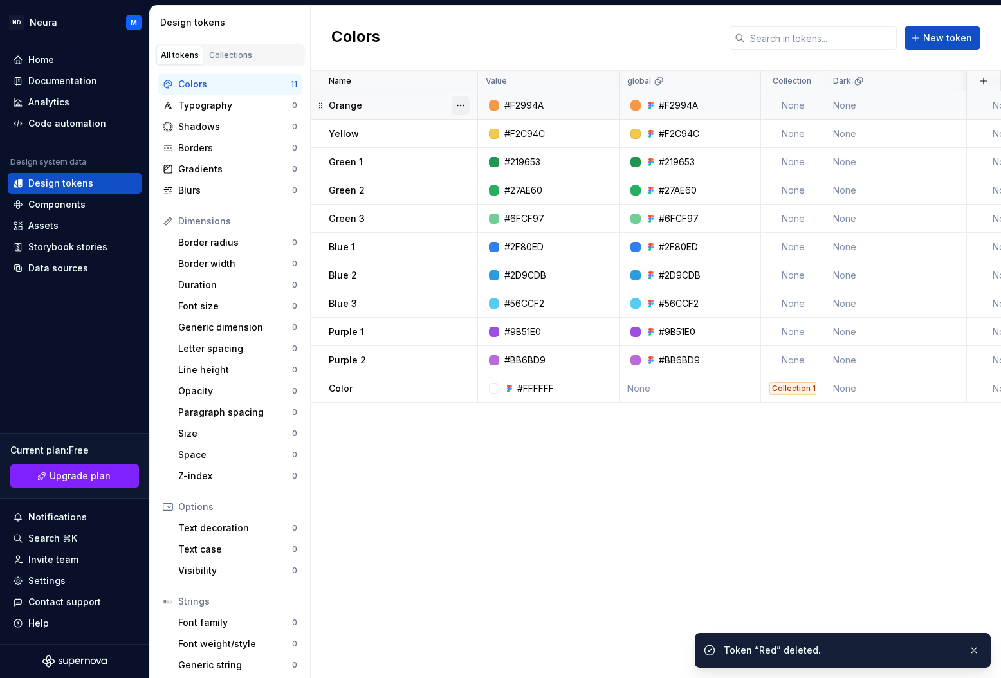
click at [462, 109] on button "button" at bounding box center [461, 106] width 18 height 18
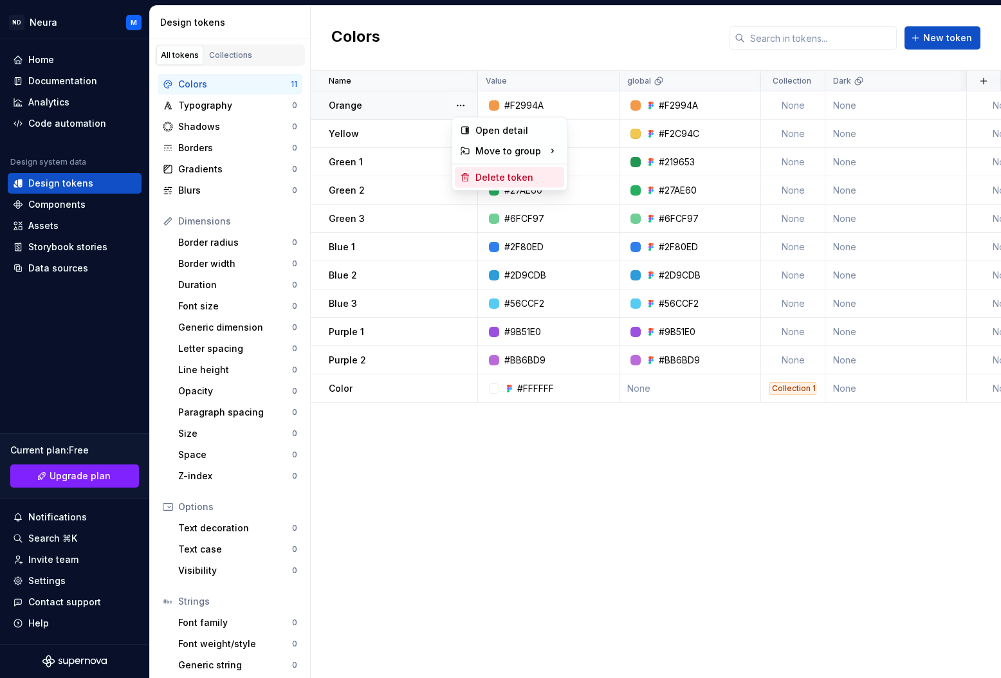
click at [479, 175] on div "Delete token" at bounding box center [518, 177] width 84 height 13
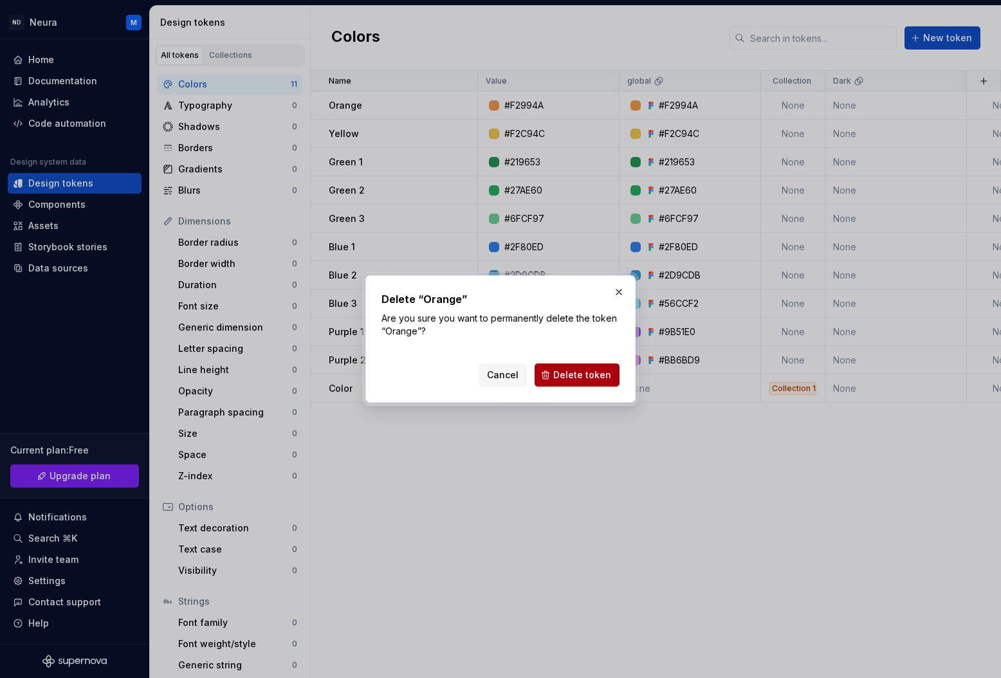
click at [557, 372] on button "Delete token" at bounding box center [577, 375] width 85 height 23
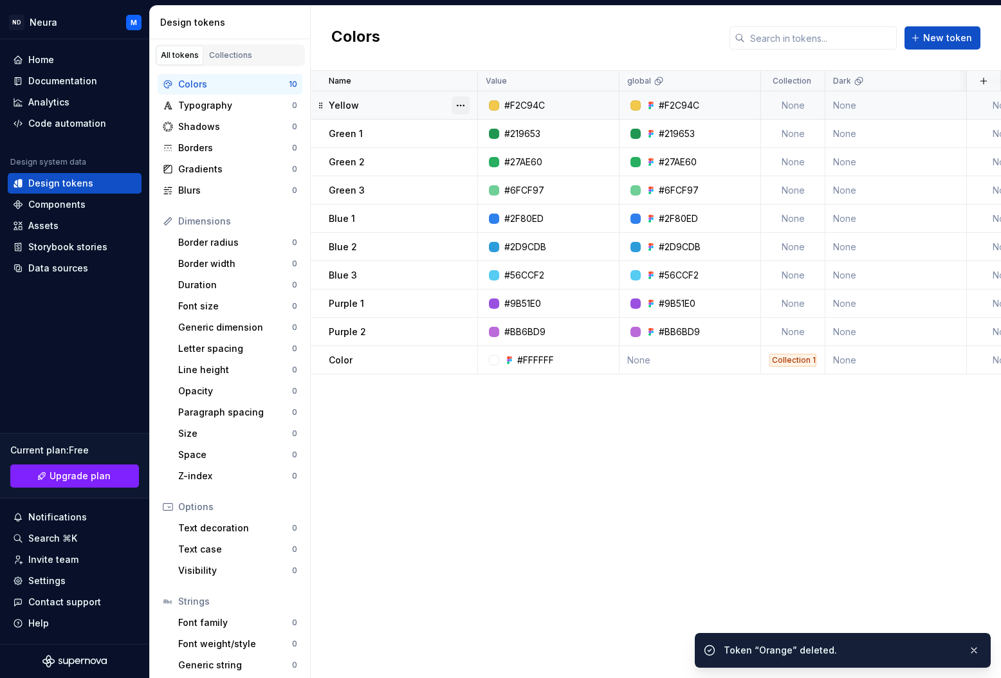
click at [467, 107] on button "button" at bounding box center [461, 106] width 18 height 18
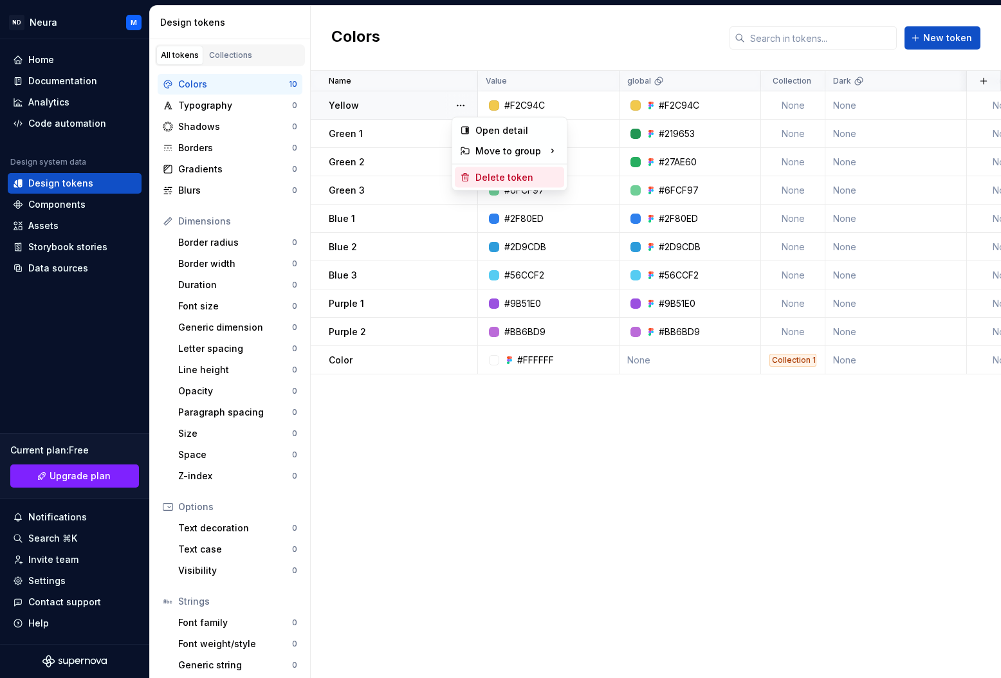
click at [481, 179] on div "Delete token" at bounding box center [518, 177] width 84 height 13
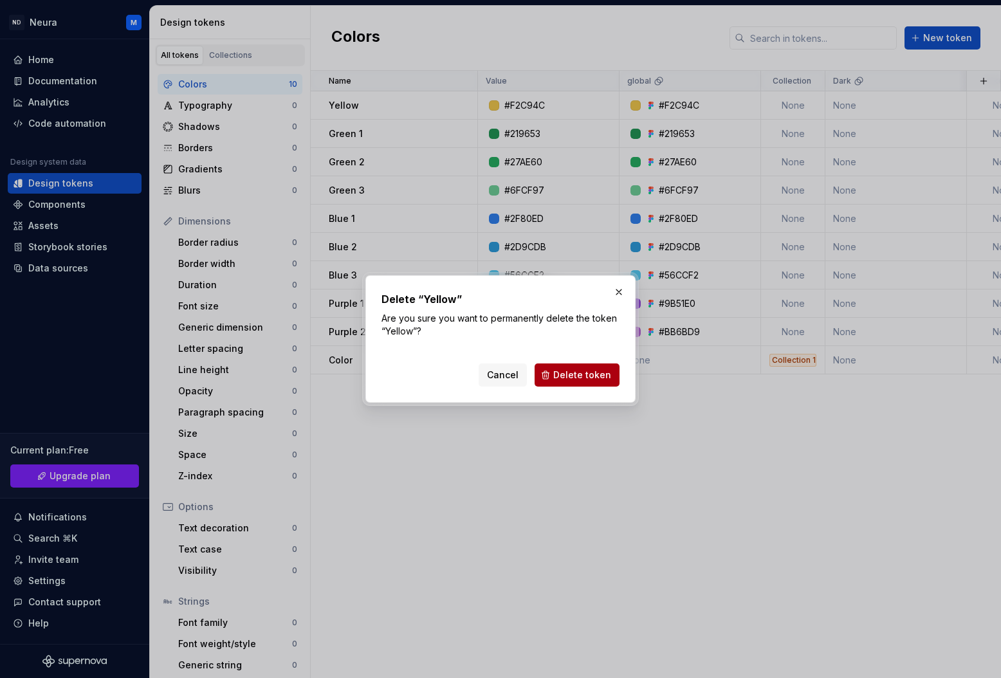
click at [566, 374] on span "Delete token" at bounding box center [582, 375] width 58 height 13
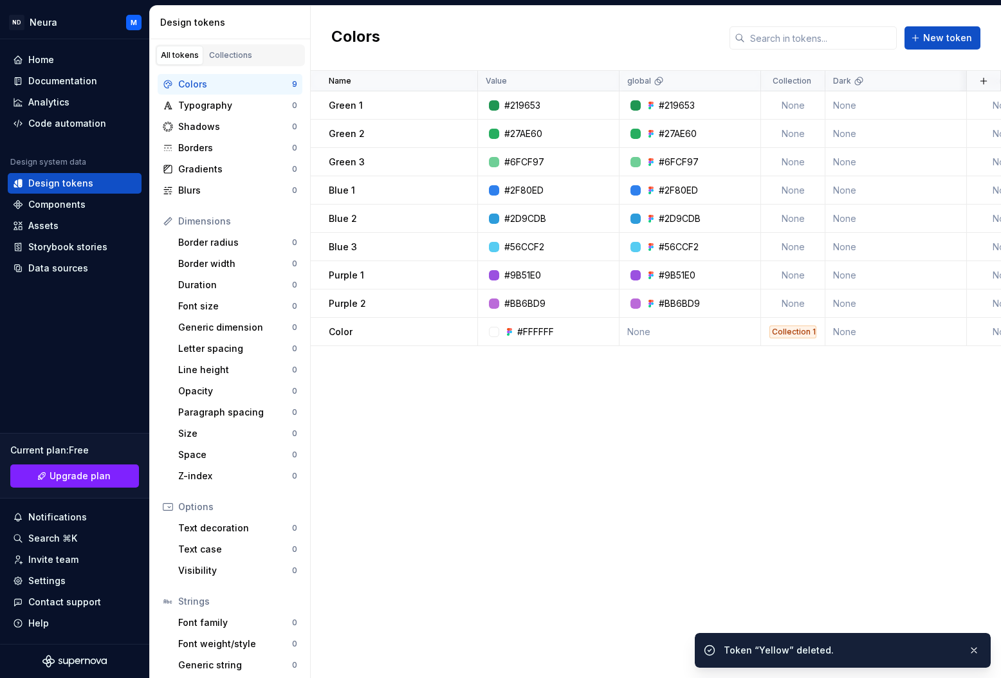
click at [463, 106] on button "button" at bounding box center [461, 106] width 18 height 18
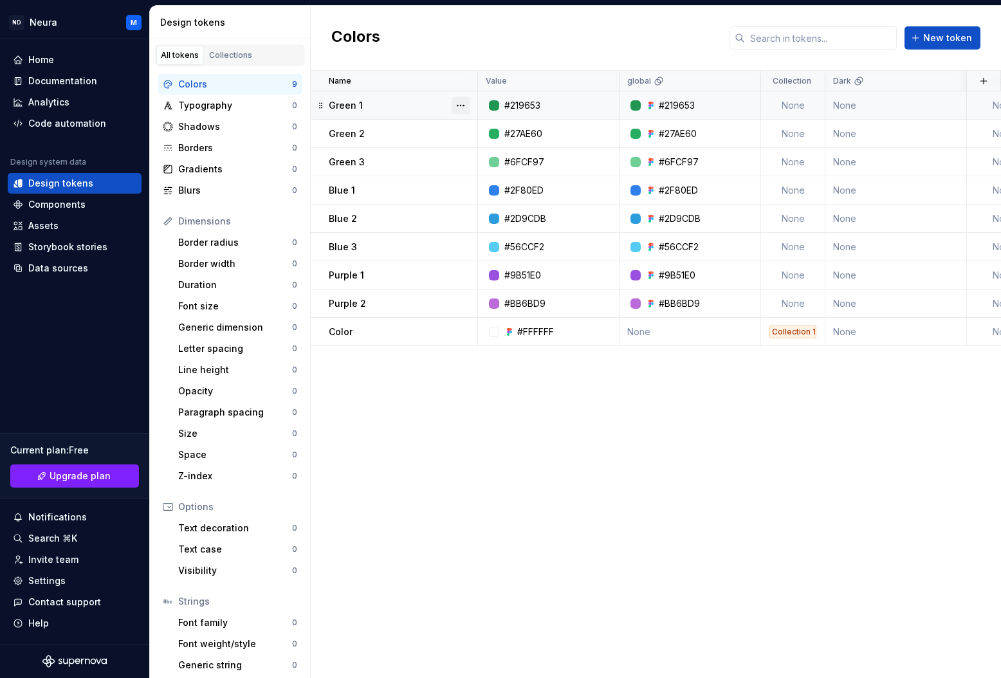
click at [459, 103] on button "button" at bounding box center [461, 106] width 18 height 18
click at [477, 178] on div "Delete token" at bounding box center [518, 177] width 84 height 13
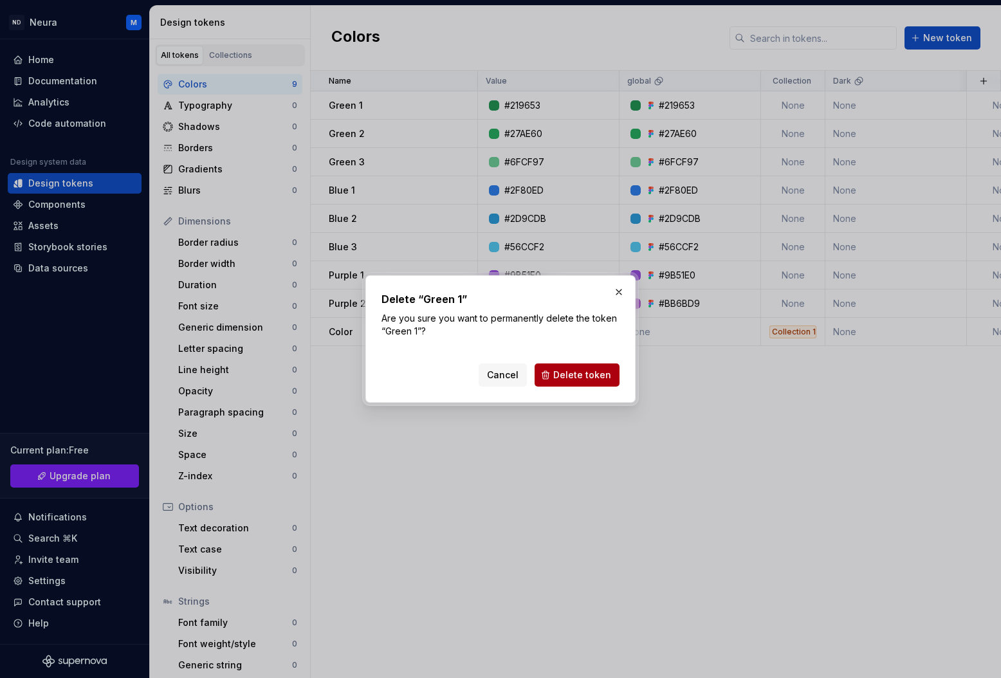
click at [561, 371] on span "Delete token" at bounding box center [582, 375] width 58 height 13
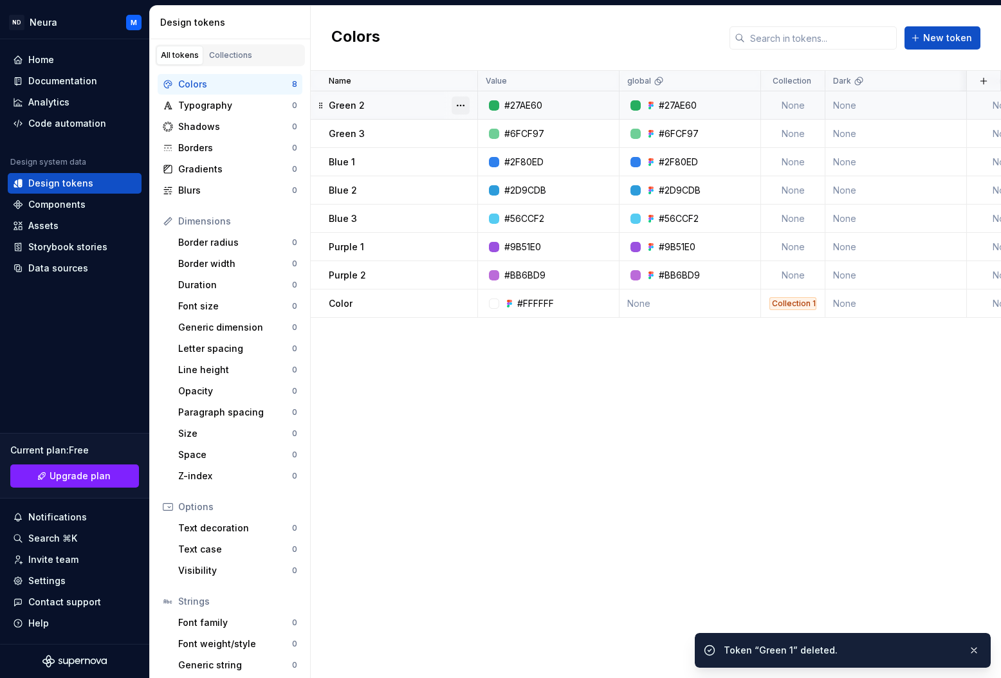
click at [464, 107] on button "button" at bounding box center [461, 106] width 18 height 18
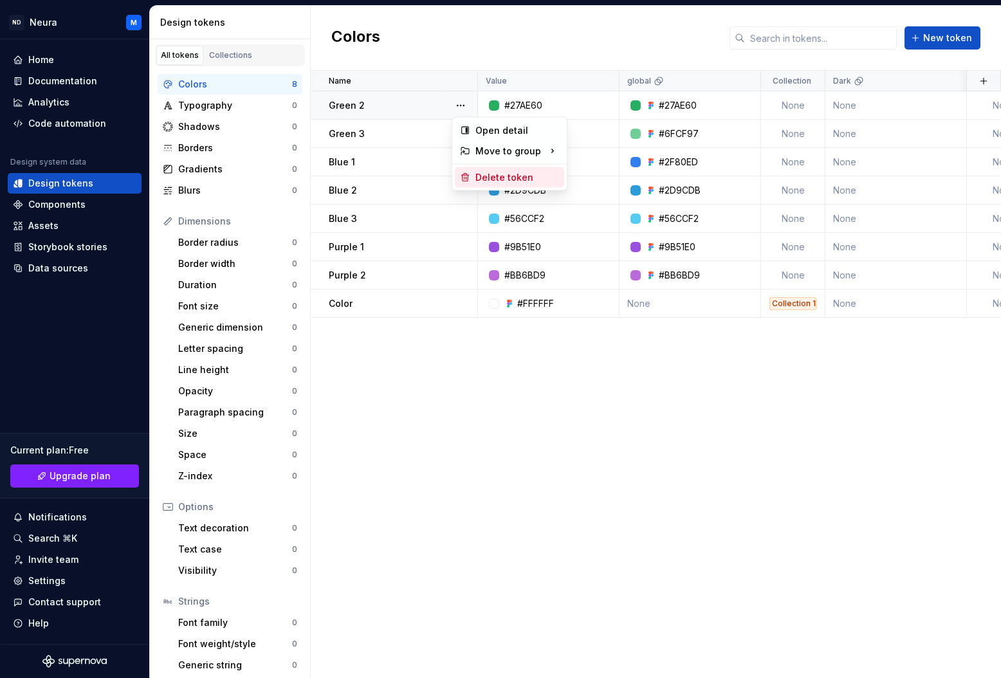
click at [485, 185] on div "Delete token" at bounding box center [509, 177] width 109 height 21
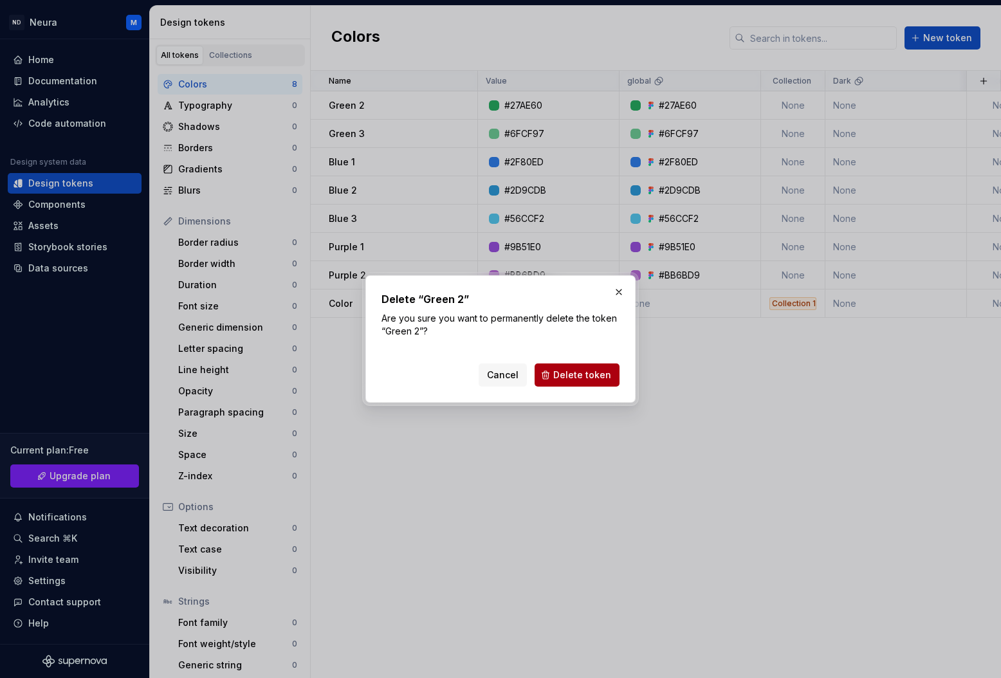
click at [563, 369] on span "Delete token" at bounding box center [582, 375] width 58 height 13
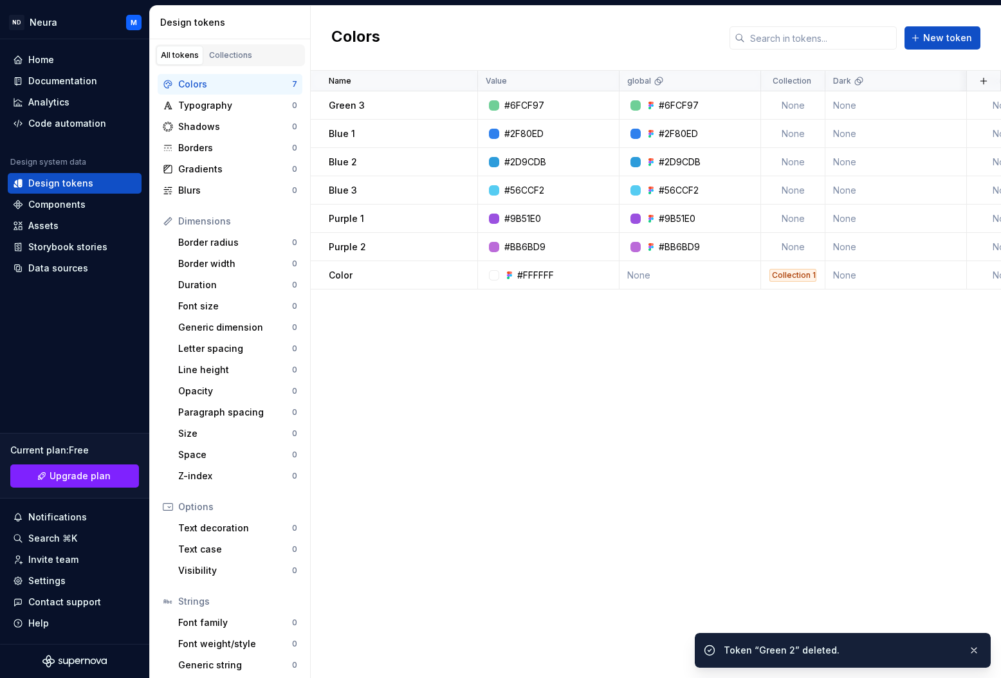
click at [465, 103] on button "button" at bounding box center [461, 106] width 18 height 18
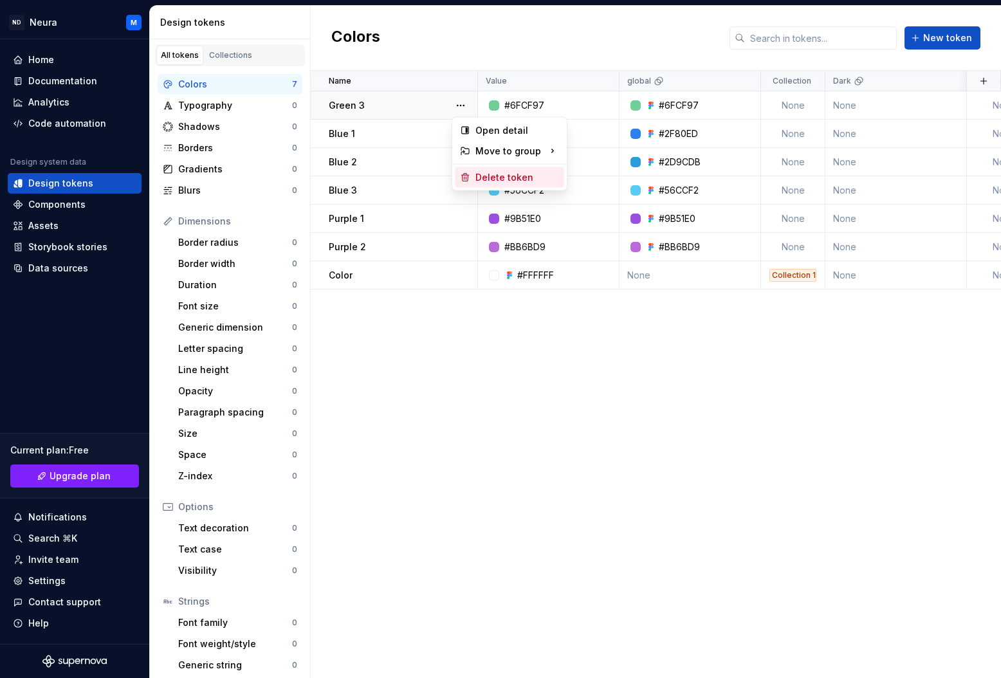
click at [491, 179] on div "Delete token" at bounding box center [518, 177] width 84 height 13
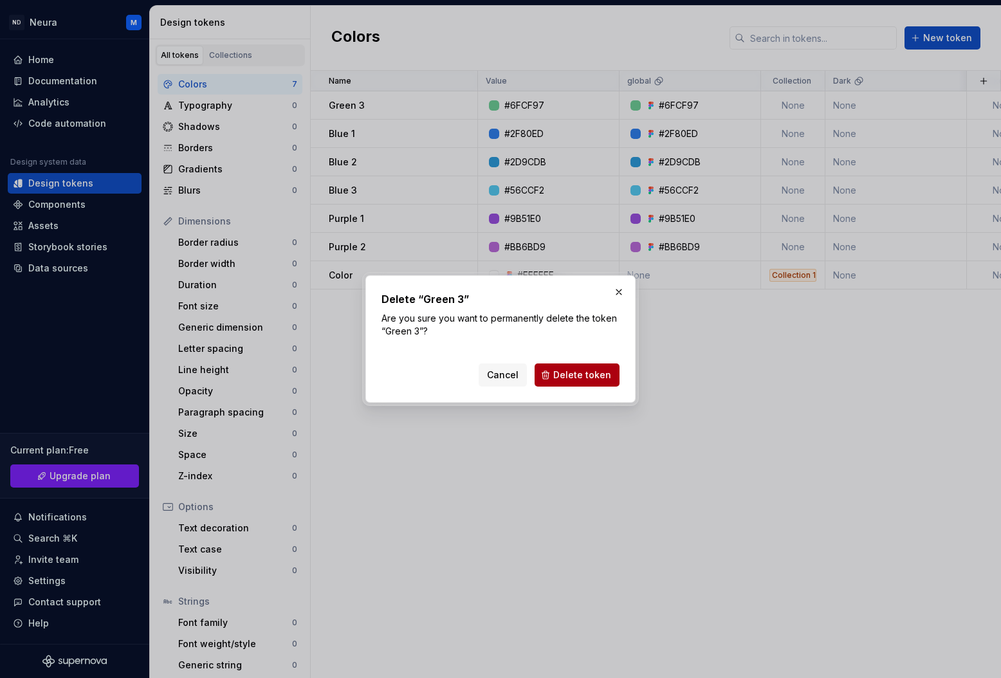
click at [573, 371] on span "Delete token" at bounding box center [582, 375] width 58 height 13
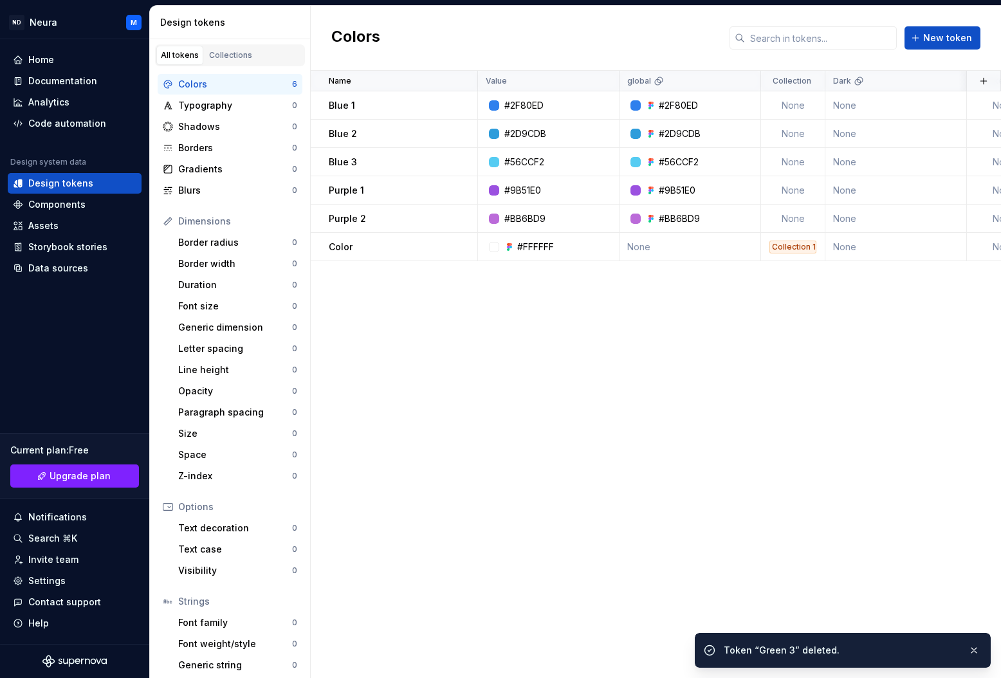
click at [468, 104] on button "button" at bounding box center [461, 106] width 18 height 18
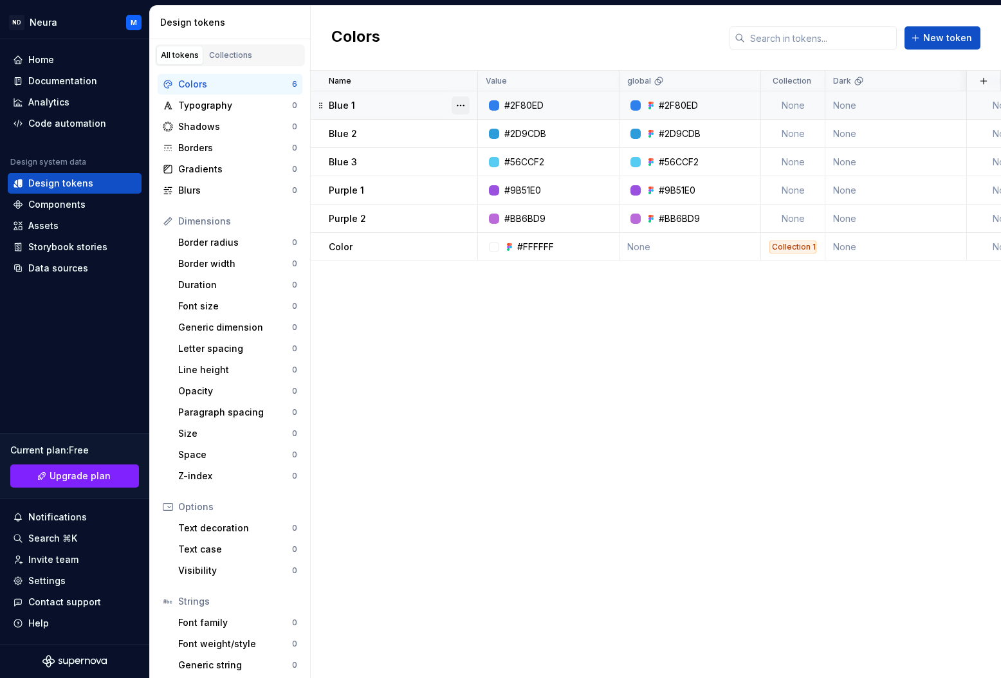
click at [462, 107] on button "button" at bounding box center [461, 106] width 18 height 18
click at [481, 177] on div "Delete token" at bounding box center [518, 177] width 84 height 13
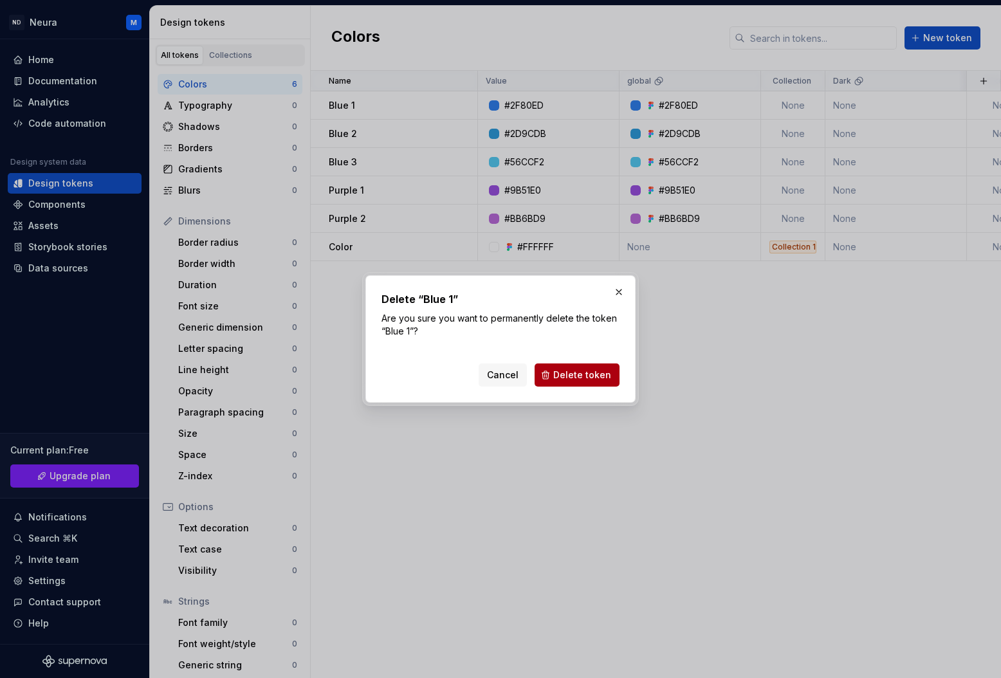
click at [561, 374] on span "Delete token" at bounding box center [582, 375] width 58 height 13
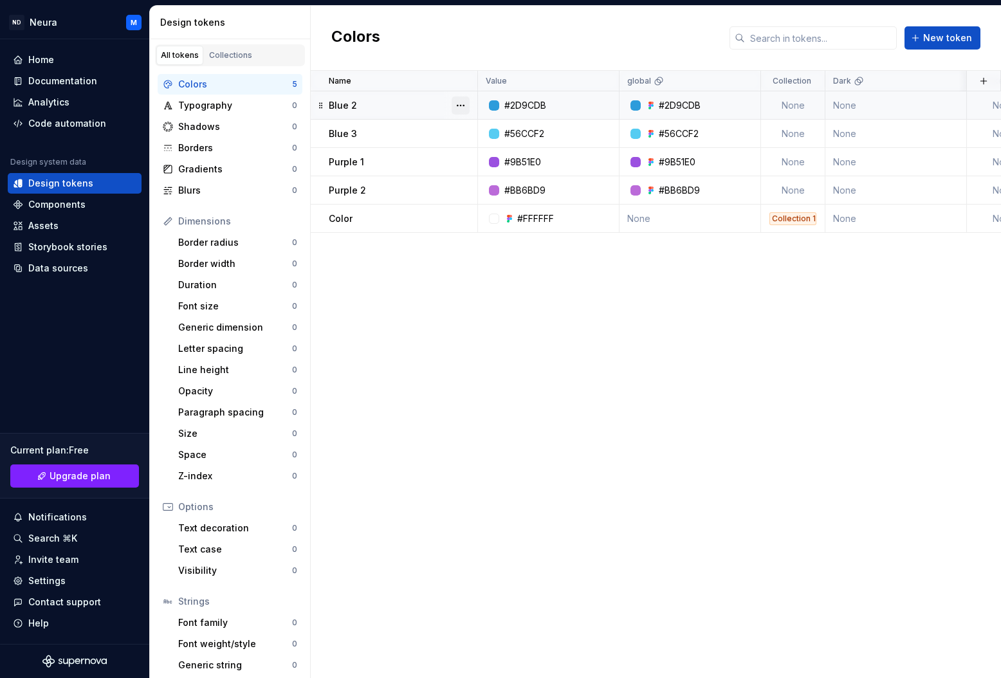
click at [461, 106] on button "button" at bounding box center [461, 106] width 18 height 18
click at [482, 171] on div "Delete token" at bounding box center [518, 177] width 84 height 13
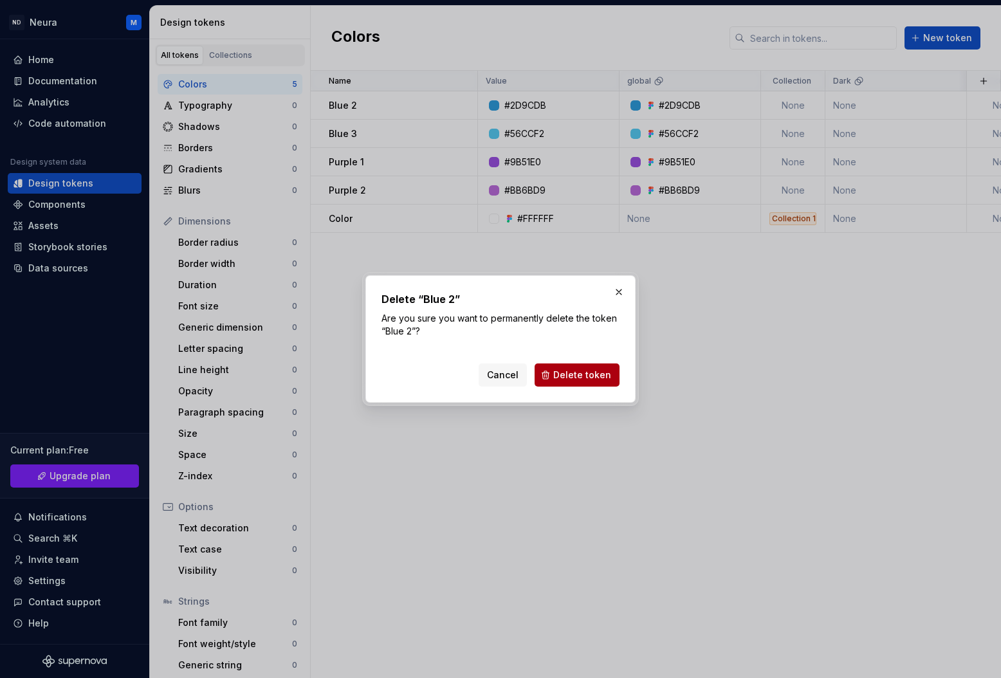
click at [565, 376] on span "Delete token" at bounding box center [582, 375] width 58 height 13
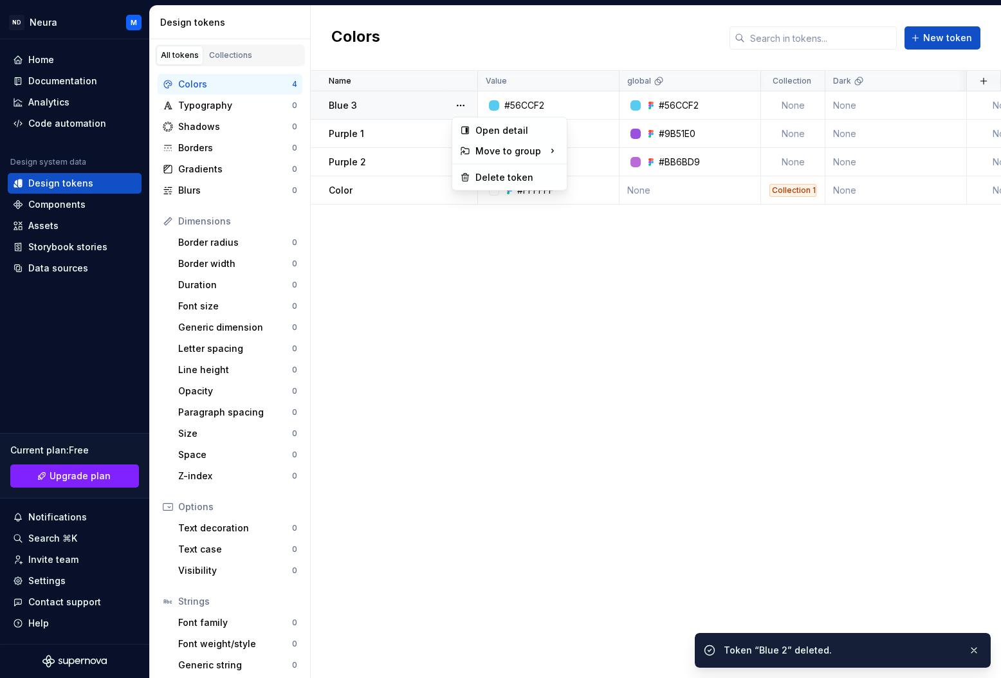
click at [464, 104] on button "button" at bounding box center [461, 106] width 18 height 18
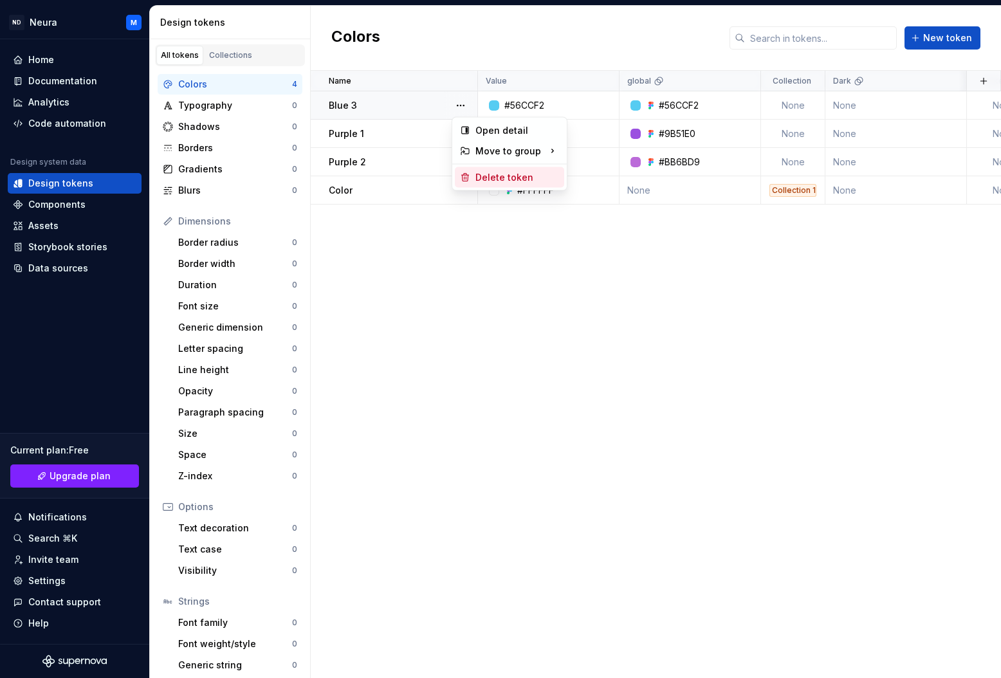
click at [488, 171] on div "Delete token" at bounding box center [518, 177] width 84 height 13
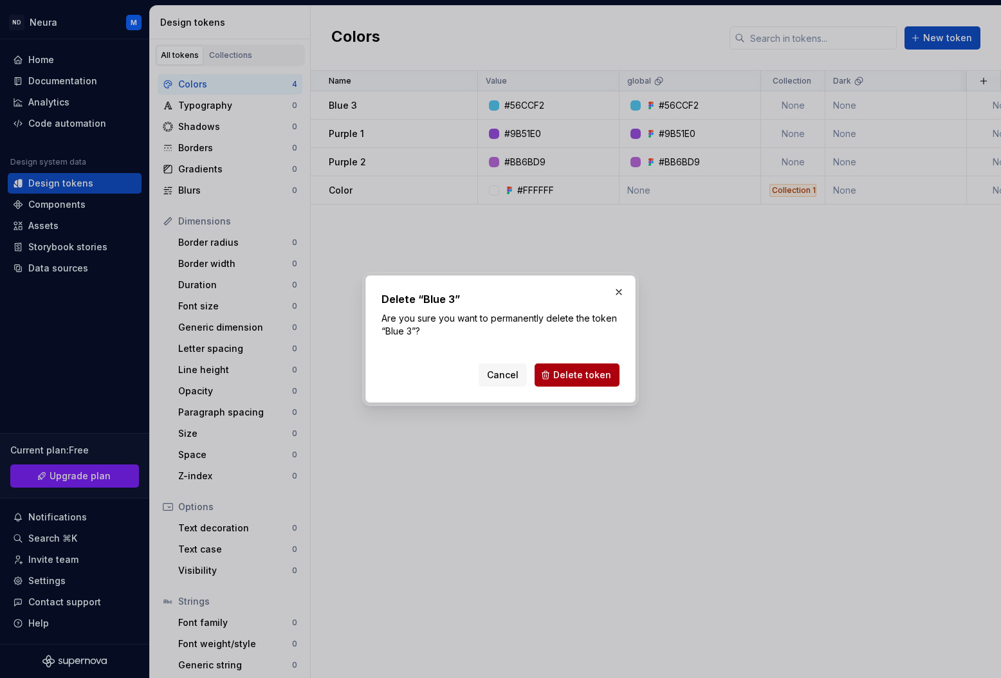
click at [563, 371] on span "Delete token" at bounding box center [582, 375] width 58 height 13
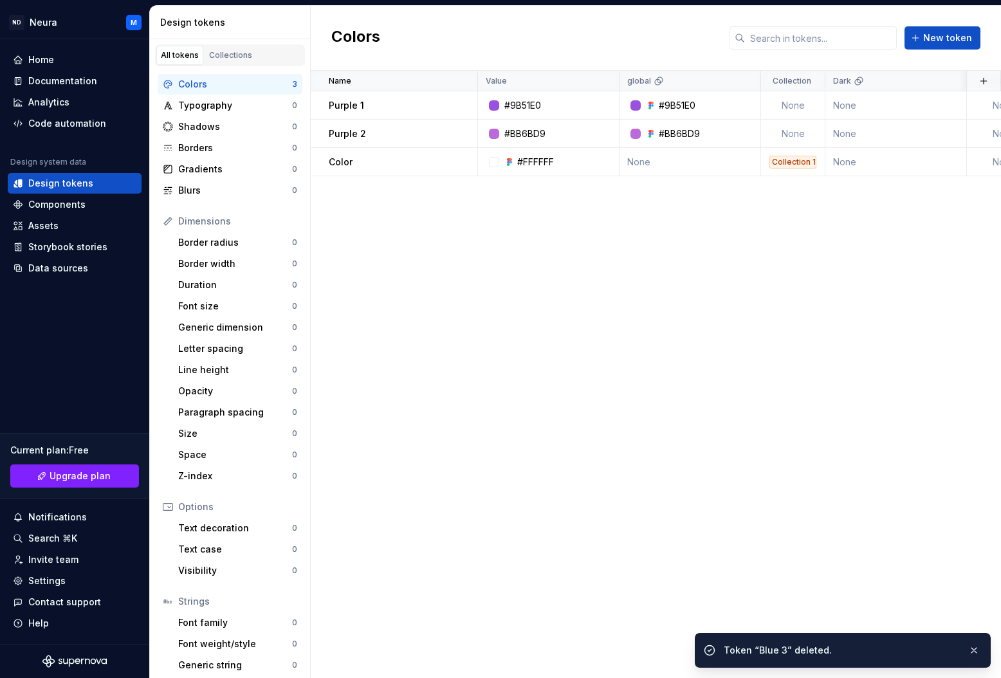
click at [465, 103] on div at bounding box center [460, 105] width 33 height 28
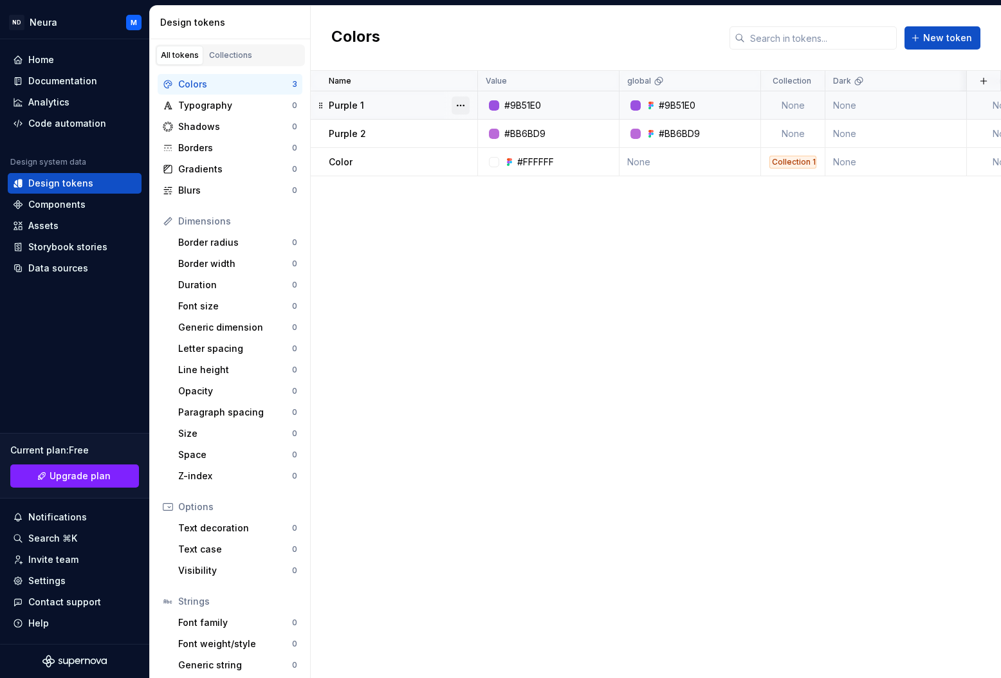
click at [459, 111] on button "button" at bounding box center [461, 106] width 18 height 18
click at [482, 171] on div "Delete token" at bounding box center [518, 177] width 84 height 13
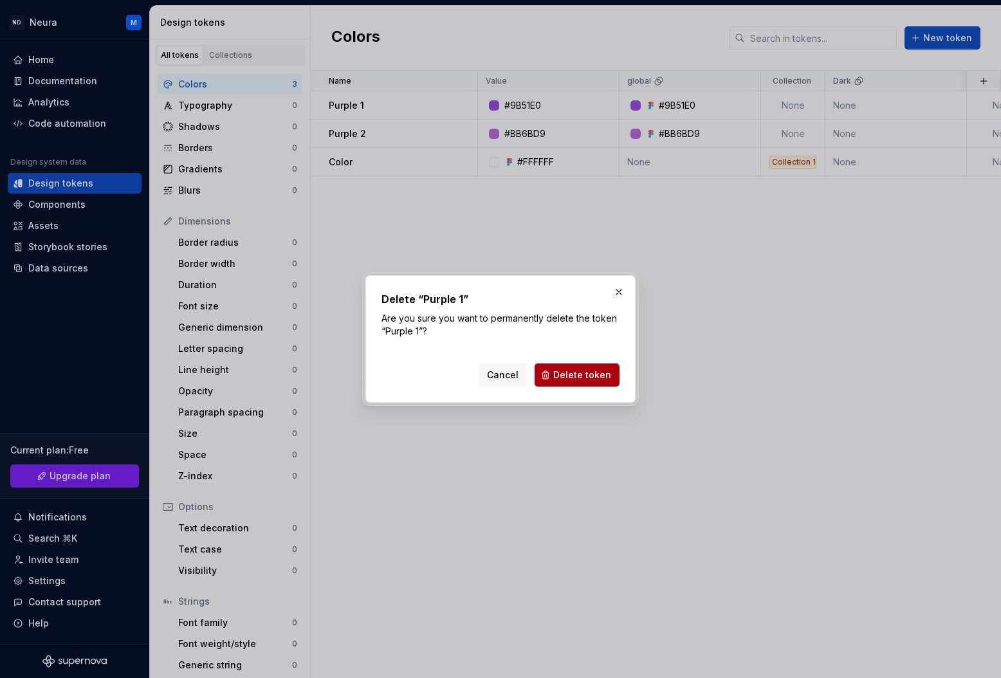
click at [562, 378] on span "Delete token" at bounding box center [582, 375] width 58 height 13
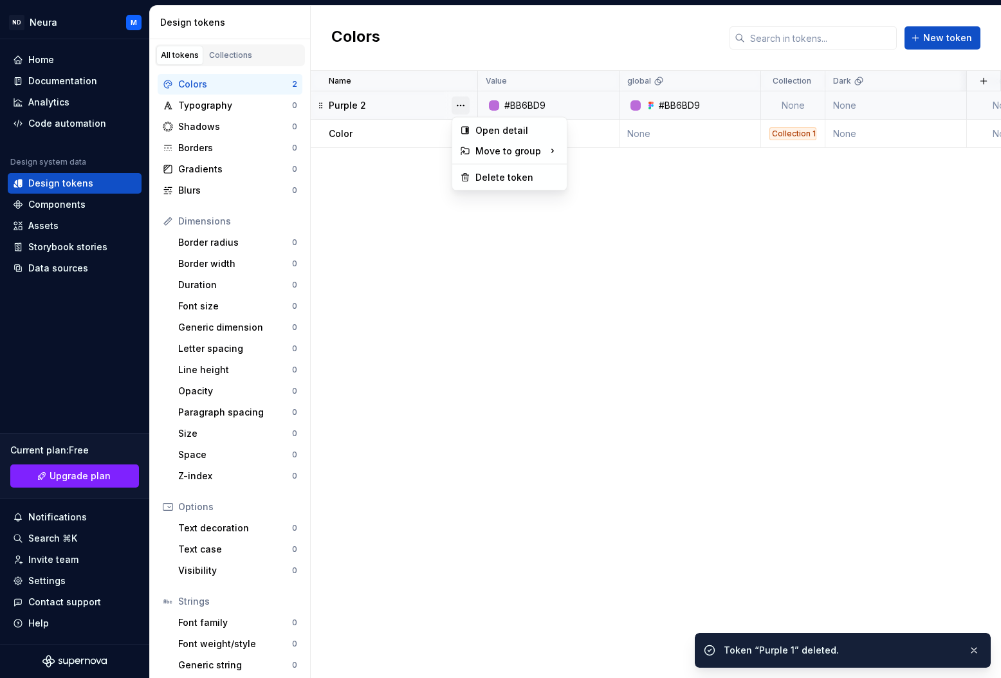
click at [468, 102] on button "button" at bounding box center [461, 106] width 18 height 18
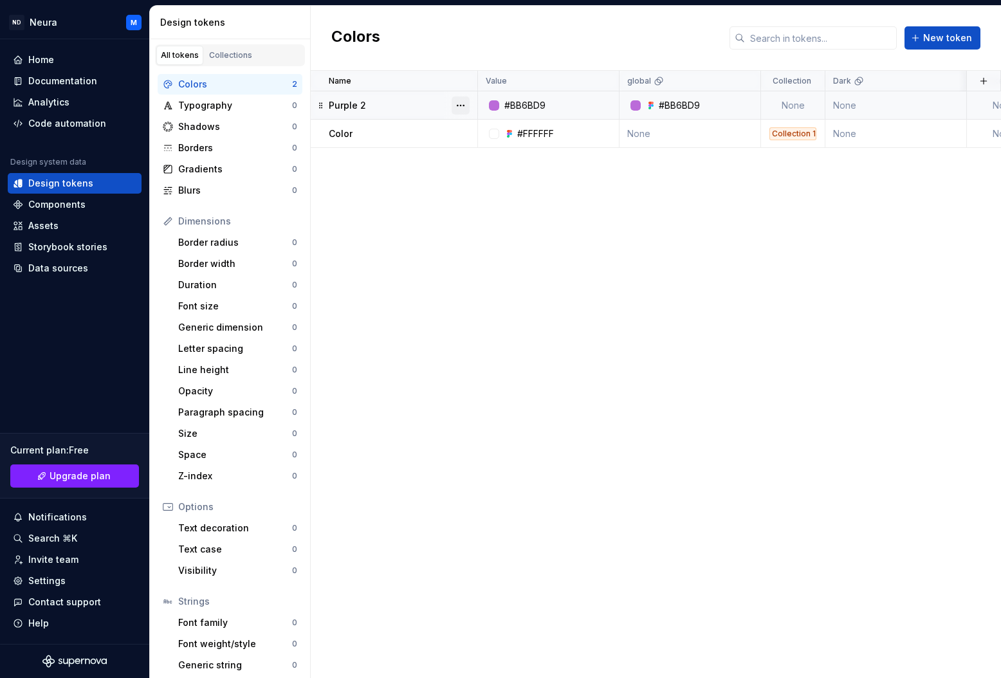
click at [461, 104] on button "button" at bounding box center [461, 106] width 18 height 18
click at [481, 169] on div "Delete token" at bounding box center [509, 177] width 109 height 21
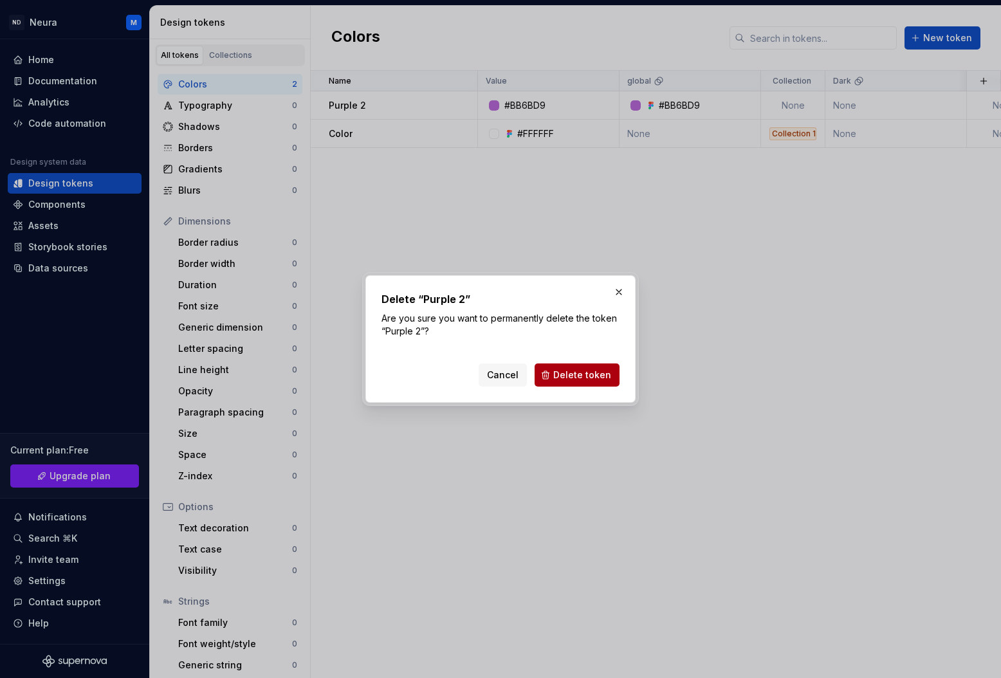
click at [561, 374] on span "Delete token" at bounding box center [582, 375] width 58 height 13
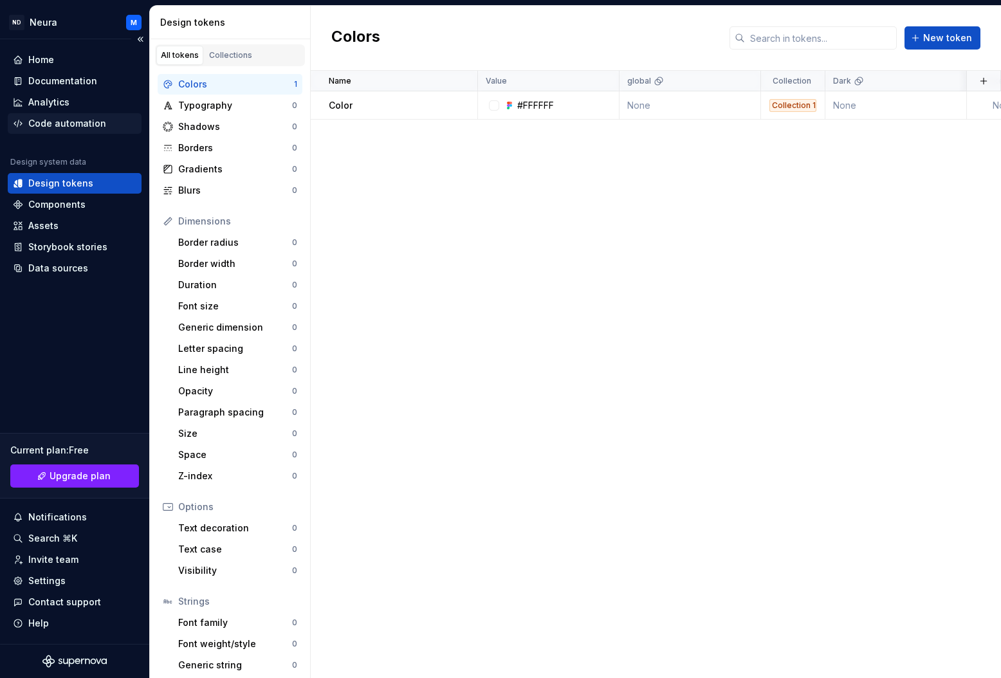
click at [62, 129] on div "Code automation" at bounding box center [67, 123] width 78 height 13
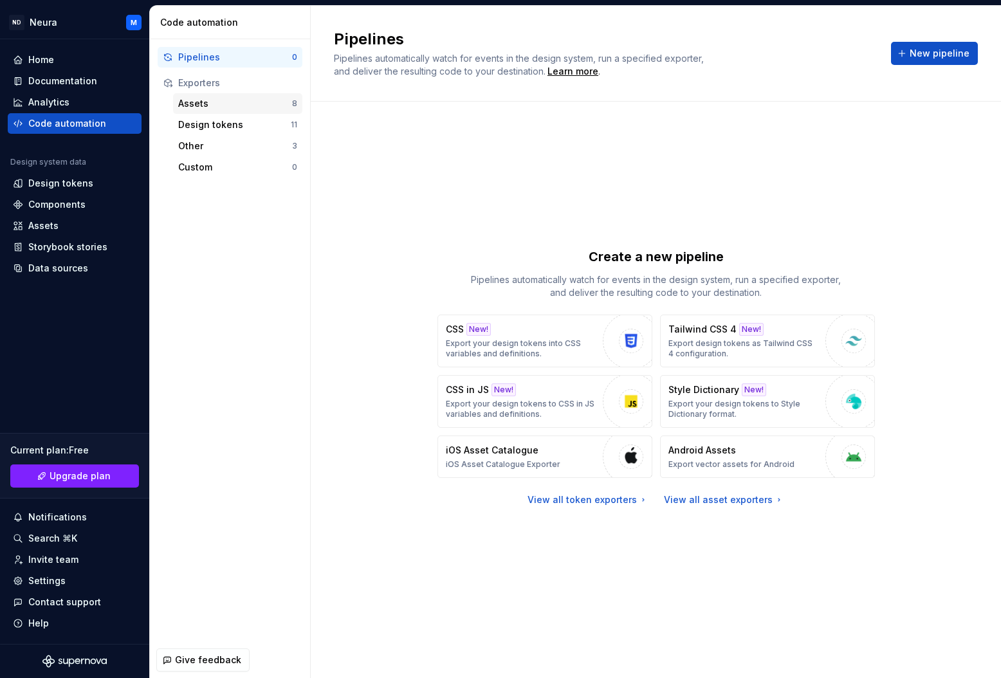
click at [188, 104] on div "Assets" at bounding box center [235, 103] width 114 height 13
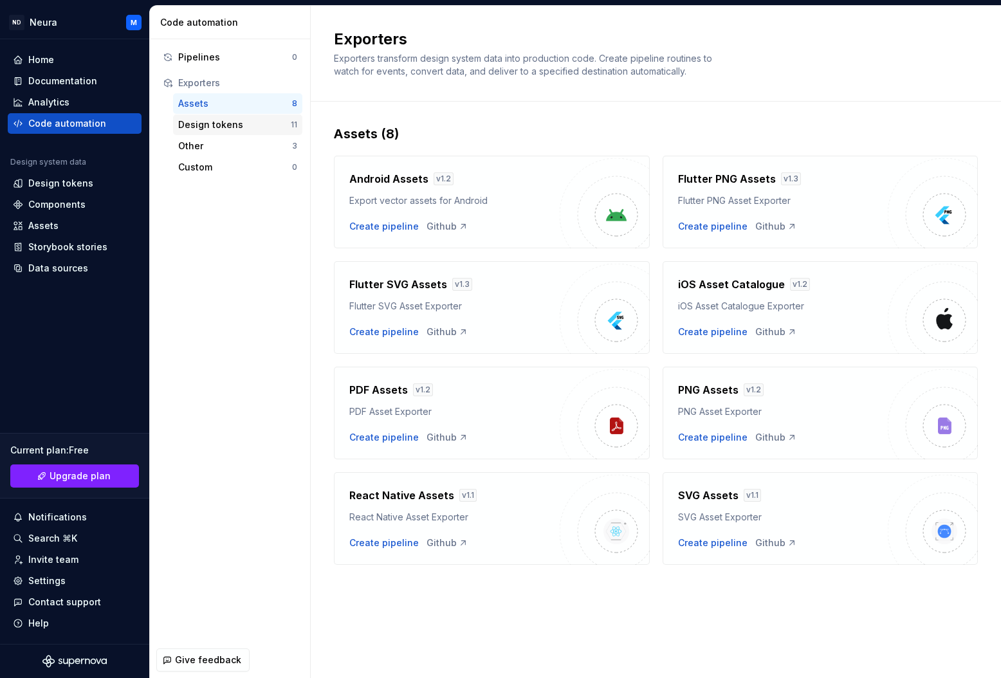
click at [188, 123] on div "Design tokens" at bounding box center [234, 124] width 113 height 13
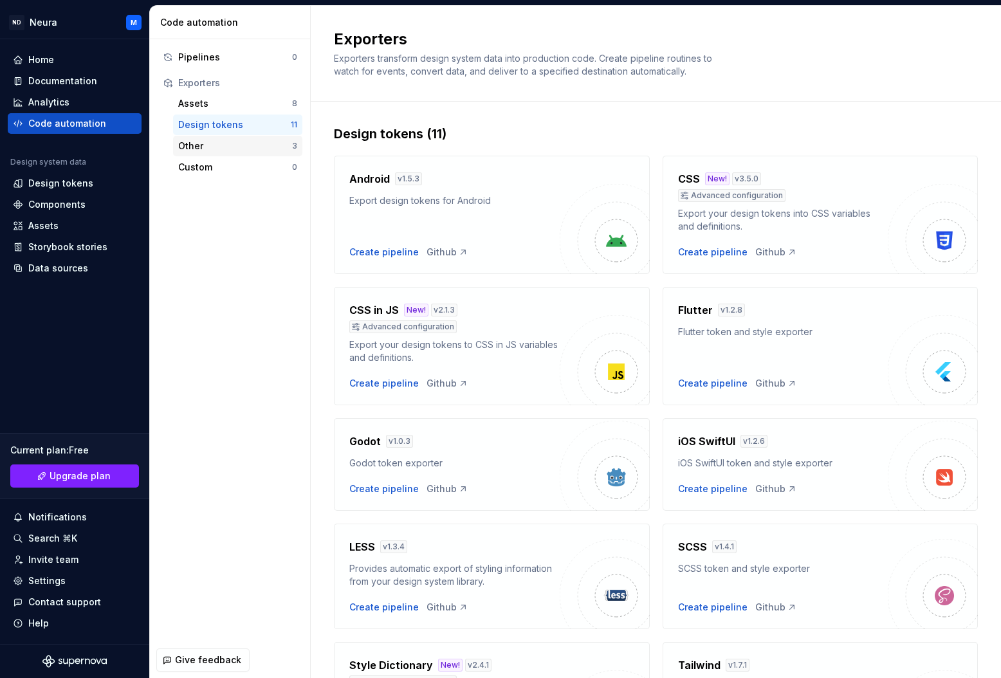
click at [196, 145] on div "Other" at bounding box center [235, 146] width 114 height 13
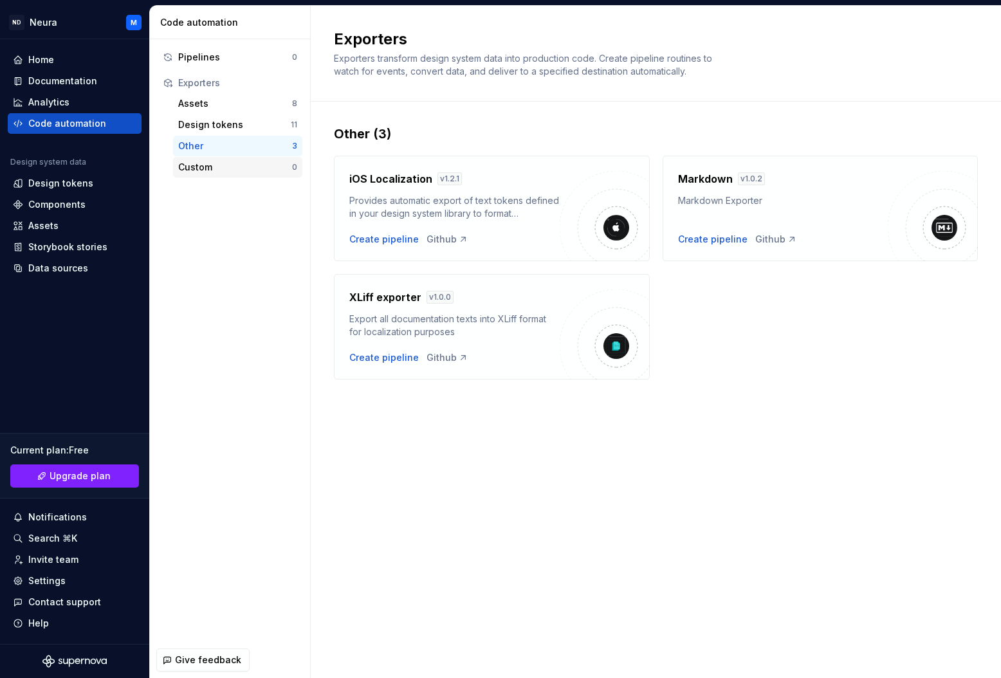
click at [192, 163] on div "Custom" at bounding box center [235, 167] width 114 height 13
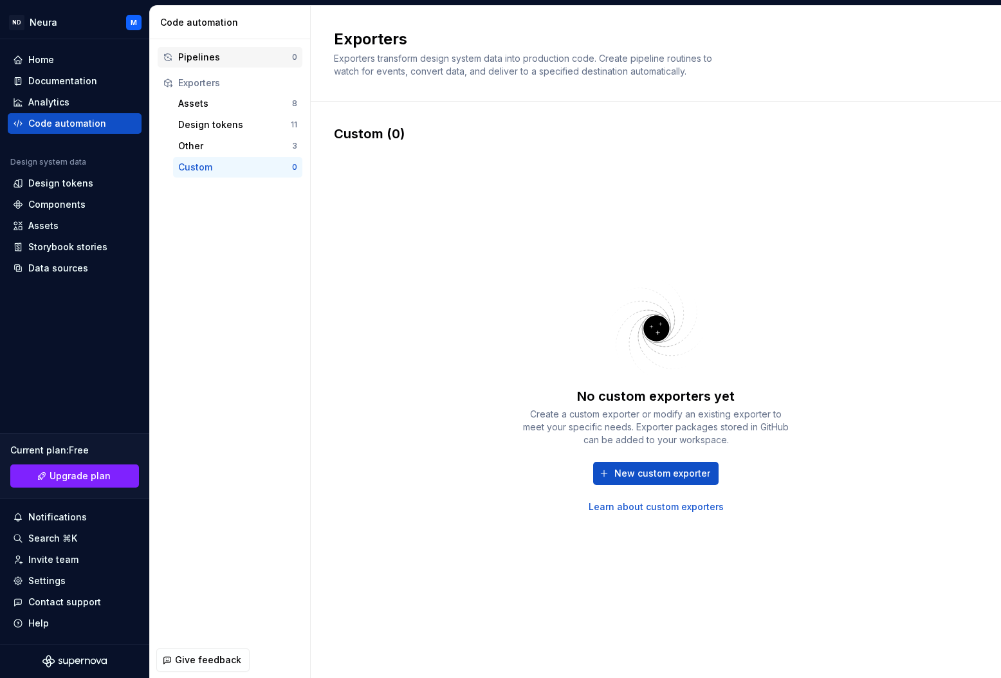
click at [193, 53] on div "Pipelines" at bounding box center [235, 57] width 114 height 13
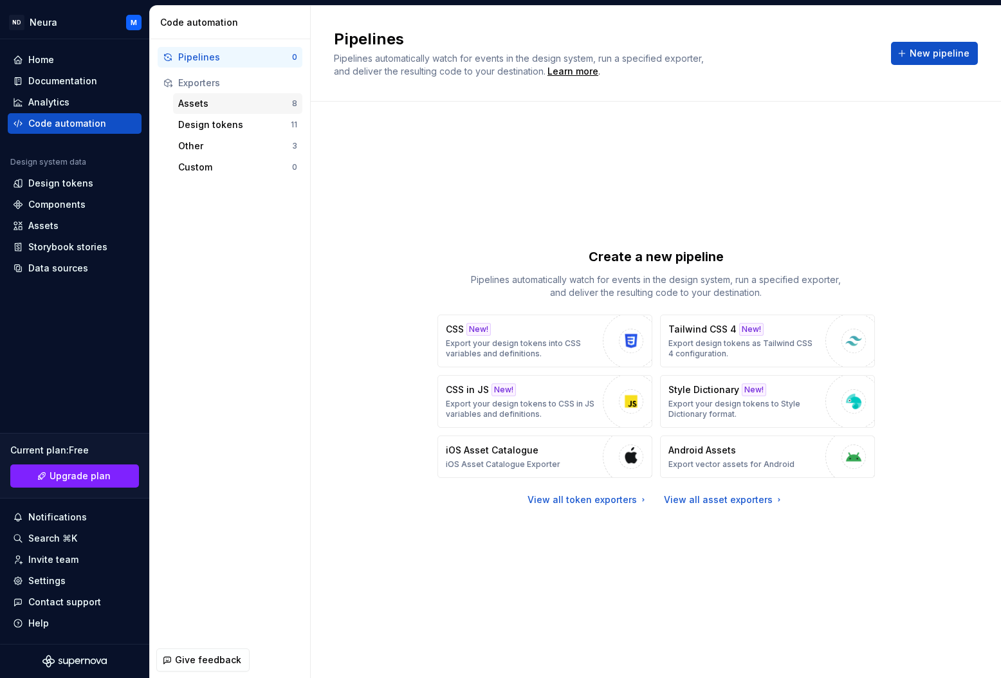
click at [191, 104] on div "Assets" at bounding box center [235, 103] width 114 height 13
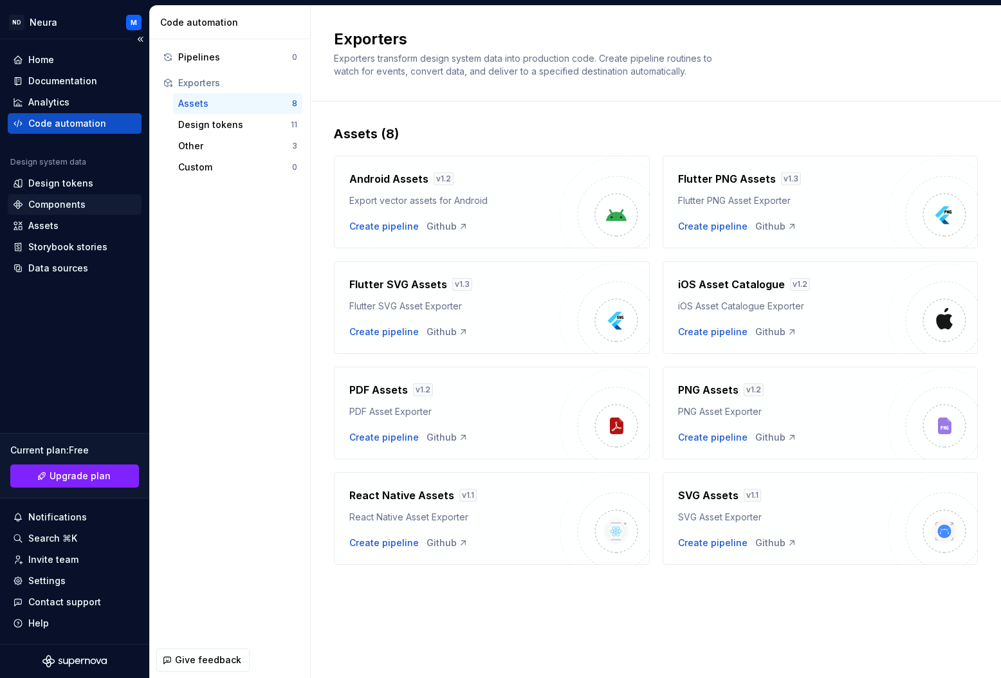
click at [33, 210] on div "Components" at bounding box center [56, 204] width 57 height 13
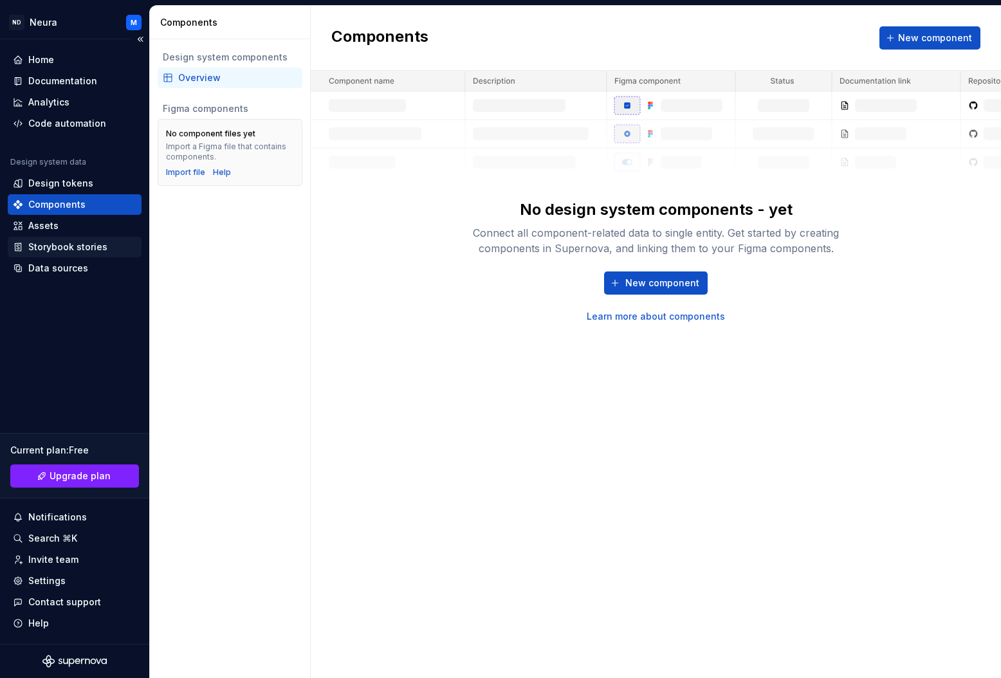
click at [41, 252] on div "Storybook stories" at bounding box center [67, 247] width 79 height 13
